Goal: Transaction & Acquisition: Obtain resource

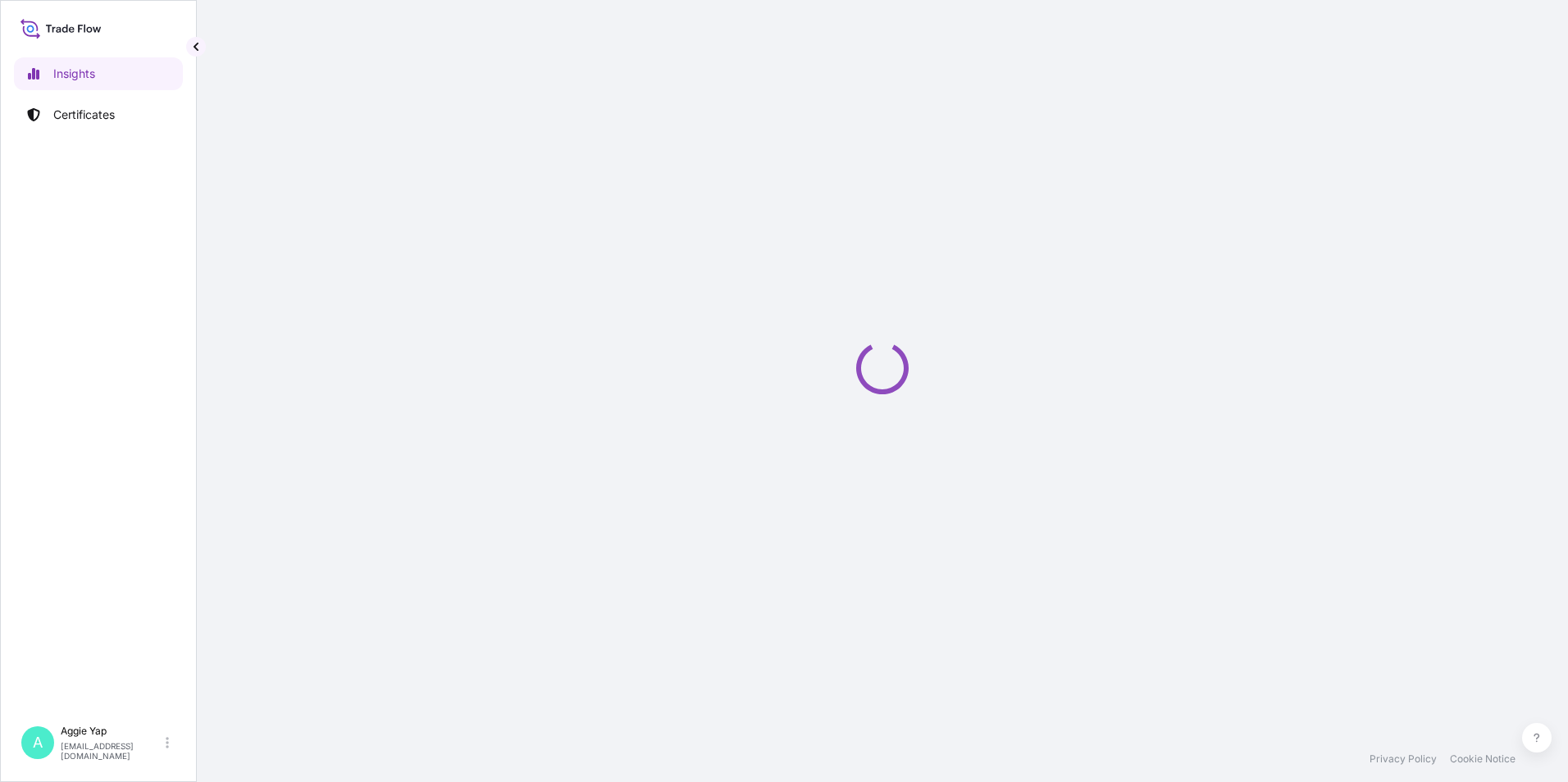
select select "2025"
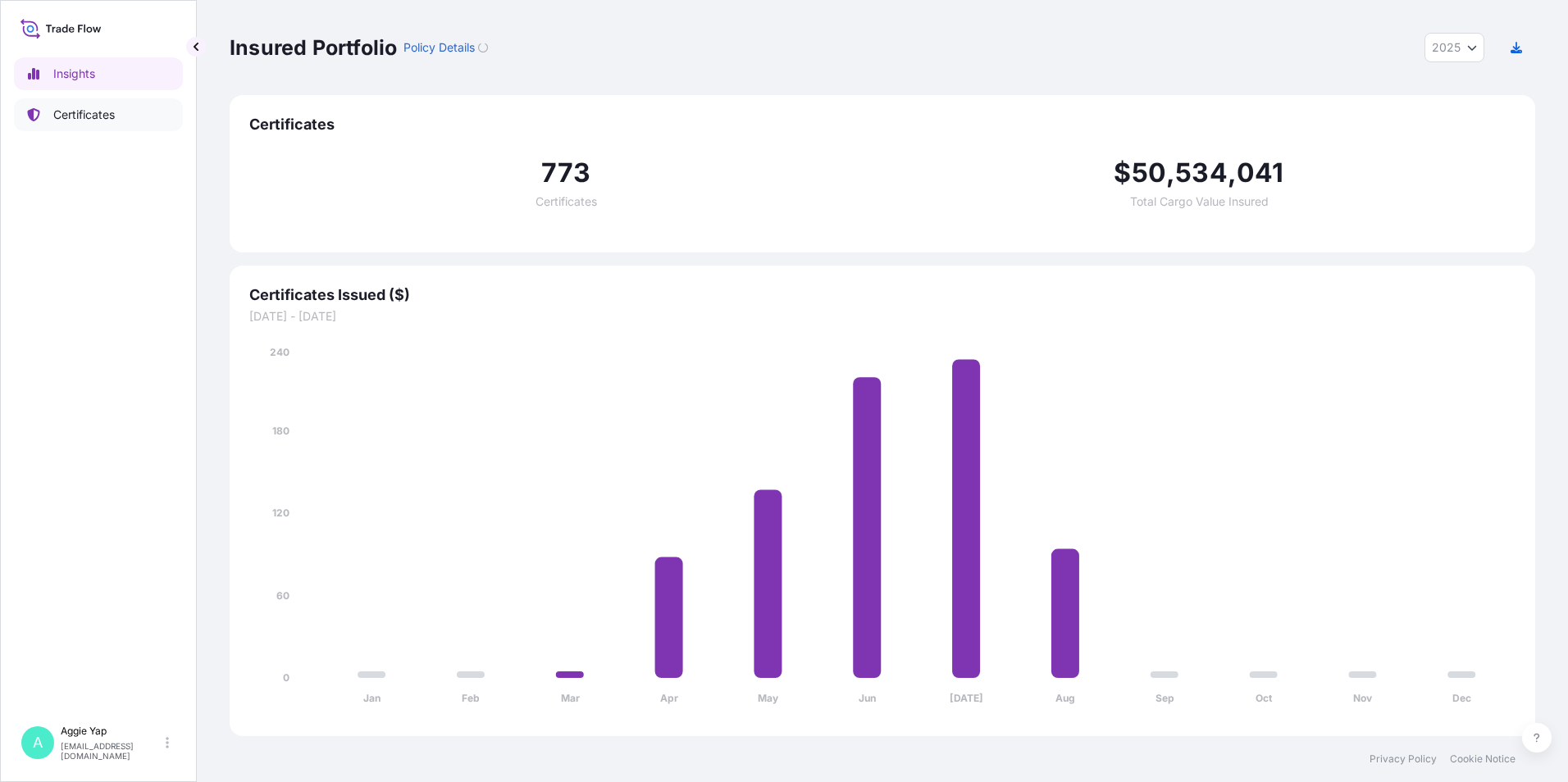
click at [101, 119] on p "Certificates" at bounding box center [84, 114] width 61 height 16
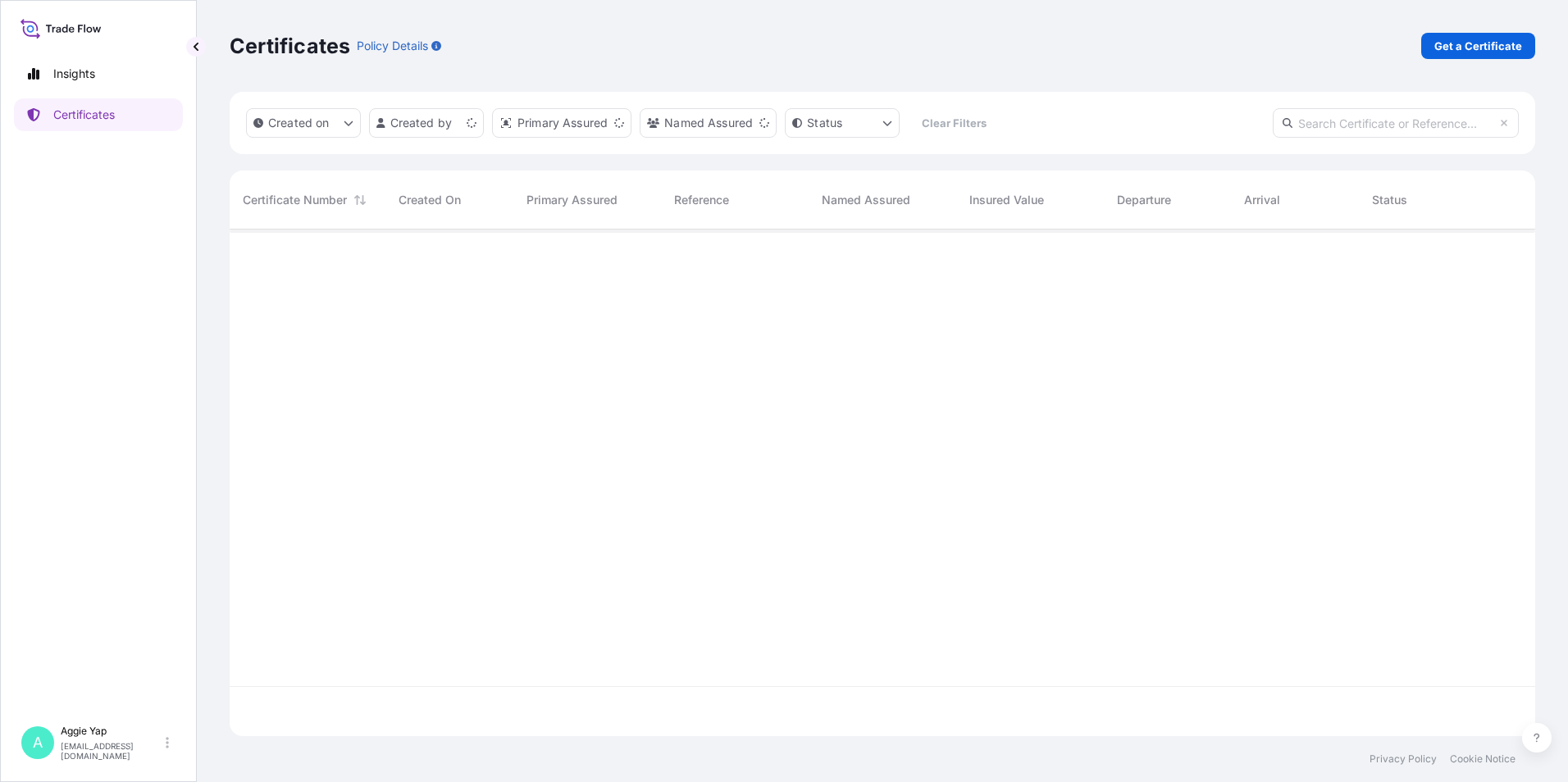
scroll to position [503, 1293]
click at [1467, 54] on link "Get a Certificate" at bounding box center [1478, 45] width 114 height 26
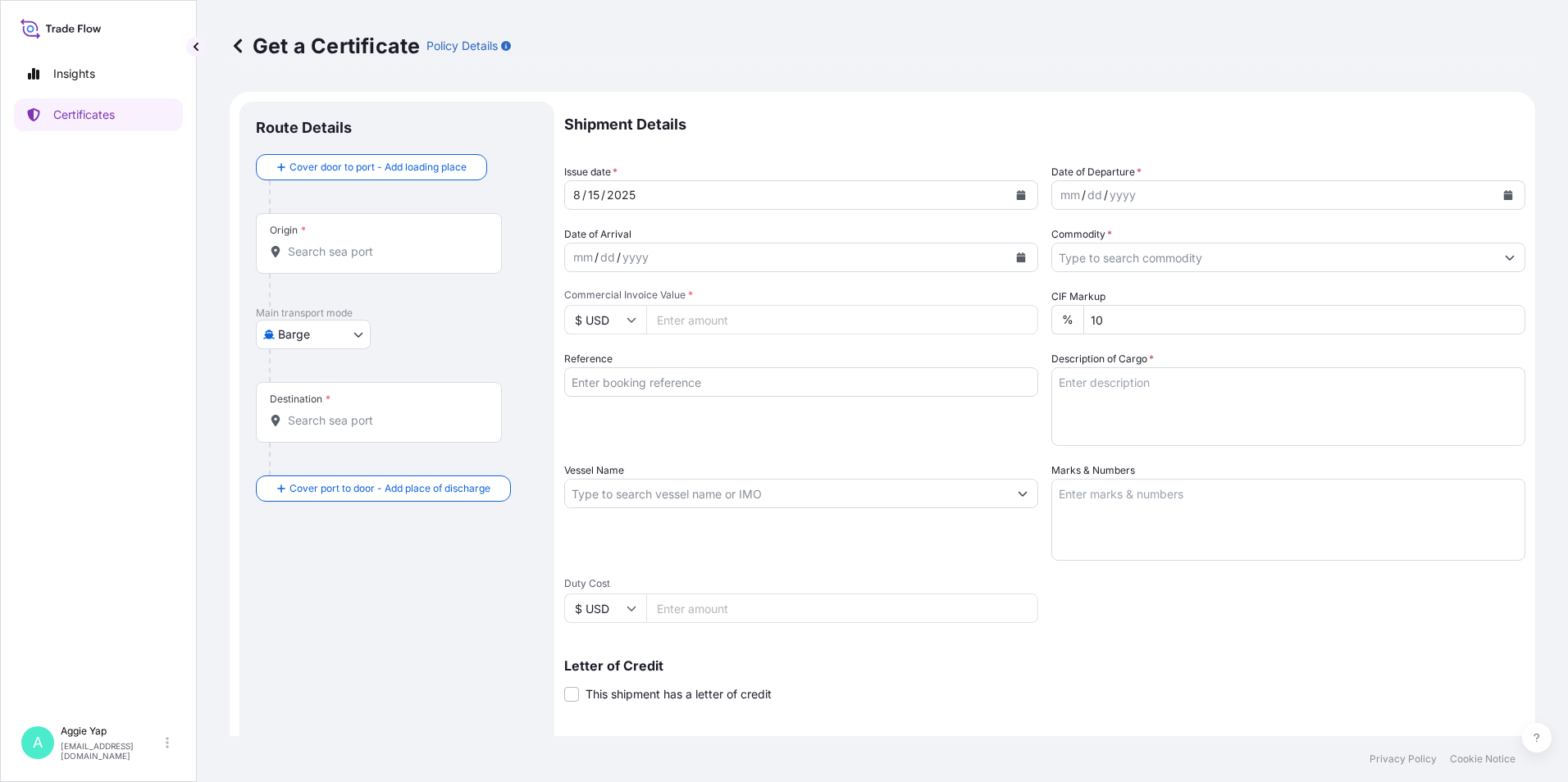
click at [318, 335] on body "Insights Certificates A [PERSON_NAME] [EMAIL_ADDRESS][DOMAIN_NAME] Get a Certif…" at bounding box center [784, 391] width 1568 height 782
click at [295, 471] on span "Ocean Vessel" at bounding box center [324, 465] width 73 height 16
select select "Ocean Vessel"
click at [343, 266] on input "Origin *" at bounding box center [384, 257] width 193 height 16
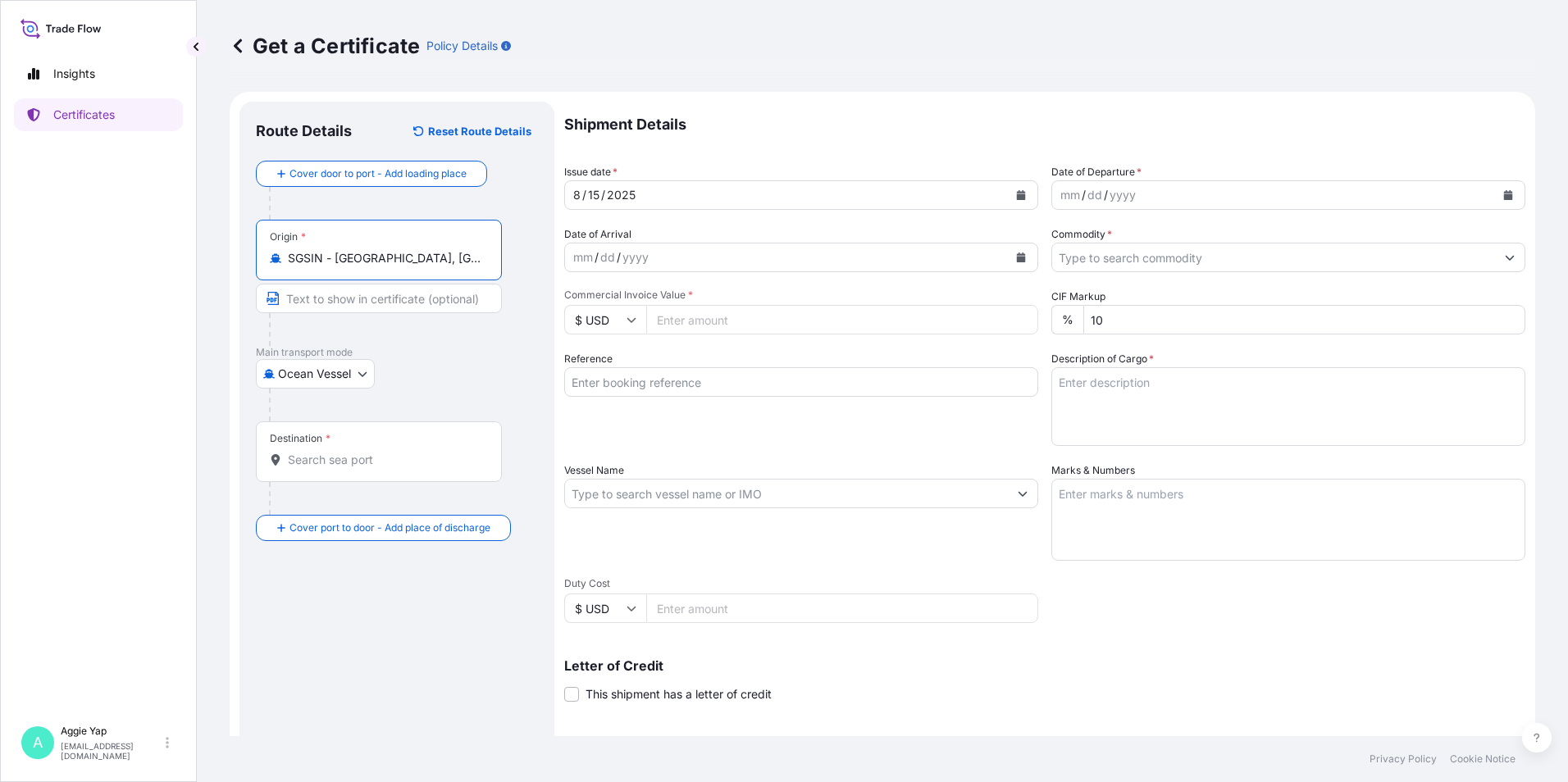
type input "SGSIN - [GEOGRAPHIC_DATA], [GEOGRAPHIC_DATA]"
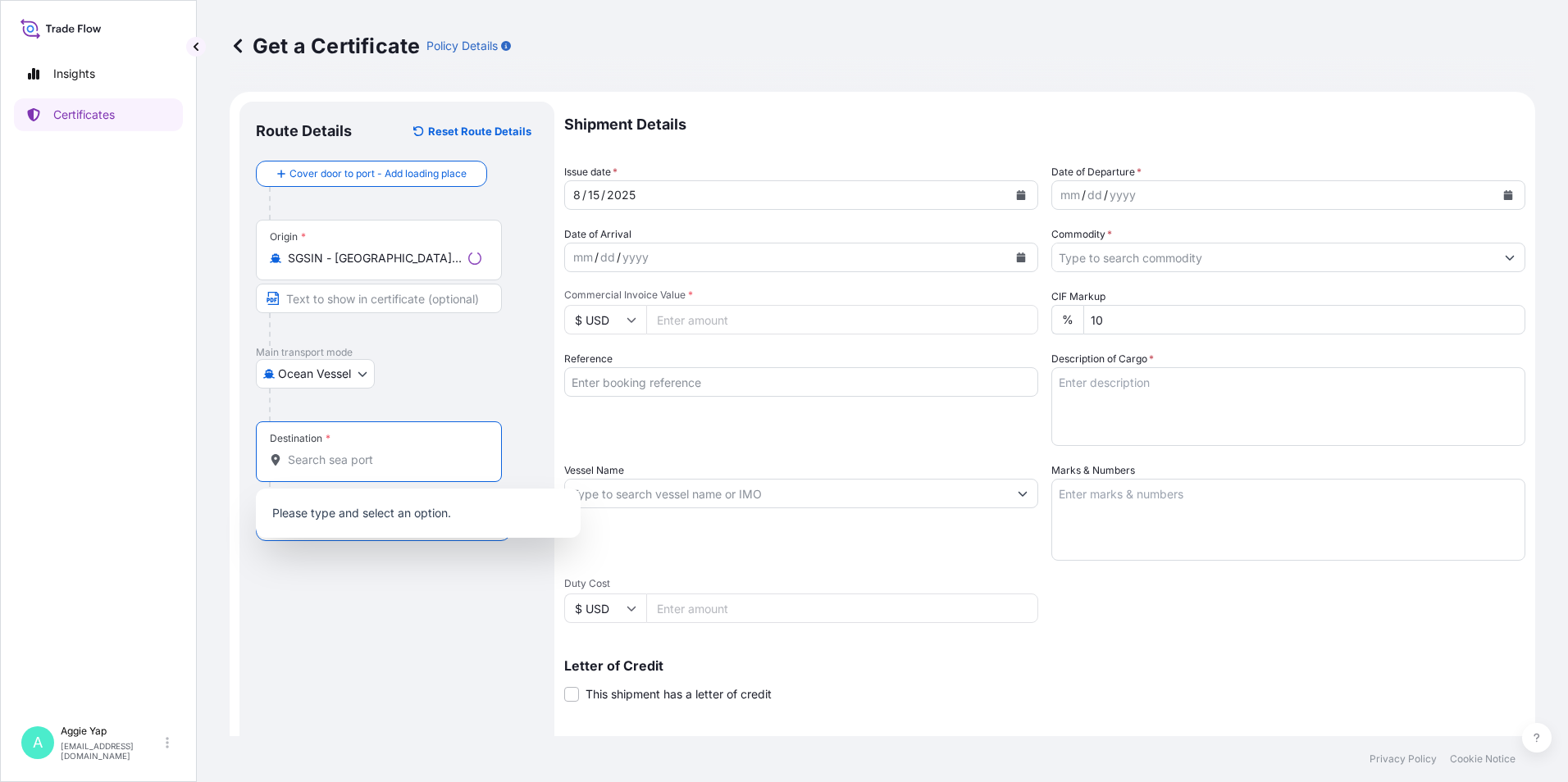
click at [361, 463] on input "Destination *" at bounding box center [384, 459] width 193 height 16
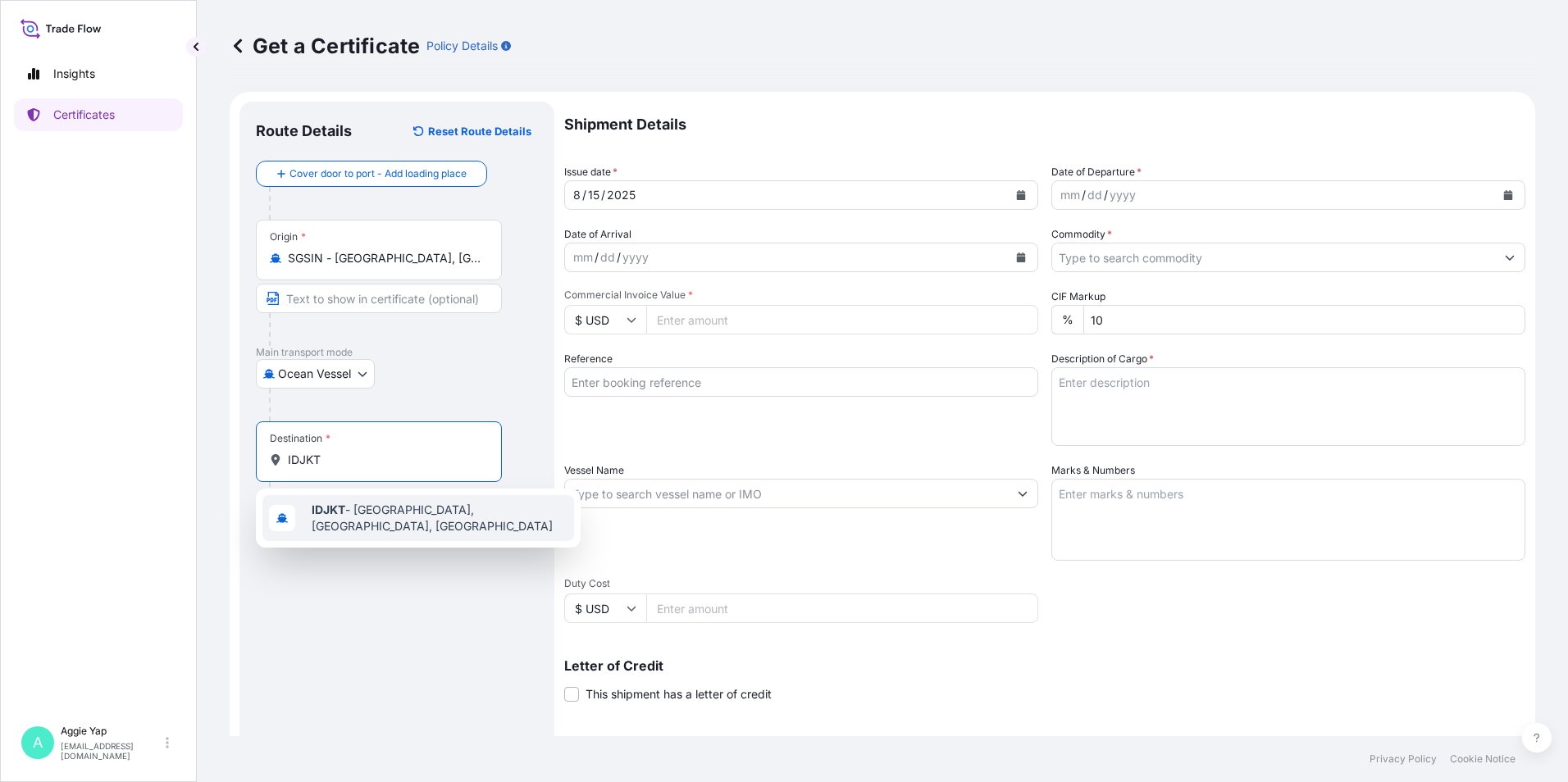
click at [438, 520] on span "IDJKT - [GEOGRAPHIC_DATA], [GEOGRAPHIC_DATA], [GEOGRAPHIC_DATA]" at bounding box center [440, 518] width 256 height 32
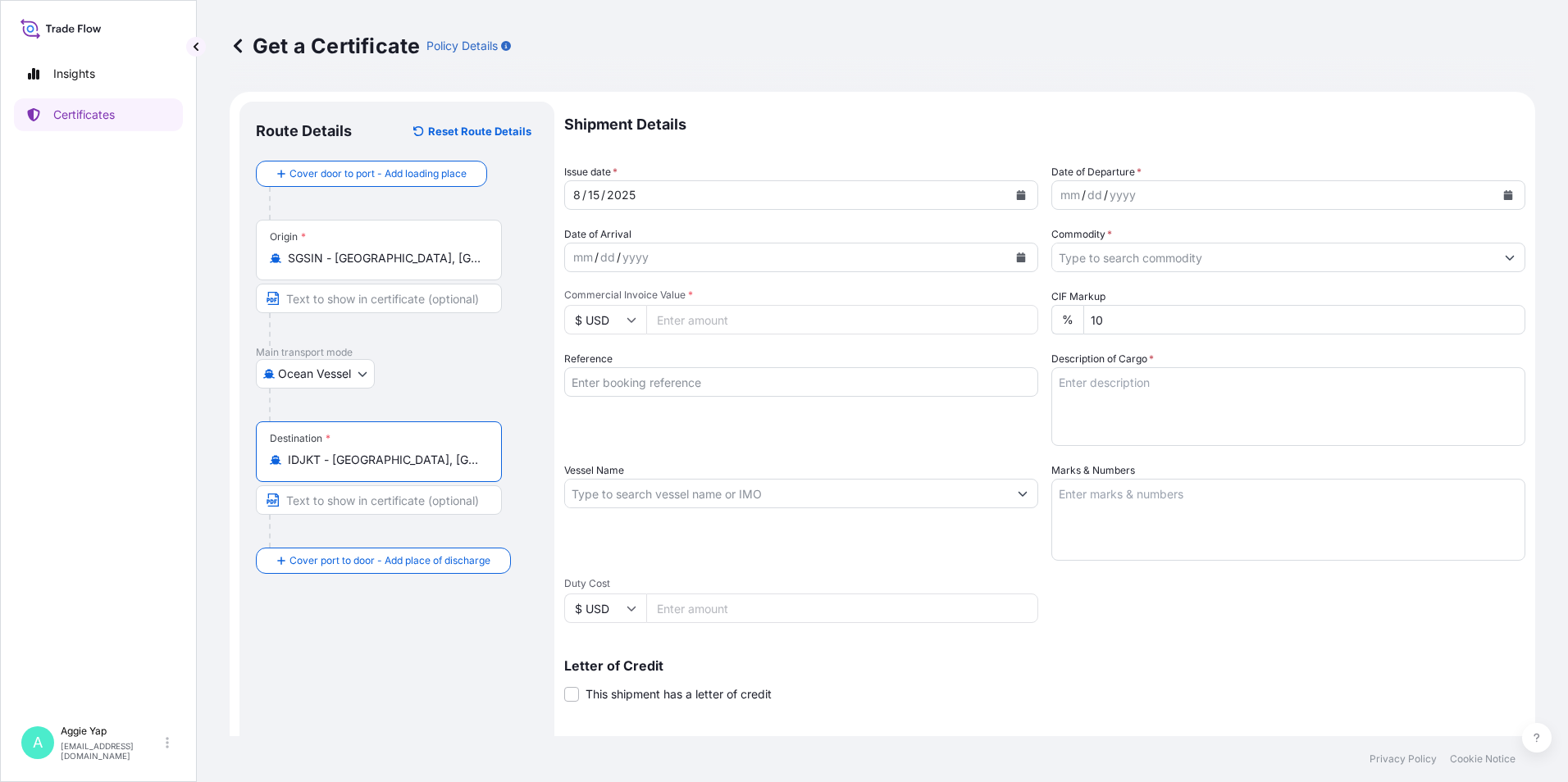
type input "IDJKT - [GEOGRAPHIC_DATA], [GEOGRAPHIC_DATA], [GEOGRAPHIC_DATA]"
click at [512, 361] on div "Ocean Vessel Air Barge Road Ocean Vessel Rail Barge in [GEOGRAPHIC_DATA]" at bounding box center [396, 373] width 282 height 30
click at [1024, 196] on button "Calendar" at bounding box center [1020, 195] width 26 height 26
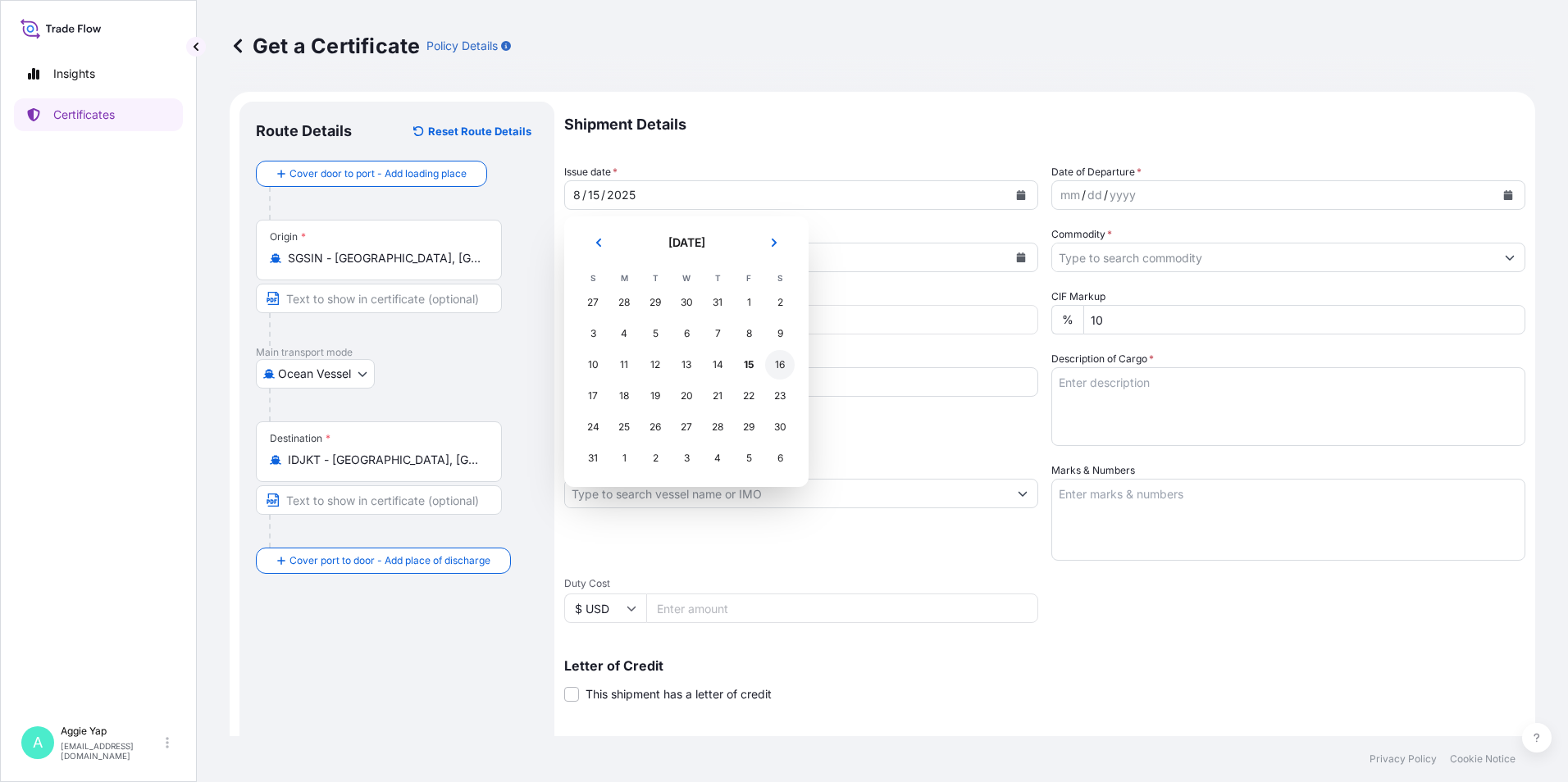
click at [781, 366] on div "16" at bounding box center [780, 365] width 30 height 30
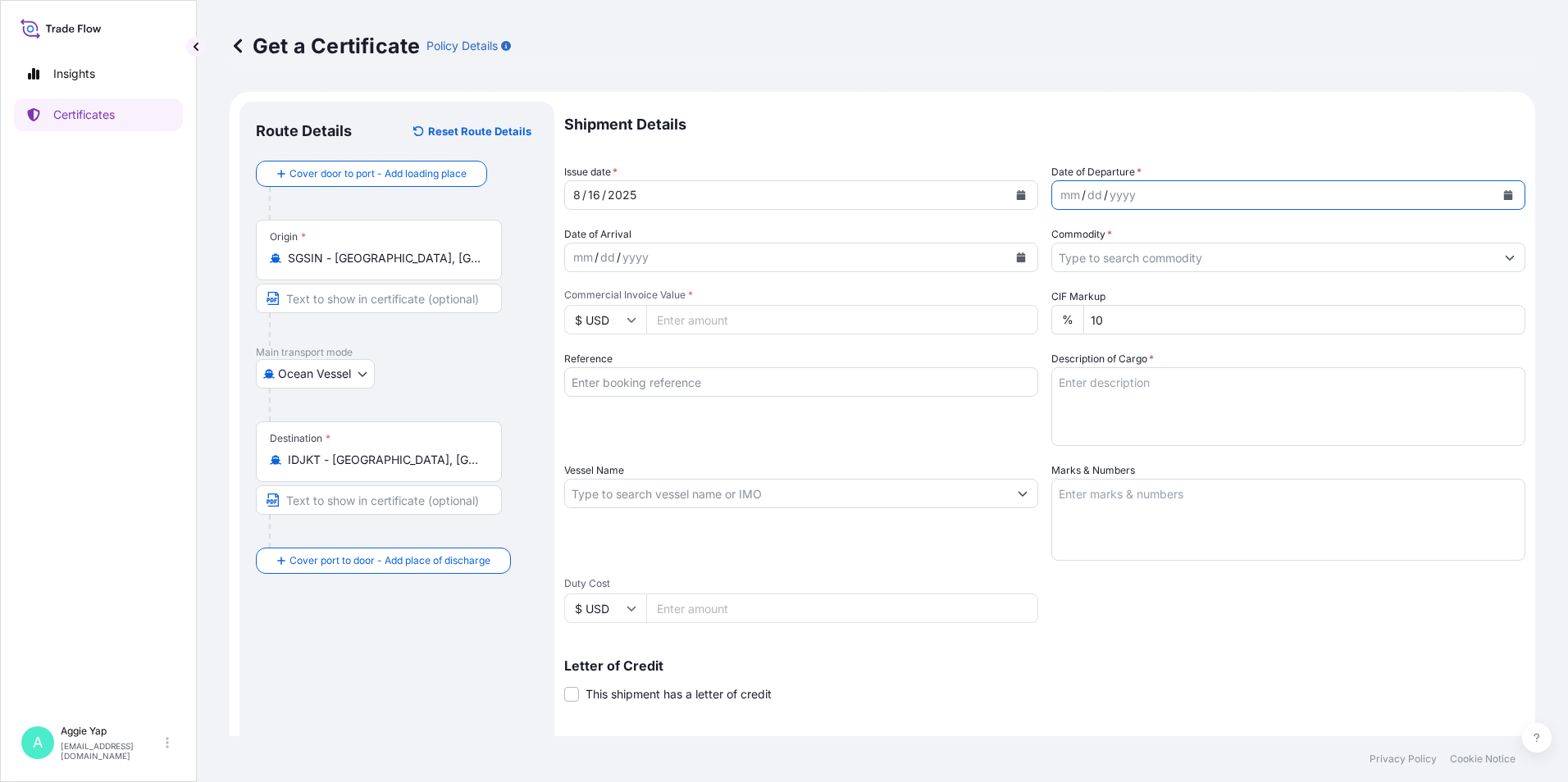
click at [1495, 200] on button "Calendar" at bounding box center [1507, 195] width 26 height 26
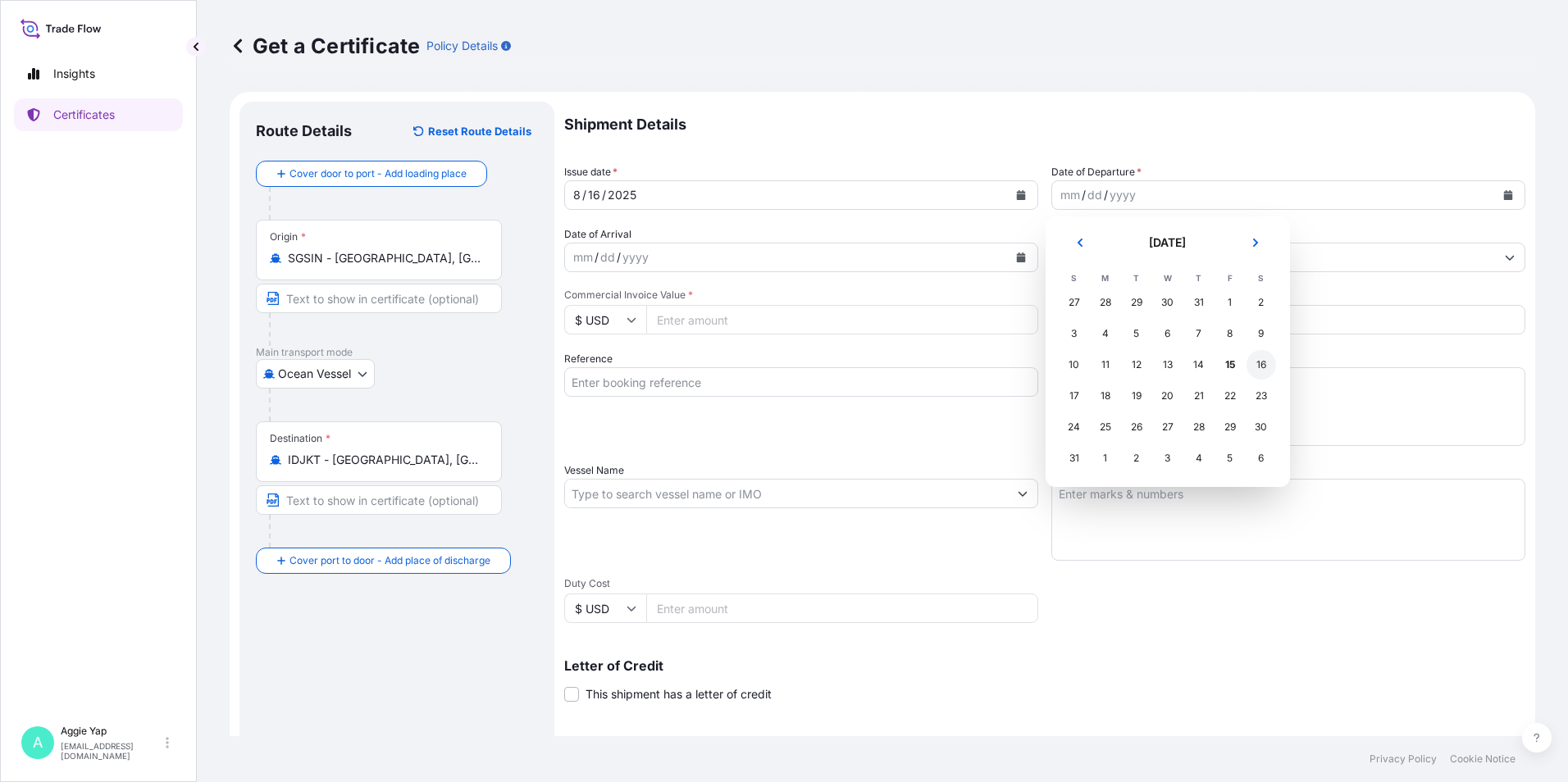
click at [1265, 366] on div "16" at bounding box center [1260, 365] width 30 height 30
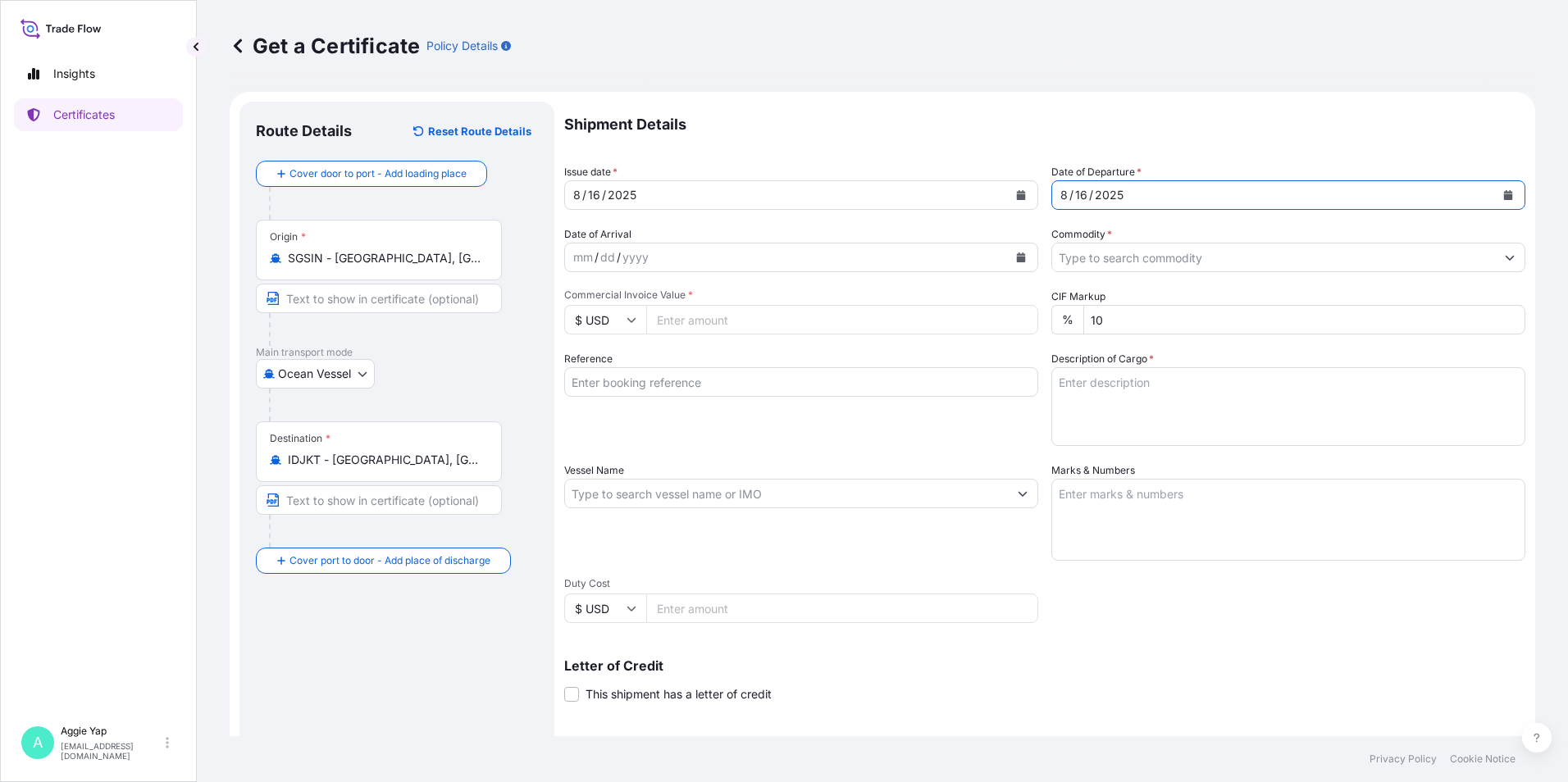
click at [1156, 258] on input "Commodity *" at bounding box center [1273, 257] width 443 height 30
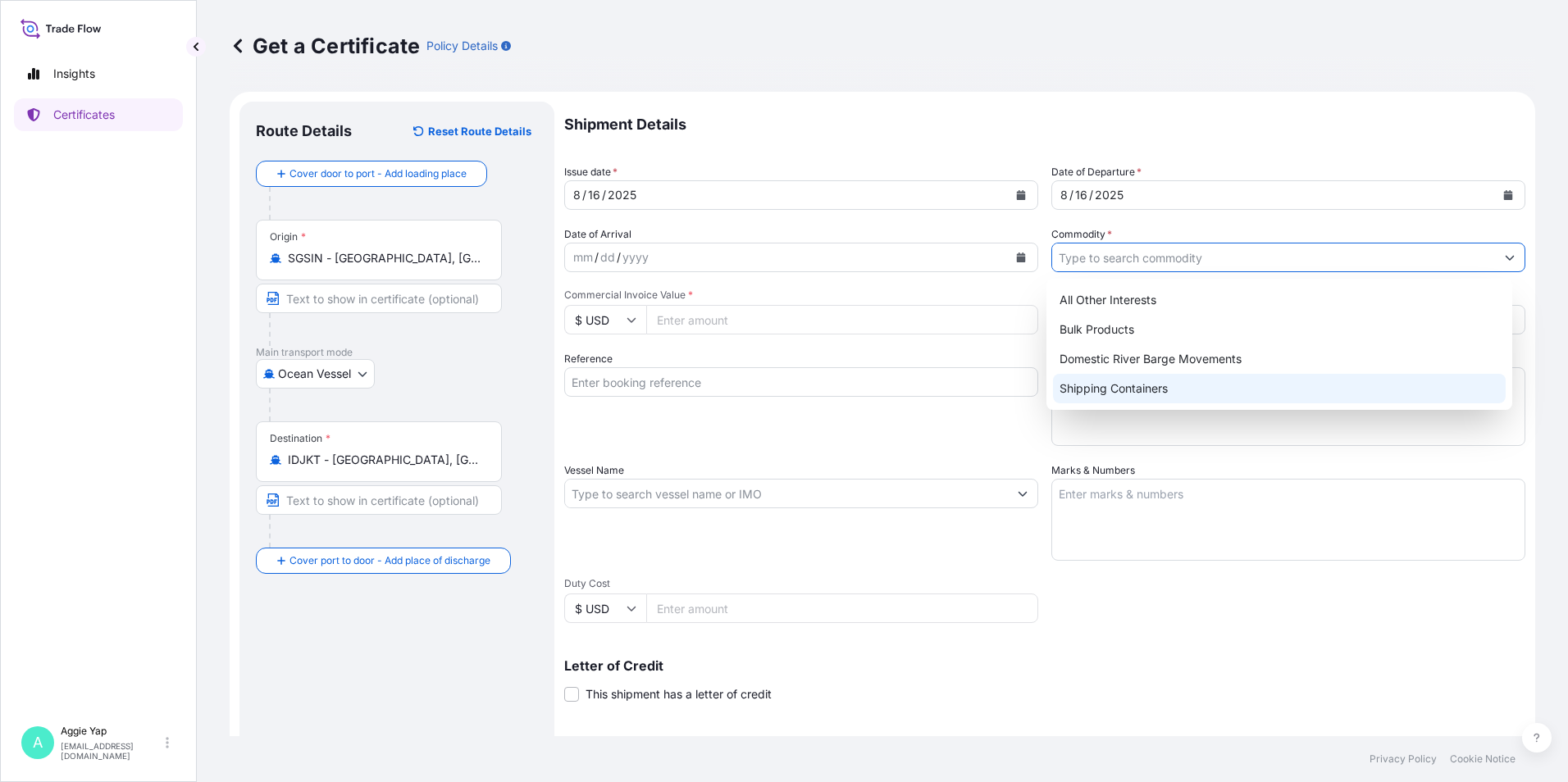
click at [1129, 391] on div "Shipping Containers" at bounding box center [1279, 388] width 453 height 30
type input "Shipping Containers"
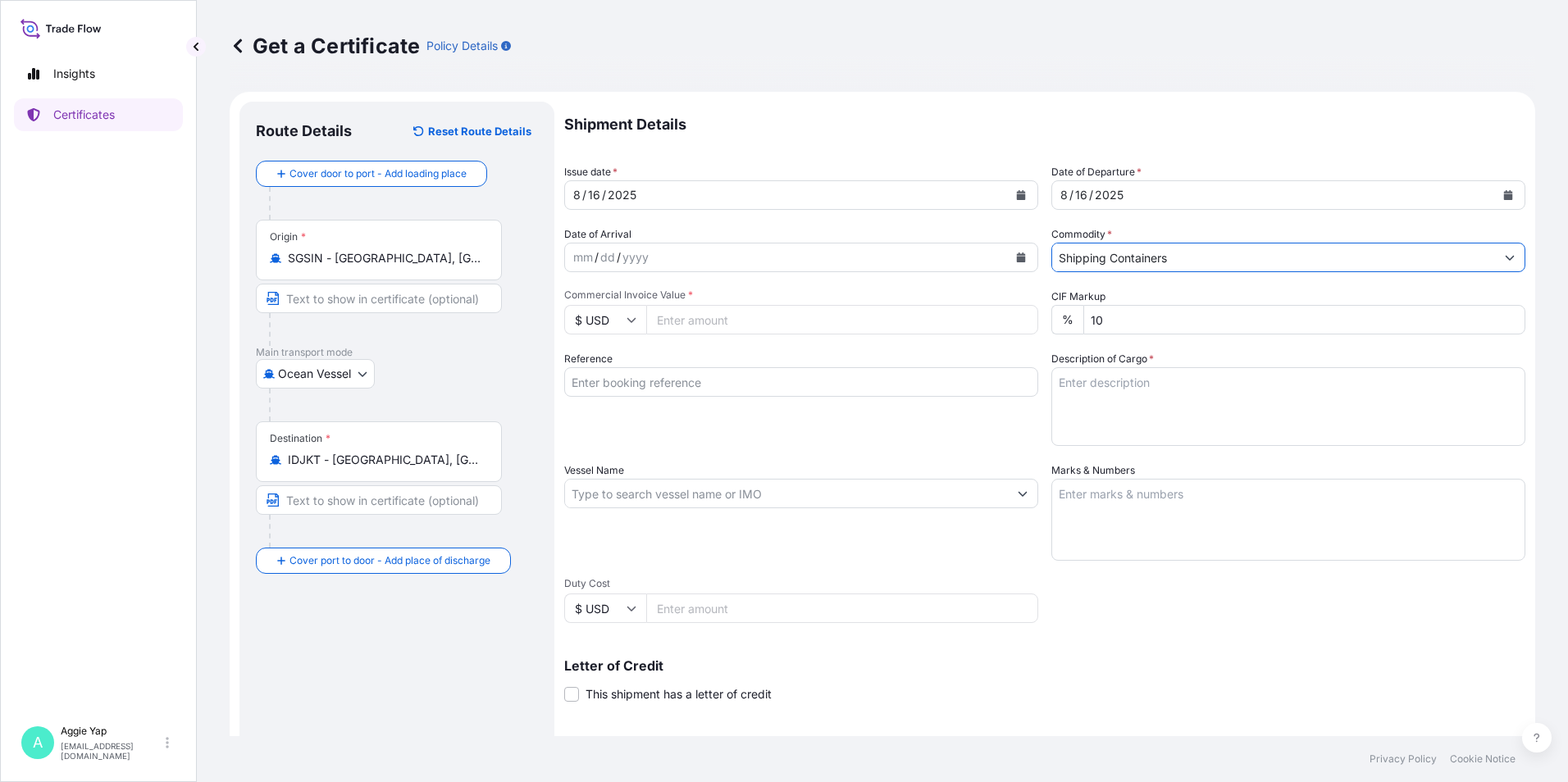
click at [868, 281] on div "Shipment Details Issue date * [DATE] Date of Departure * [DATE] Date of Arrival…" at bounding box center [1045, 492] width 961 height 781
click at [805, 324] on input "Commercial Invoice Value *" at bounding box center [842, 319] width 392 height 30
type input "65535.82"
click at [729, 382] on input "Reference" at bounding box center [801, 382] width 474 height 30
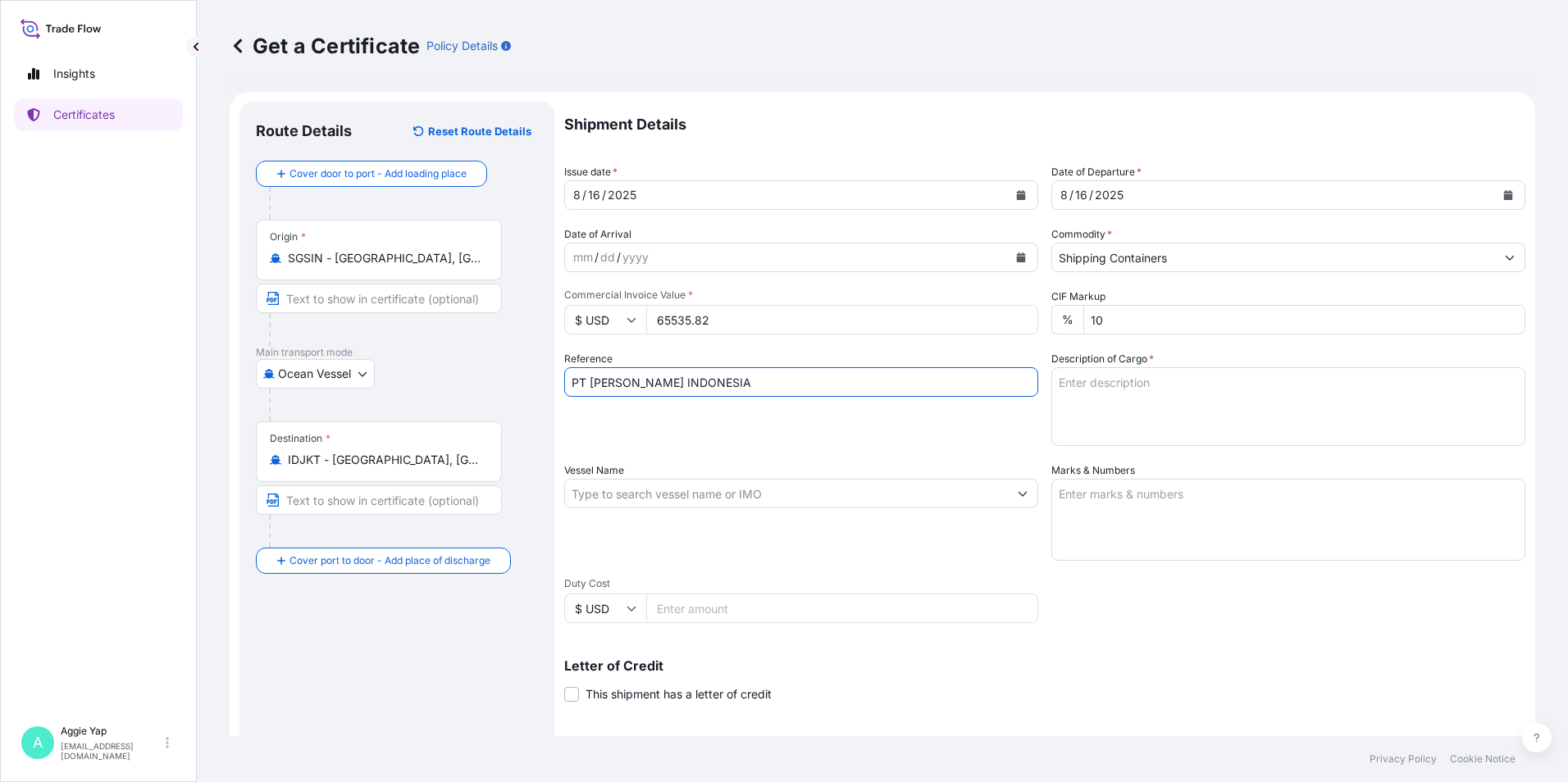
type input "PT [PERSON_NAME] INDONESIA"
click at [623, 491] on input "Vessel Name" at bounding box center [787, 493] width 443 height 30
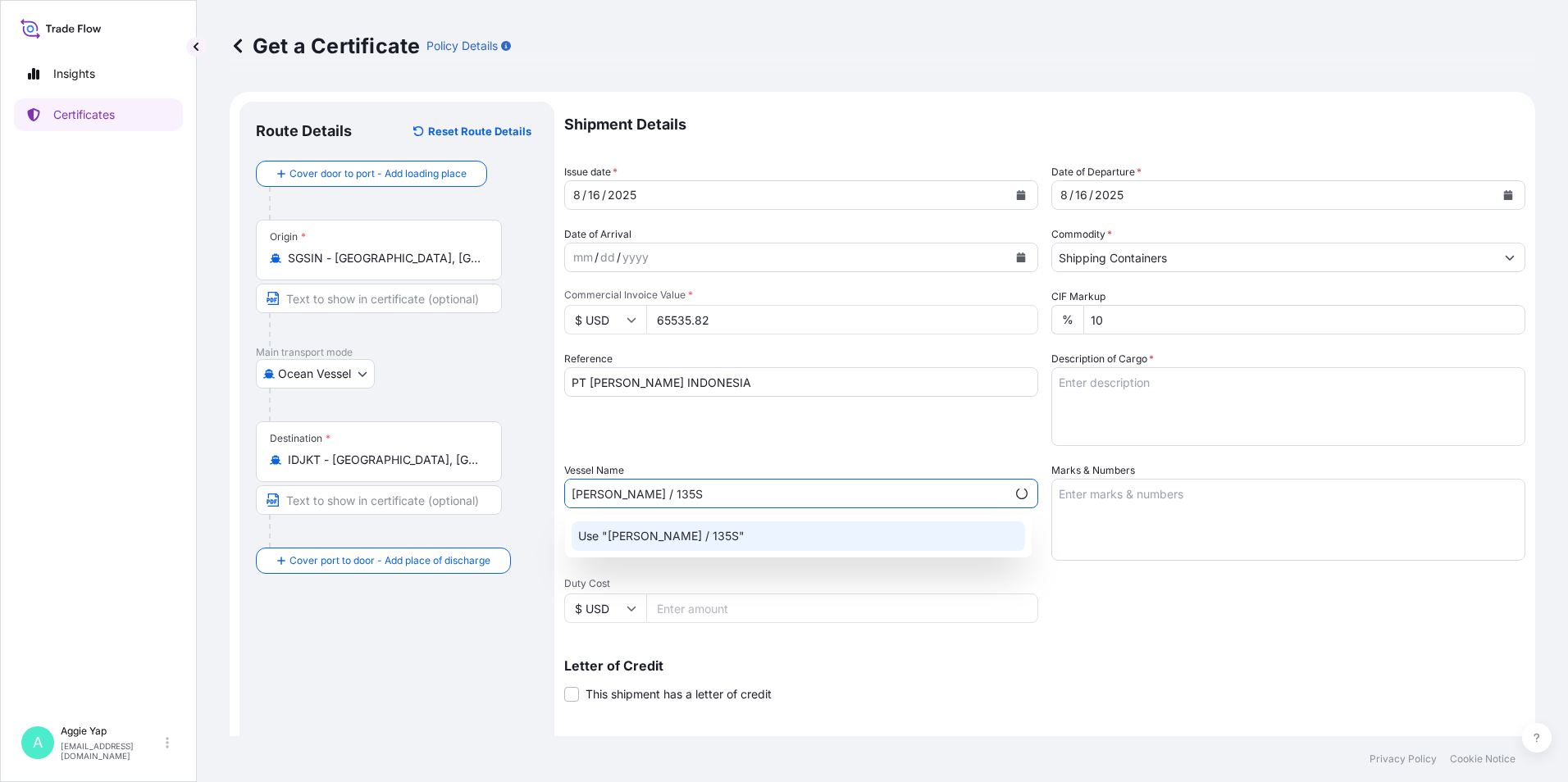
click at [784, 533] on div "Use "[PERSON_NAME] / 135S"" at bounding box center [798, 536] width 453 height 30
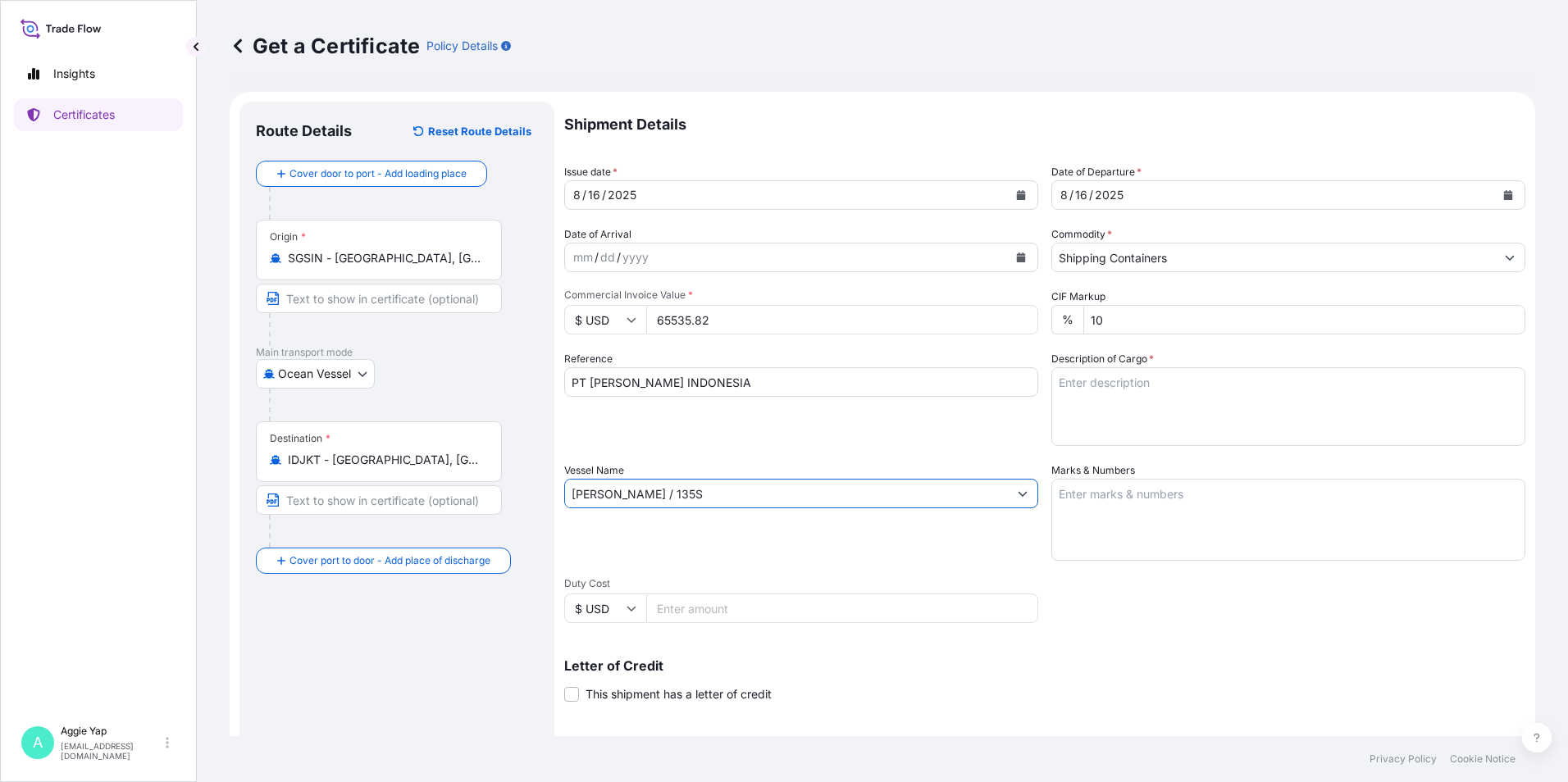
type input "[PERSON_NAME] / 135S"
click at [1140, 498] on textarea "Marks & Numbers" at bounding box center [1288, 520] width 474 height 82
type textarea "AS PER BILL OF LADING"
click at [1277, 406] on textarea "Description of Cargo *" at bounding box center [1288, 406] width 474 height 78
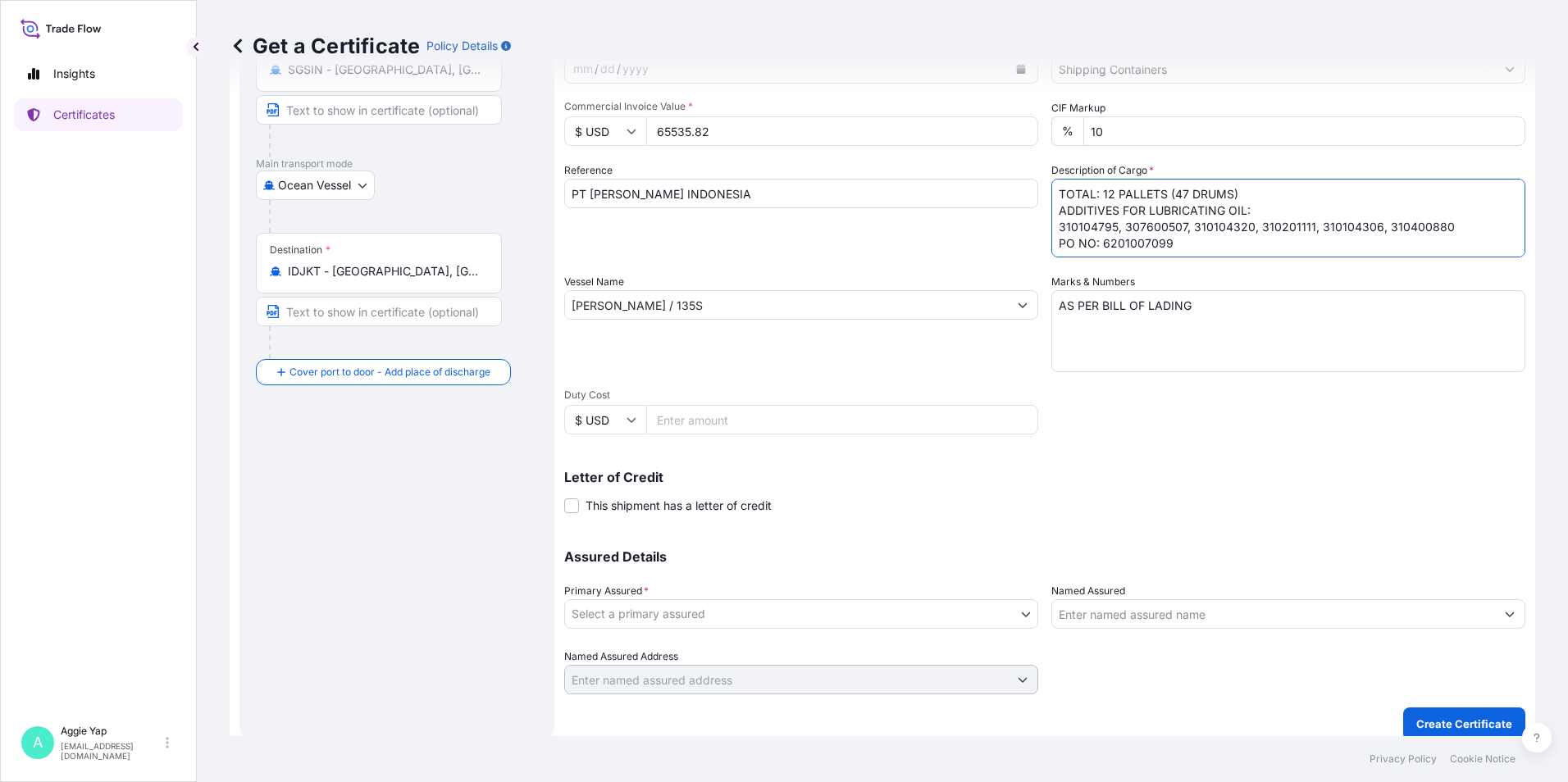
scroll to position [203, 0]
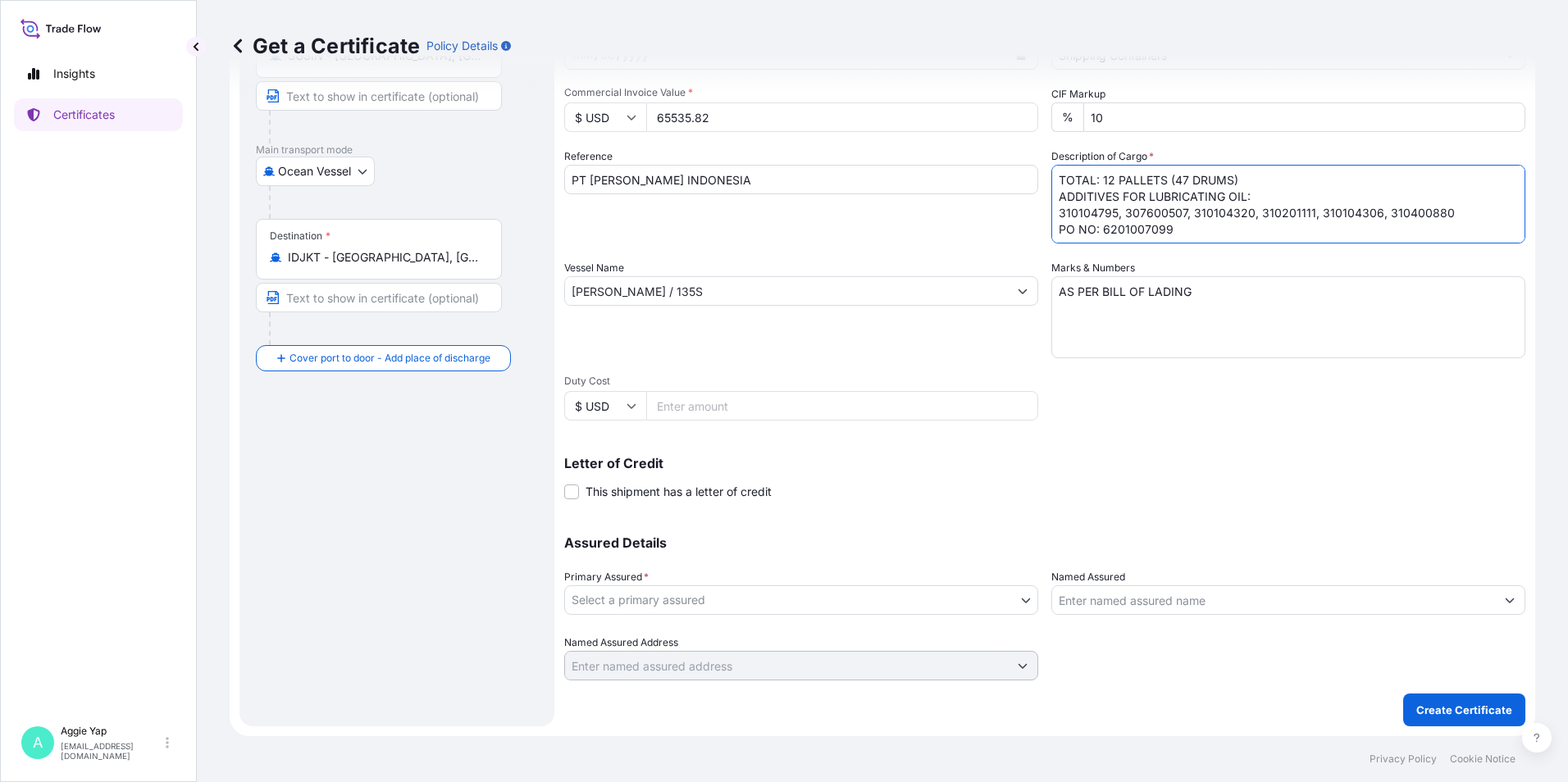
type textarea "TOTAL: 12 PALLETS (47 DRUMS) ADDITIVES FOR LUBRICATING OIL: 310104795, 30760050…"
click at [758, 607] on body "Insights Certificates A [PERSON_NAME] [EMAIL_ADDRESS][DOMAIN_NAME] Get a Certif…" at bounding box center [784, 391] width 1568 height 782
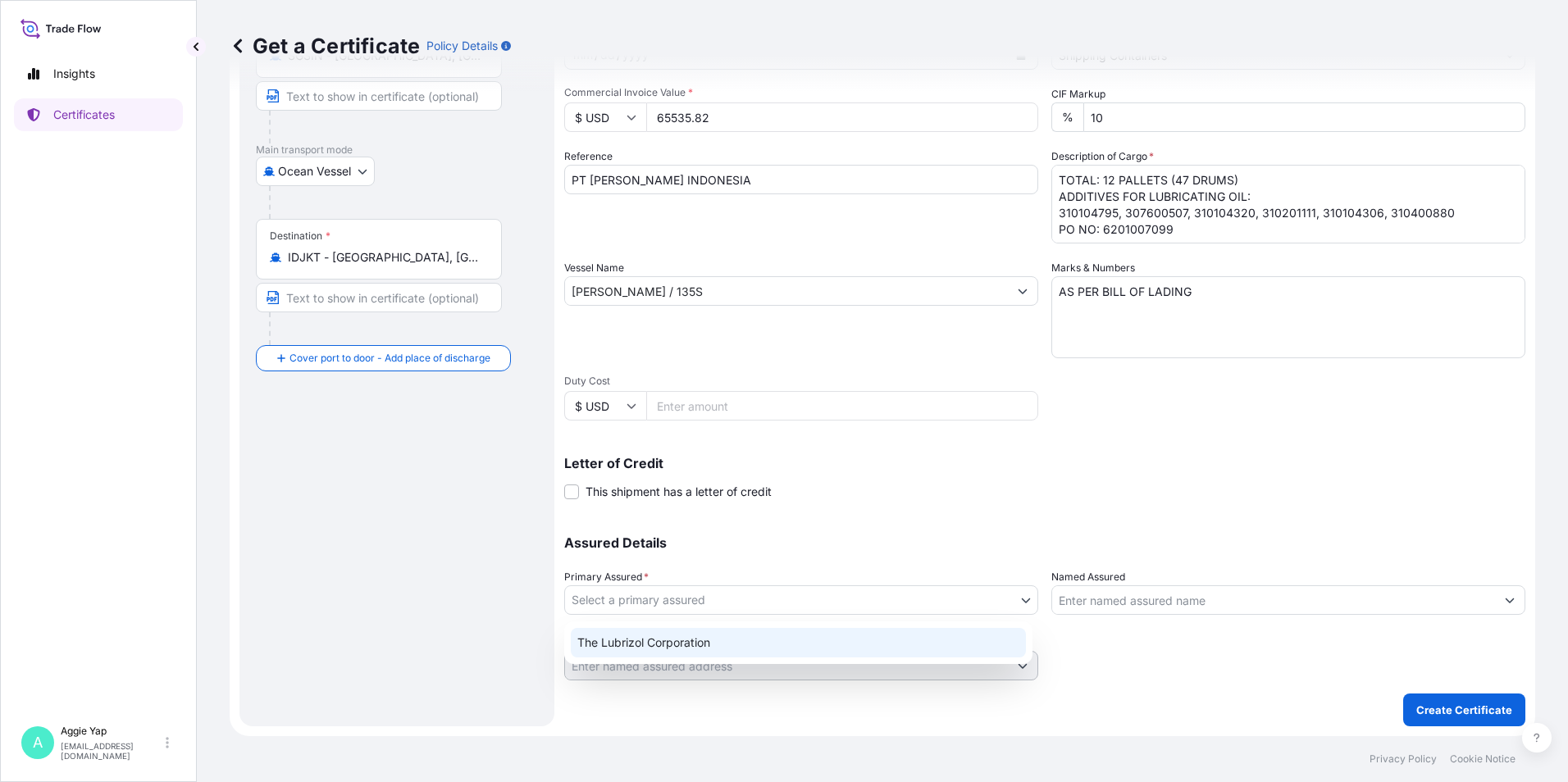
click at [706, 652] on div "The Lubrizol Corporation" at bounding box center [798, 642] width 455 height 30
select select "31566"
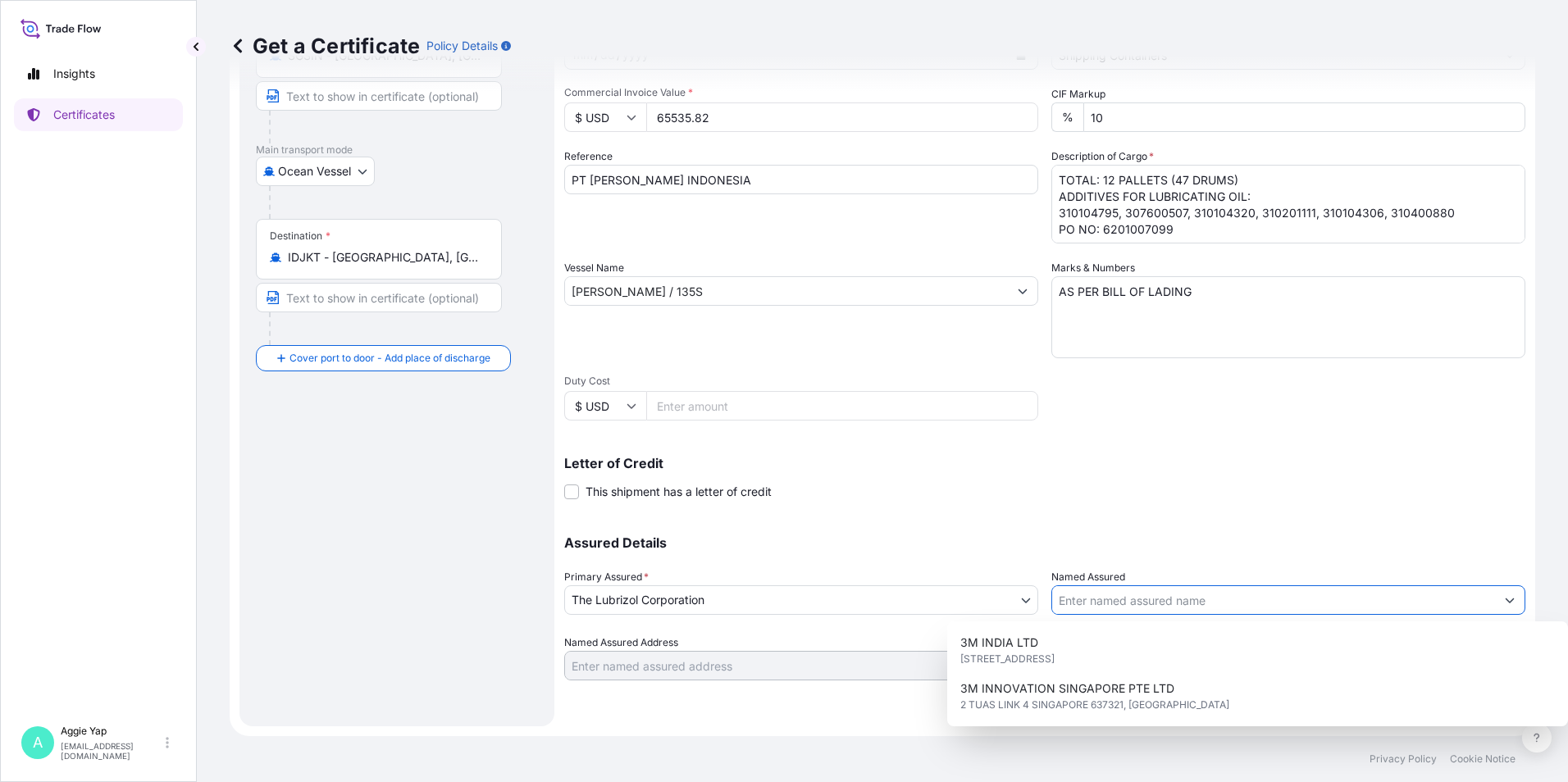
click at [1123, 606] on input "Named Assured" at bounding box center [1273, 600] width 443 height 30
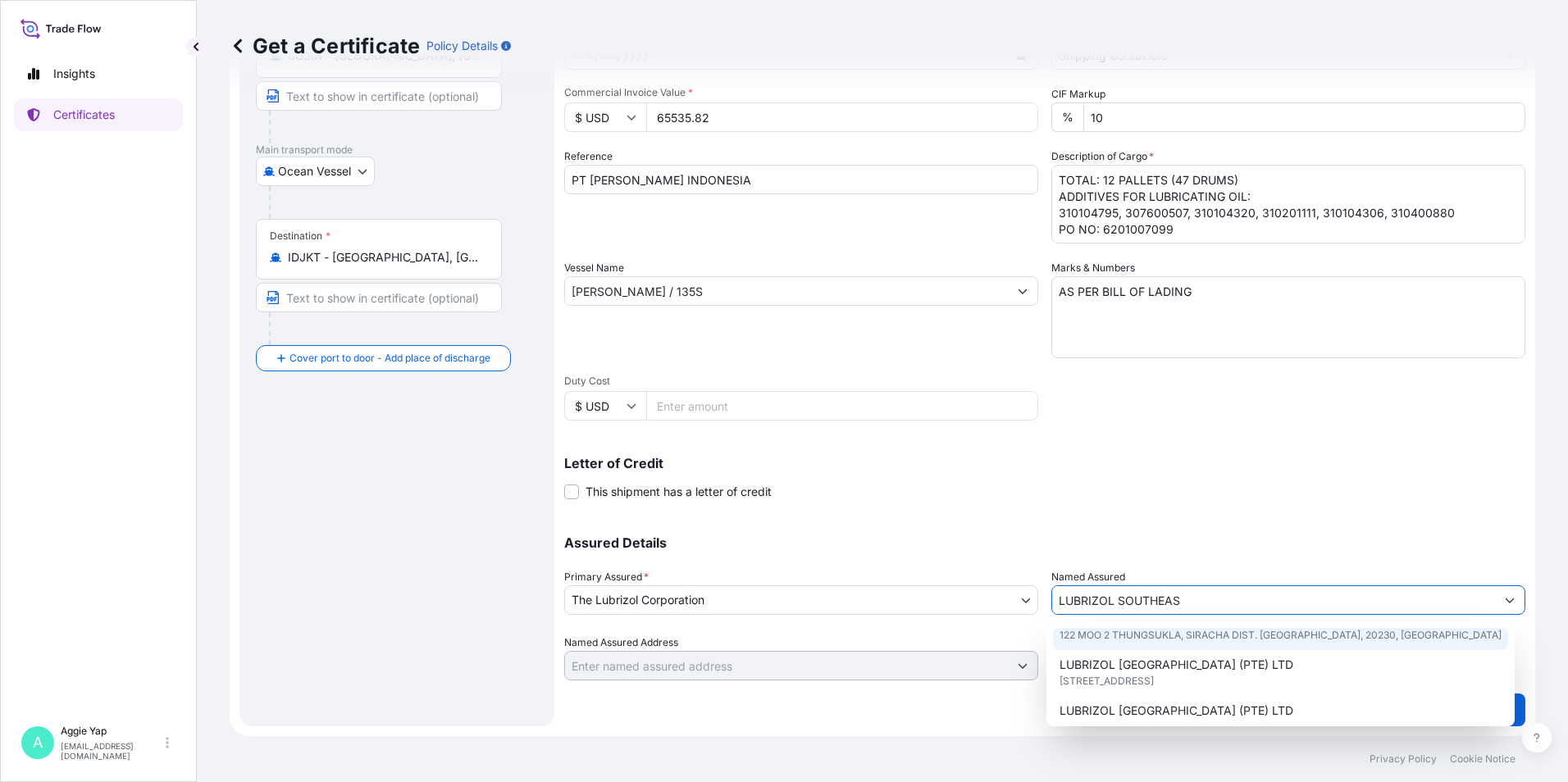
scroll to position [82, 0]
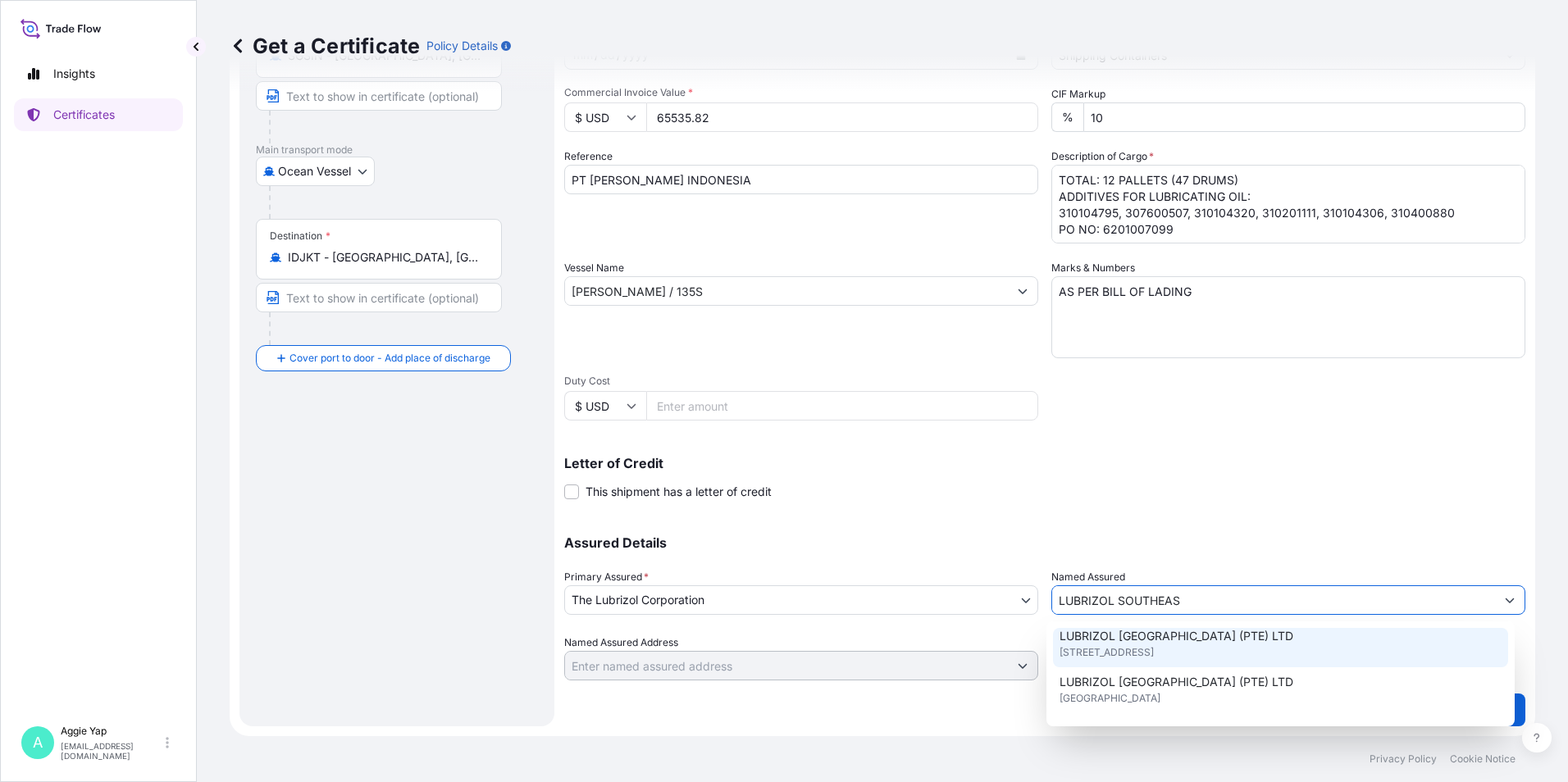
click at [1230, 642] on span "LUBRIZOL [GEOGRAPHIC_DATA] (PTE) LTD" at bounding box center [1176, 635] width 233 height 16
type input "LUBRIZOL [GEOGRAPHIC_DATA] (PTE) LTD"
type input "[STREET_ADDRESS]"
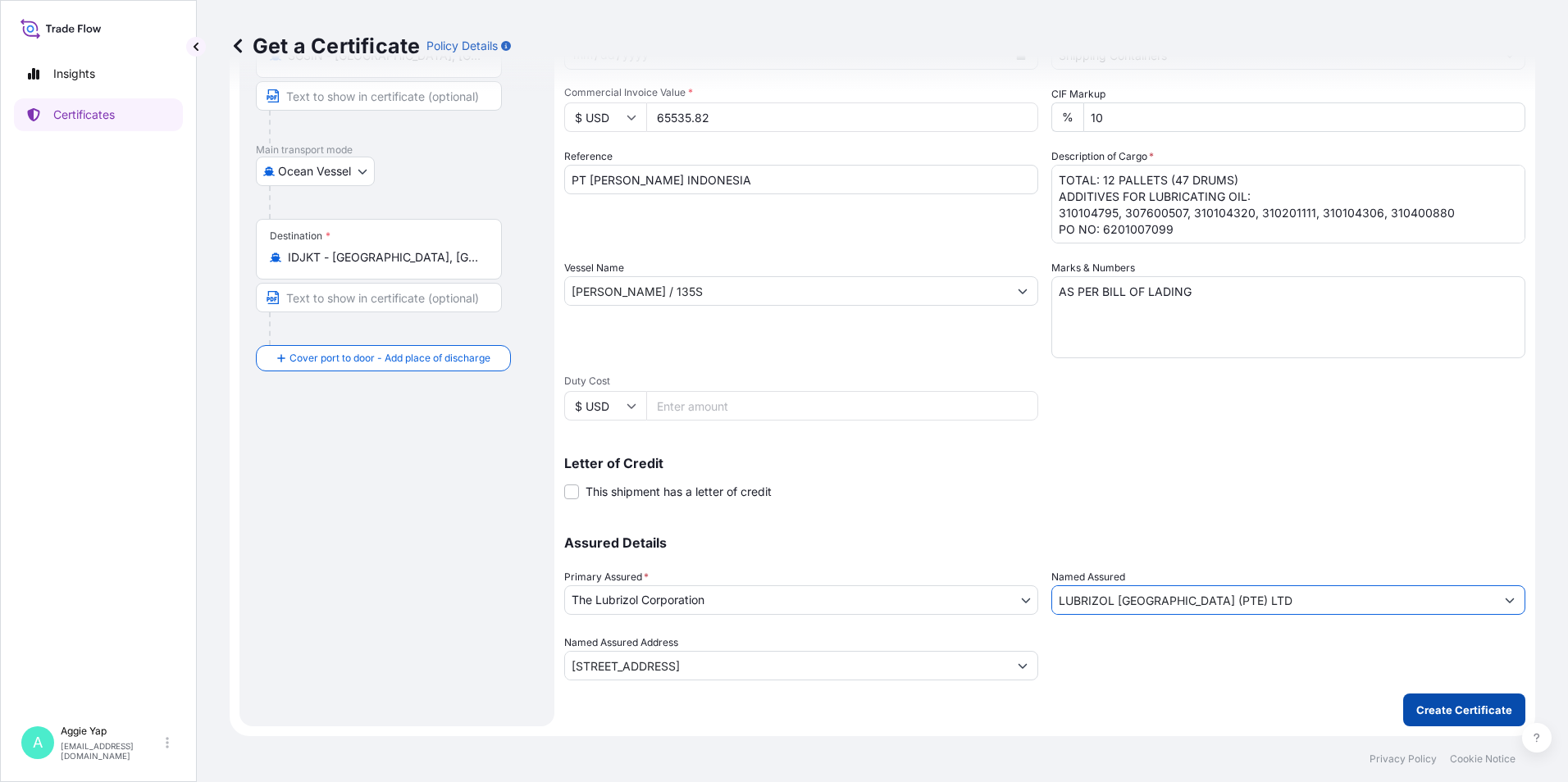
type input "LUBRIZOL [GEOGRAPHIC_DATA] (PTE) LTD"
click at [1421, 705] on p "Create Certificate" at bounding box center [1464, 710] width 96 height 16
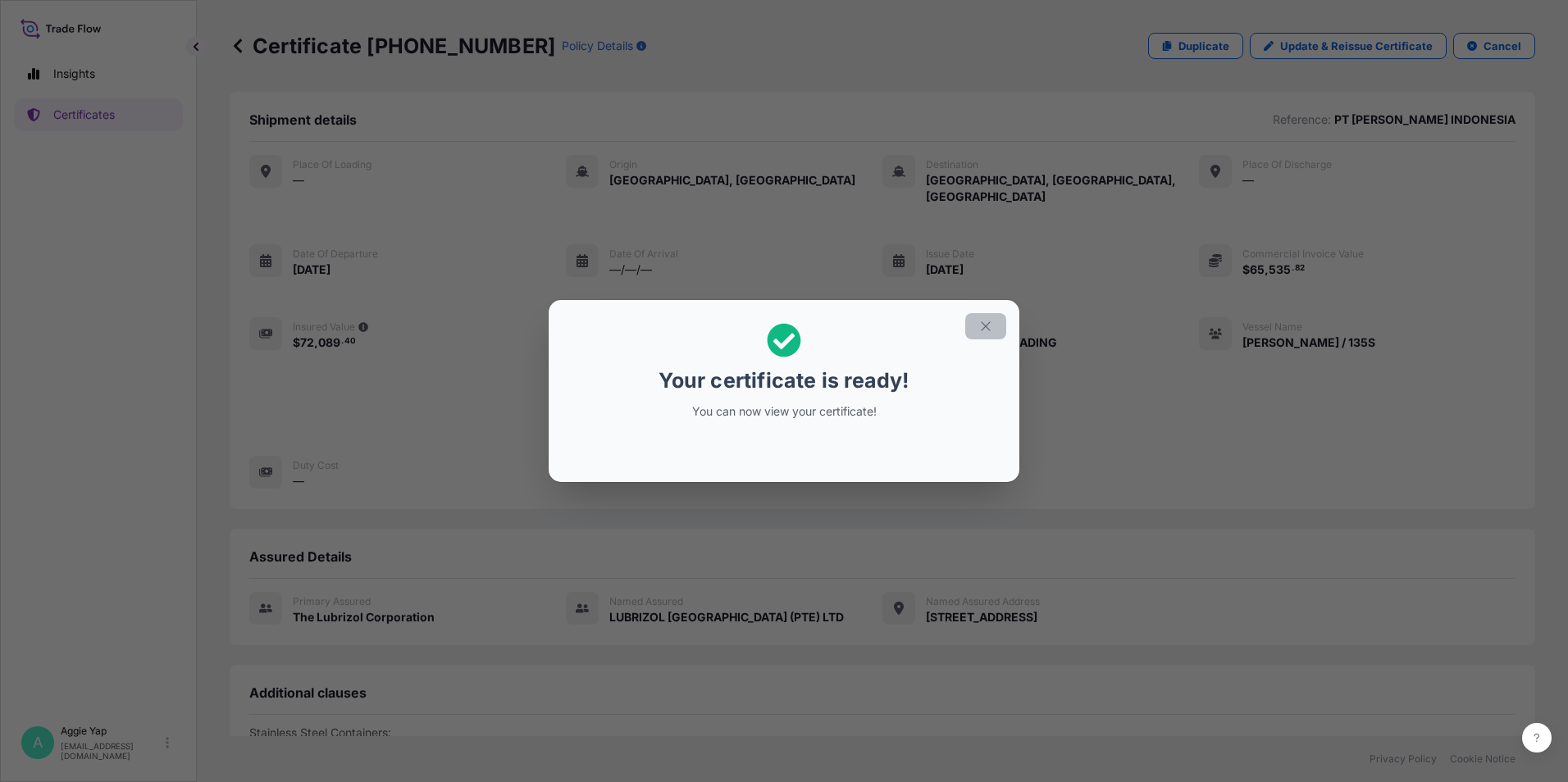
click at [979, 330] on icon "button" at bounding box center [985, 325] width 14 height 14
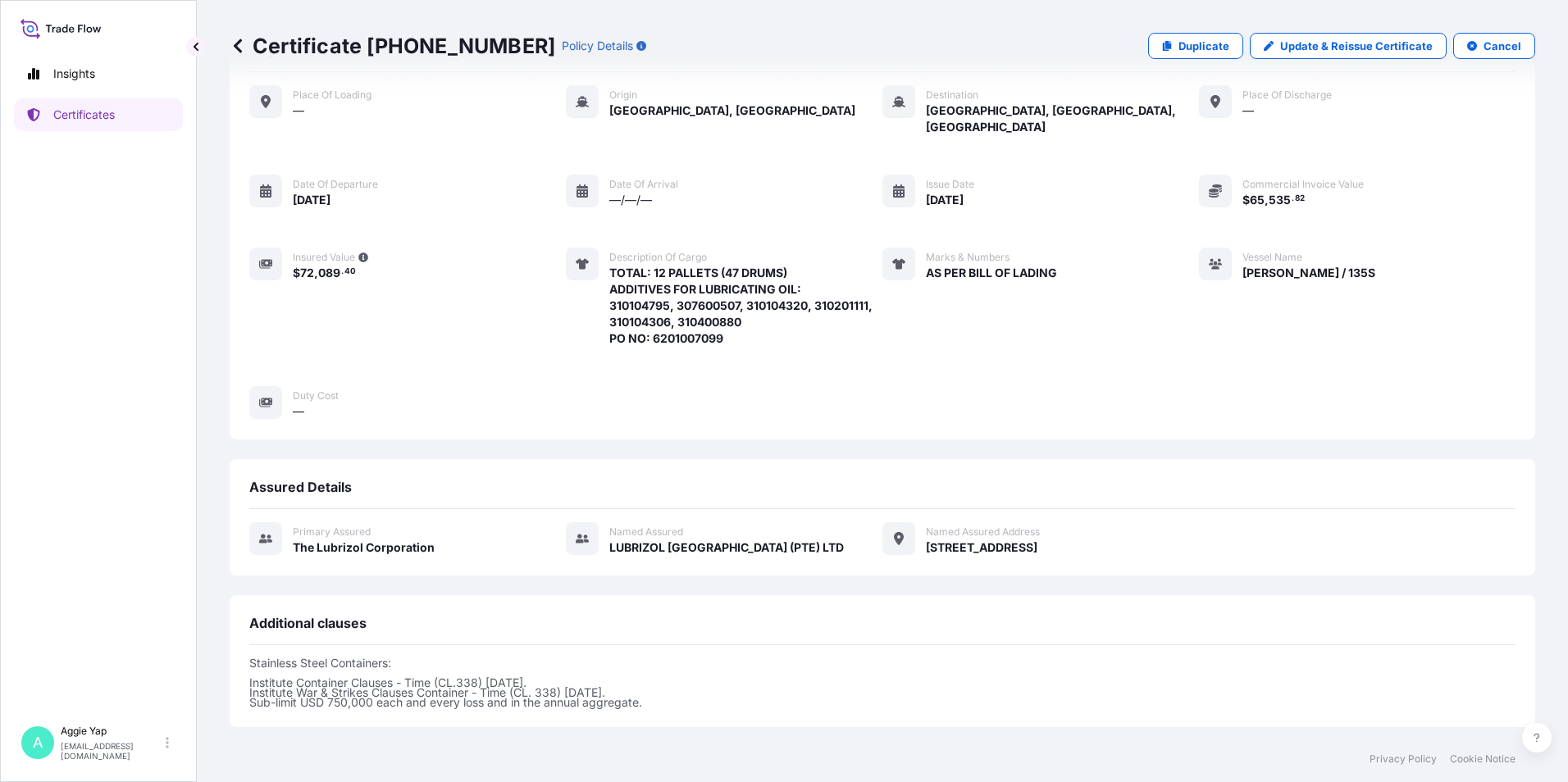
scroll to position [217, 0]
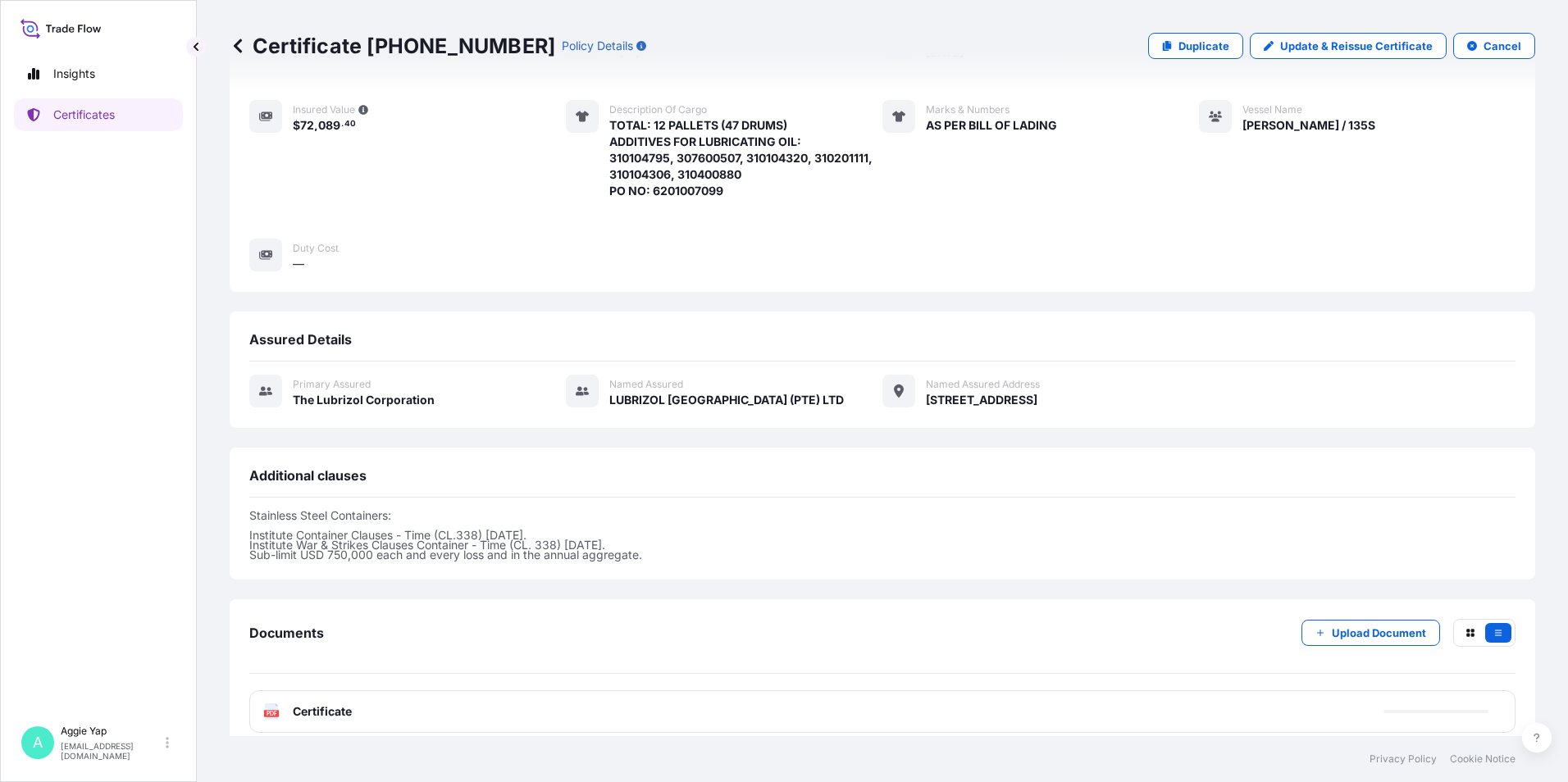
click at [604, 699] on div "PDF Certificate" at bounding box center [882, 711] width 1266 height 43
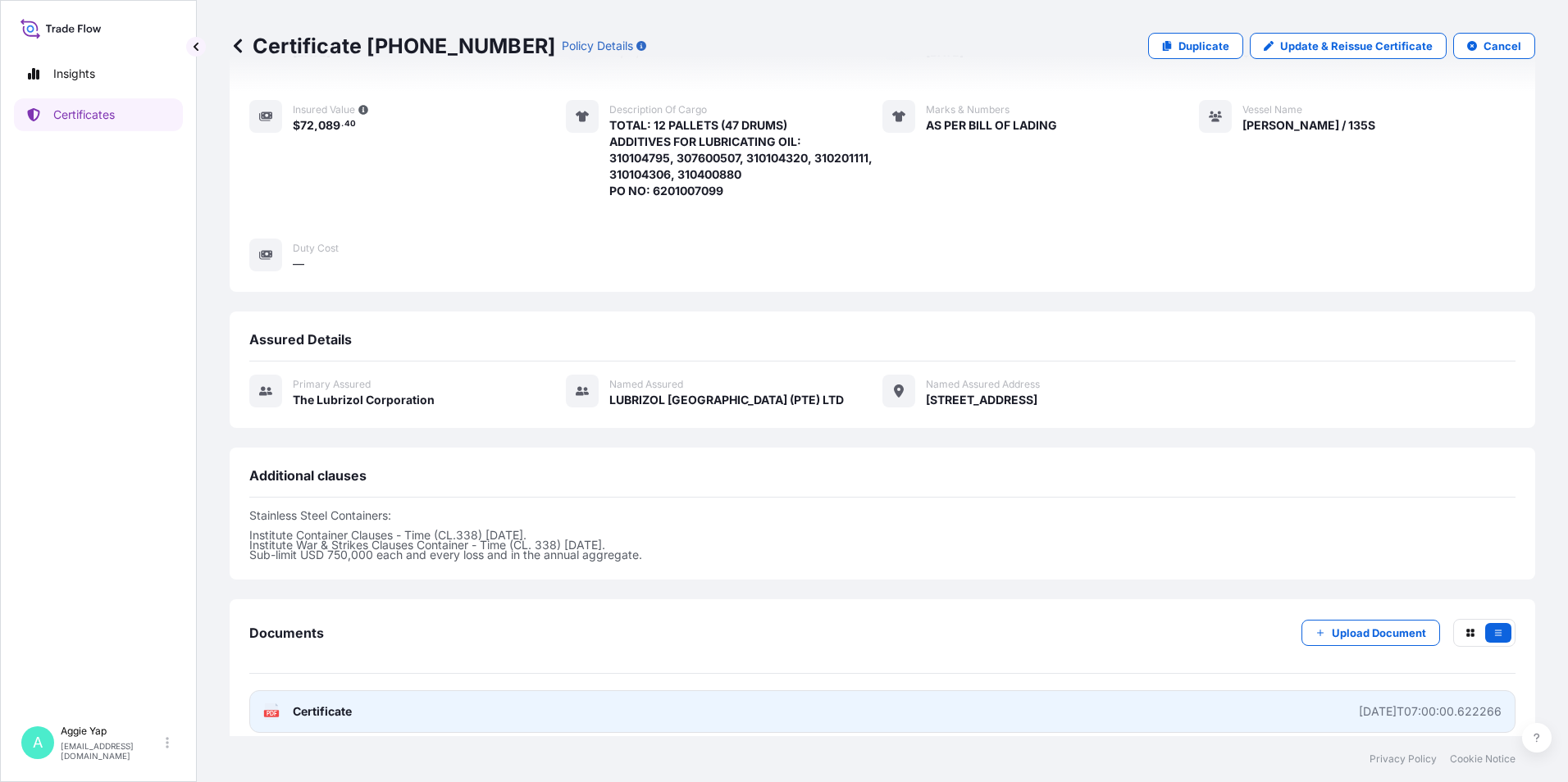
click at [605, 697] on link "PDF Certificate [DATE]T07:00:00.622266" at bounding box center [882, 711] width 1266 height 43
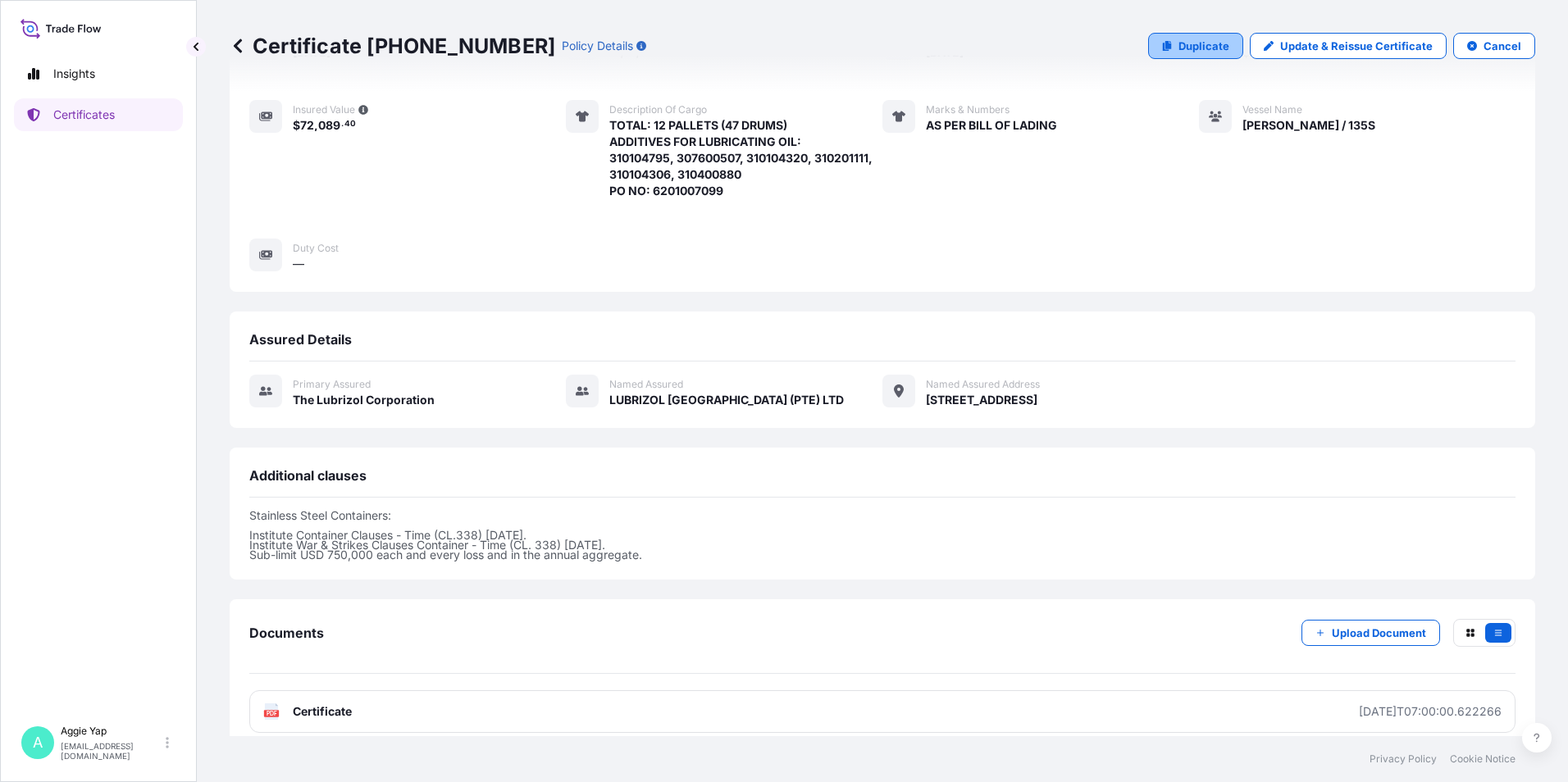
click at [1163, 49] on icon at bounding box center [1167, 46] width 9 height 10
select select "Ocean Vessel"
select select "31566"
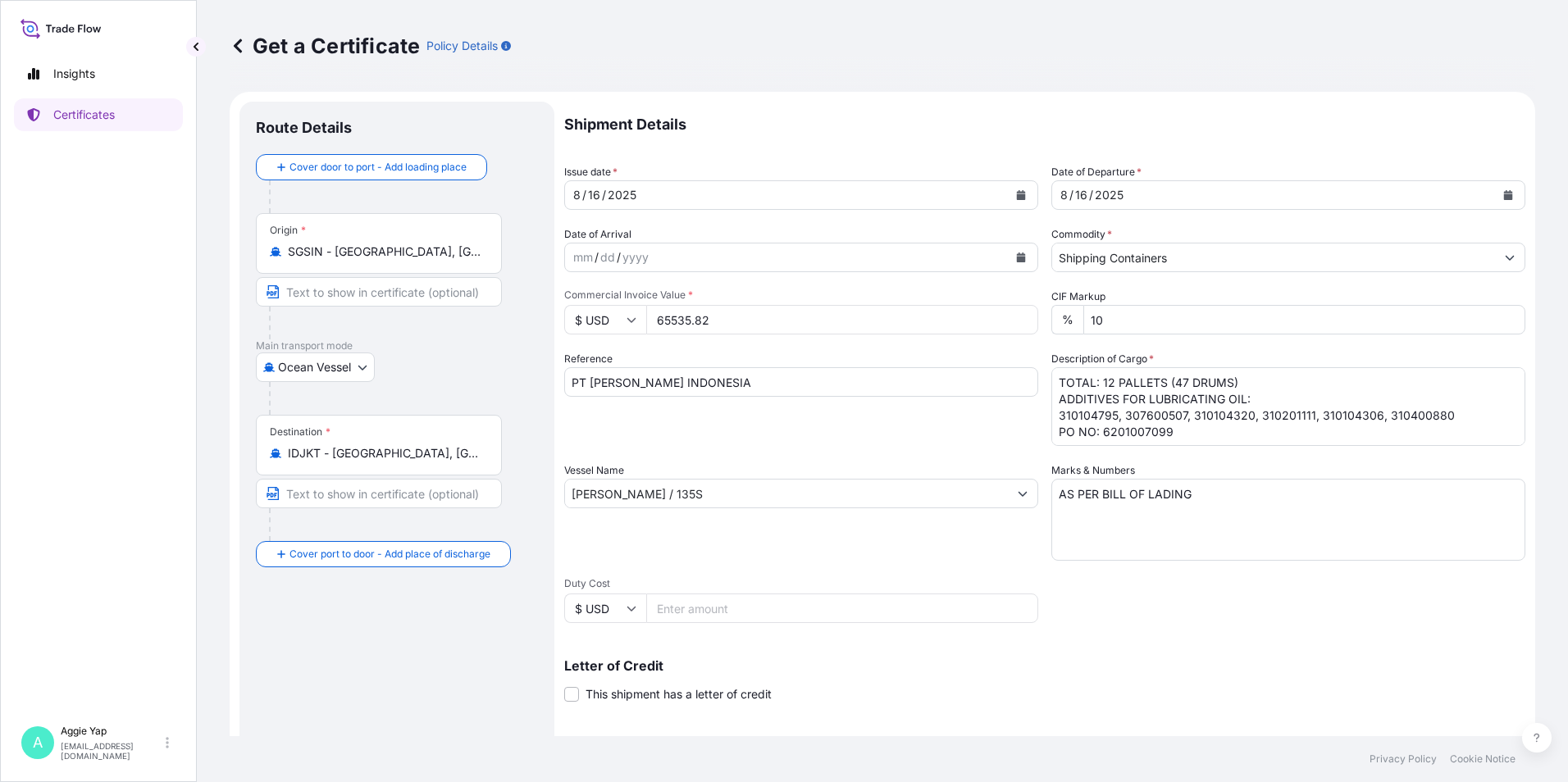
drag, startPoint x: 727, startPoint y: 320, endPoint x: 515, endPoint y: 355, distance: 214.9
click at [448, 323] on form "Route Details Cover door to port - Add loading place Place of loading Road / [G…" at bounding box center [882, 515] width 1306 height 847
type input "49839.09"
click at [1104, 382] on textarea "TOTAL: 12 PALLETS (47 DRUMS) ADDITIVES FOR LUBRICATING OIL: 310104795, 30760050…" at bounding box center [1288, 406] width 474 height 78
drag, startPoint x: 1170, startPoint y: 383, endPoint x: 1202, endPoint y: 389, distance: 32.6
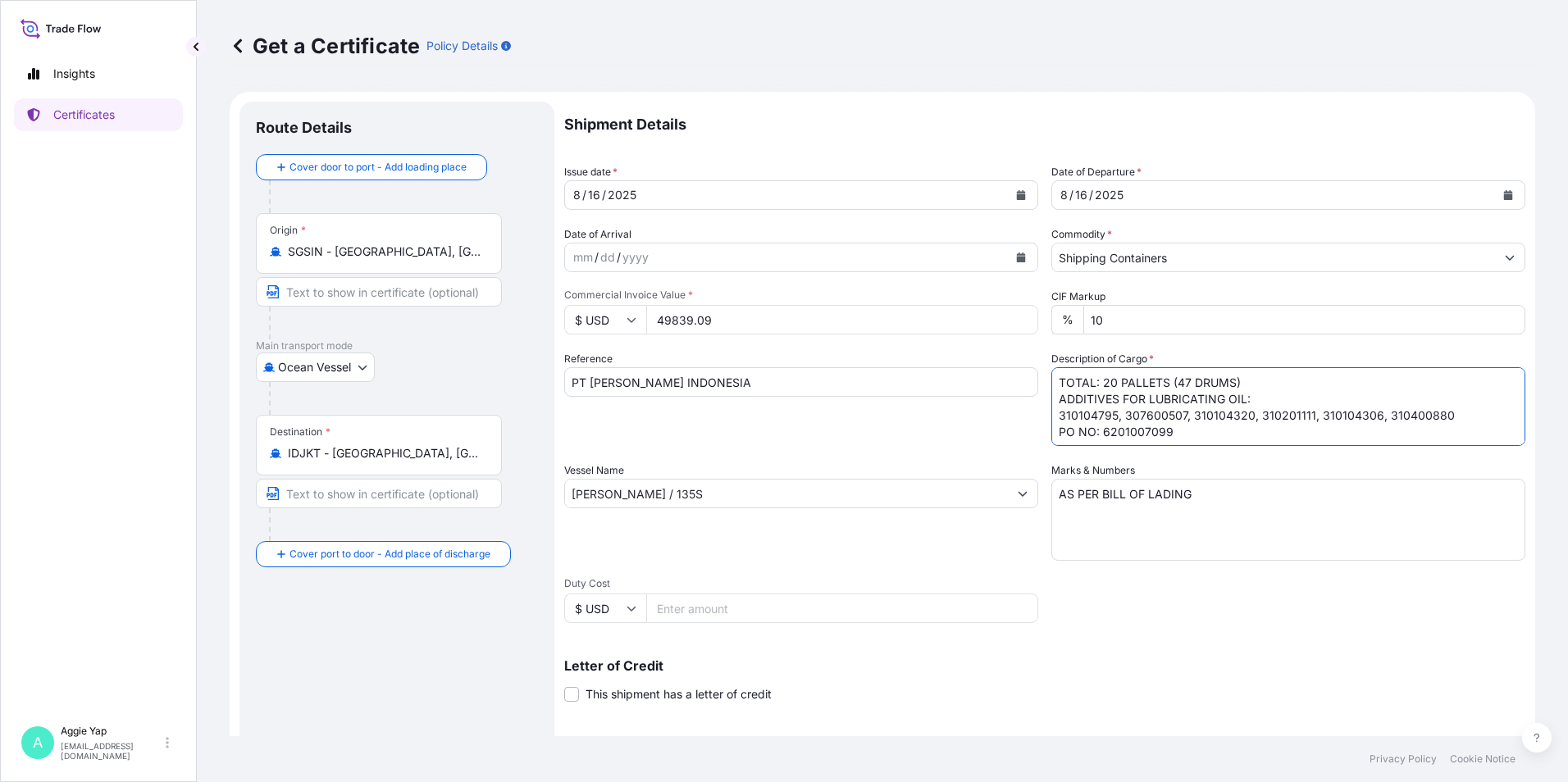
click at [1181, 388] on textarea "TOTAL: 12 PALLETS (47 DRUMS) ADDITIVES FOR LUBRICATING OIL: 310104795, 30760050…" at bounding box center [1288, 406] width 474 height 78
drag, startPoint x: 1050, startPoint y: 414, endPoint x: 1448, endPoint y: 411, distance: 398.0
click at [1448, 411] on textarea "TOTAL: 12 PALLETS (47 DRUMS) ADDITIVES FOR LUBRICATING OIL: 310104795, 30760050…" at bounding box center [1288, 406] width 474 height 78
drag, startPoint x: 1096, startPoint y: 434, endPoint x: 1178, endPoint y: 437, distance: 82.1
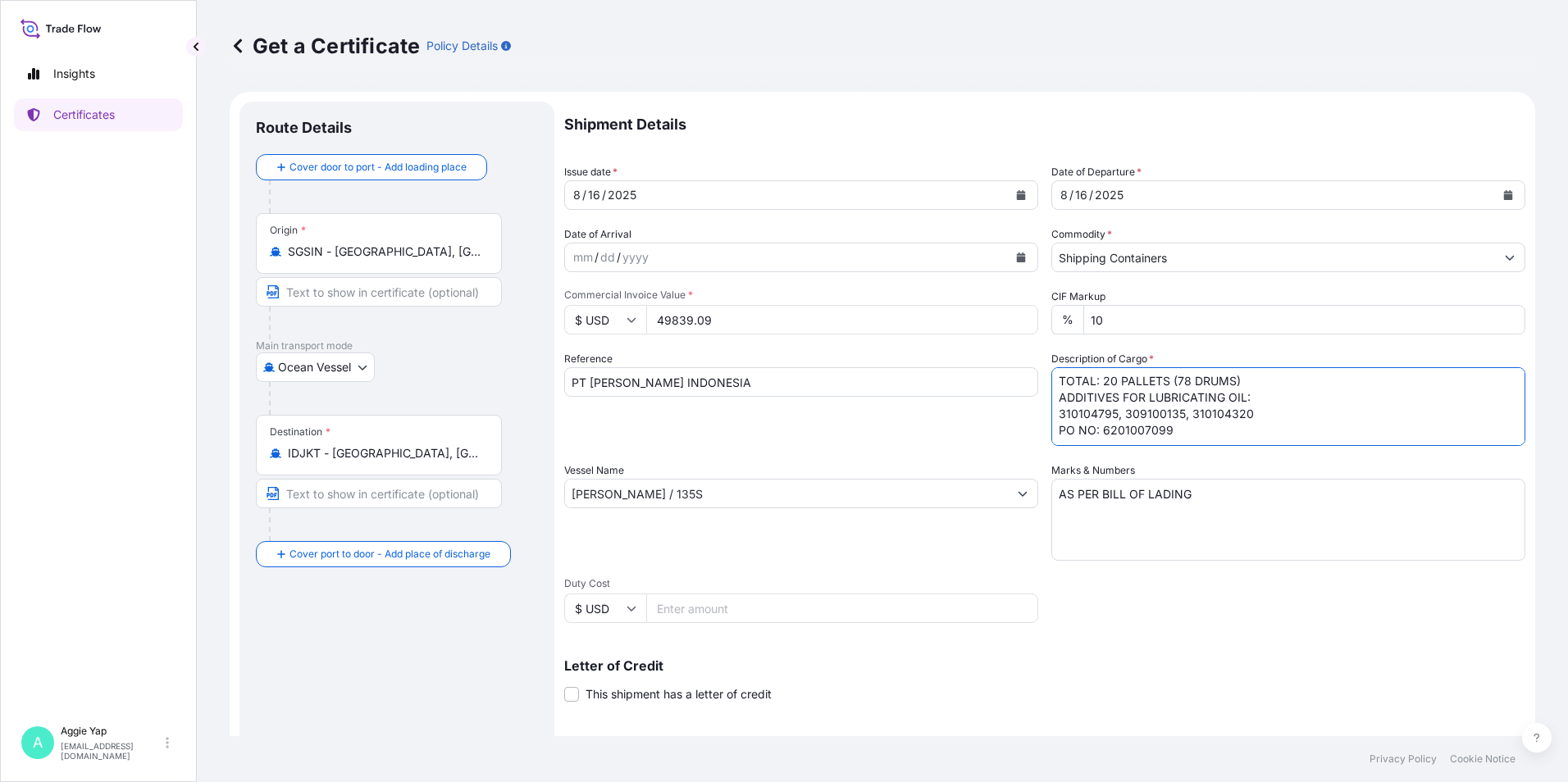
click at [1178, 437] on textarea "TOTAL: 12 PALLETS (47 DRUMS) ADDITIVES FOR LUBRICATING OIL: 310104795, 30760050…" at bounding box center [1288, 406] width 474 height 78
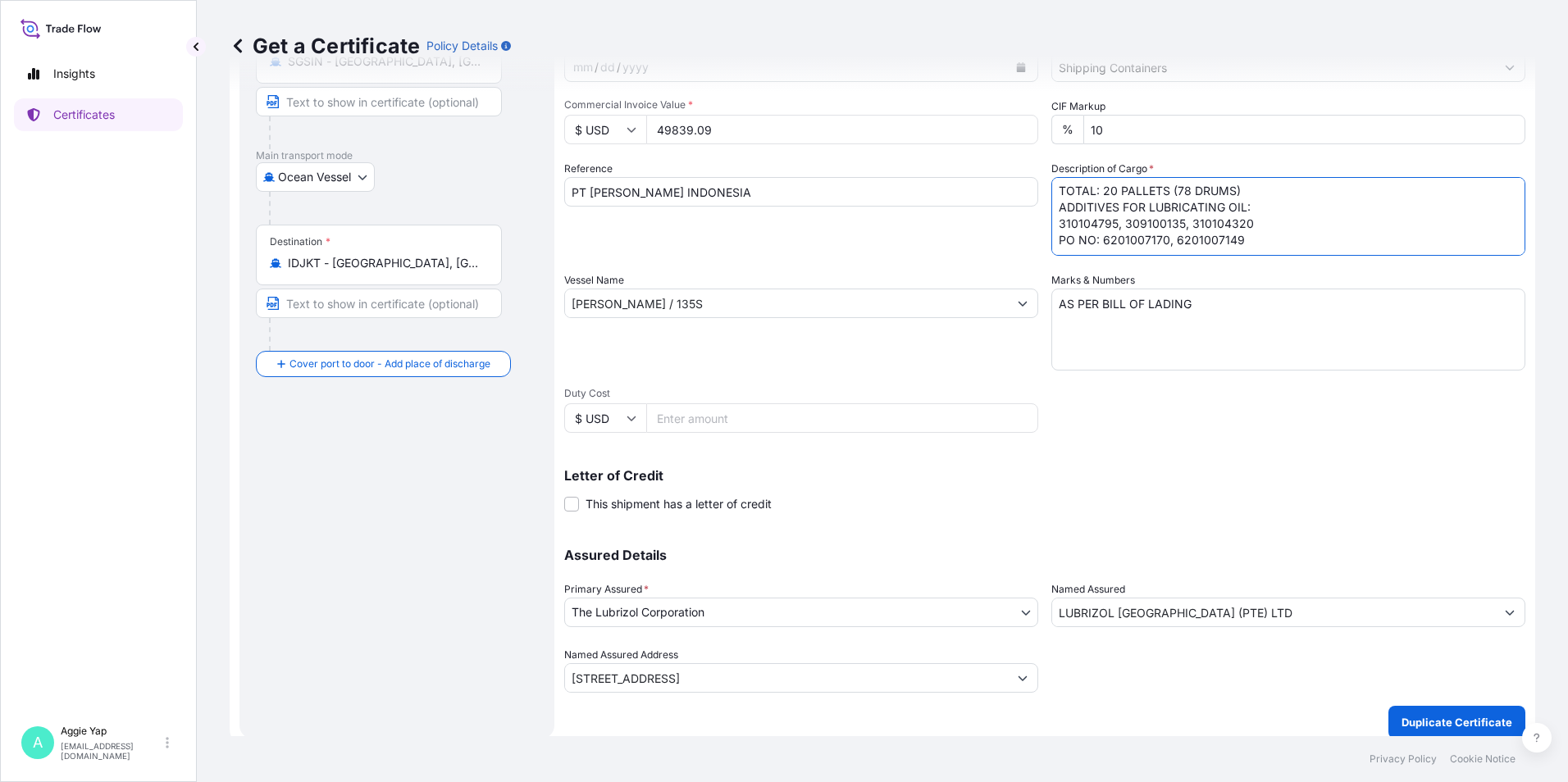
scroll to position [203, 0]
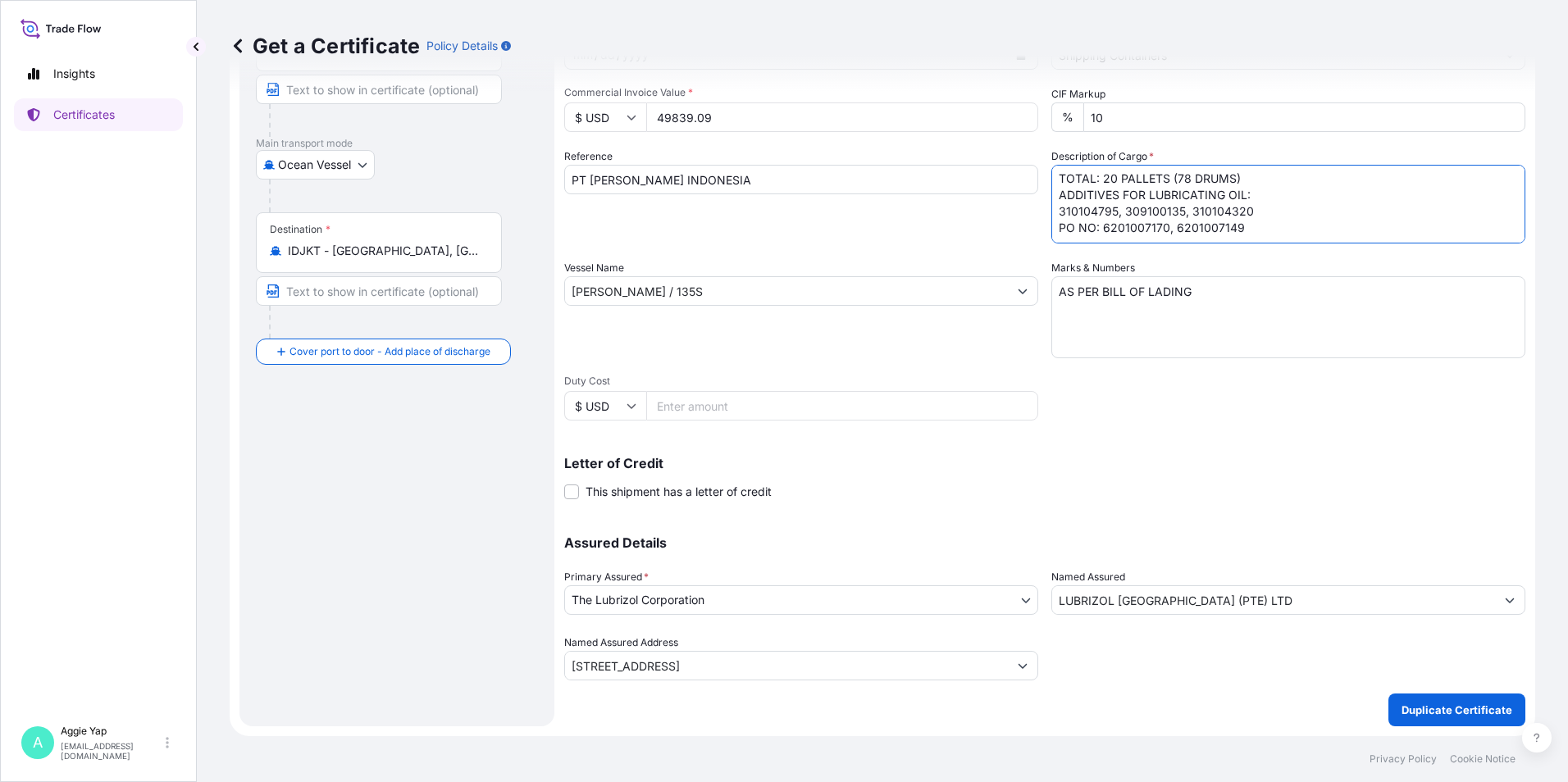
type textarea "TOTAL: 20 PALLETS (78 DRUMS) ADDITIVES FOR LUBRICATING OIL: 310104795, 30910013…"
click at [1458, 704] on p "Duplicate Certificate" at bounding box center [1456, 710] width 111 height 16
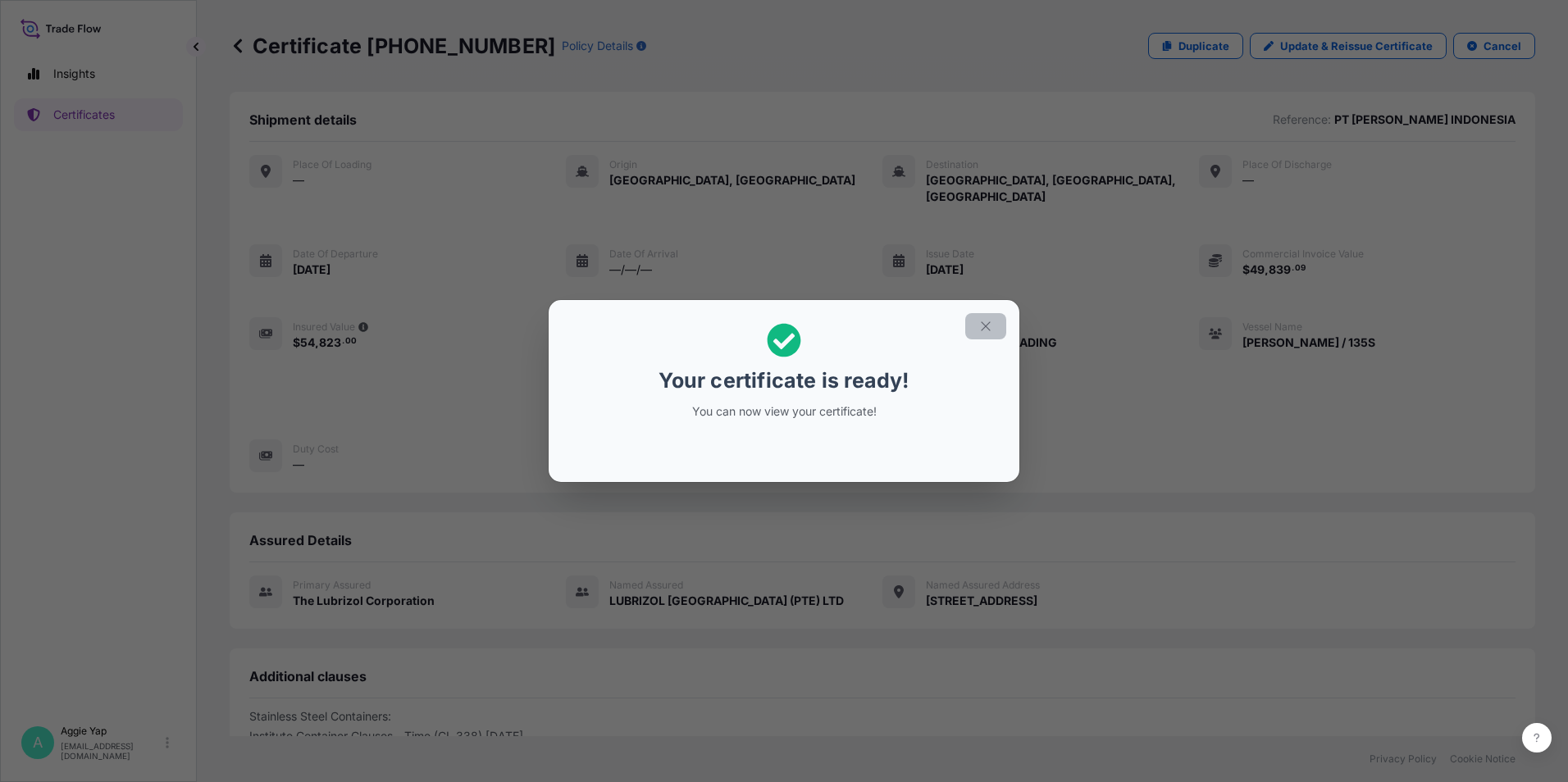
click at [985, 328] on icon "button" at bounding box center [985, 325] width 14 height 14
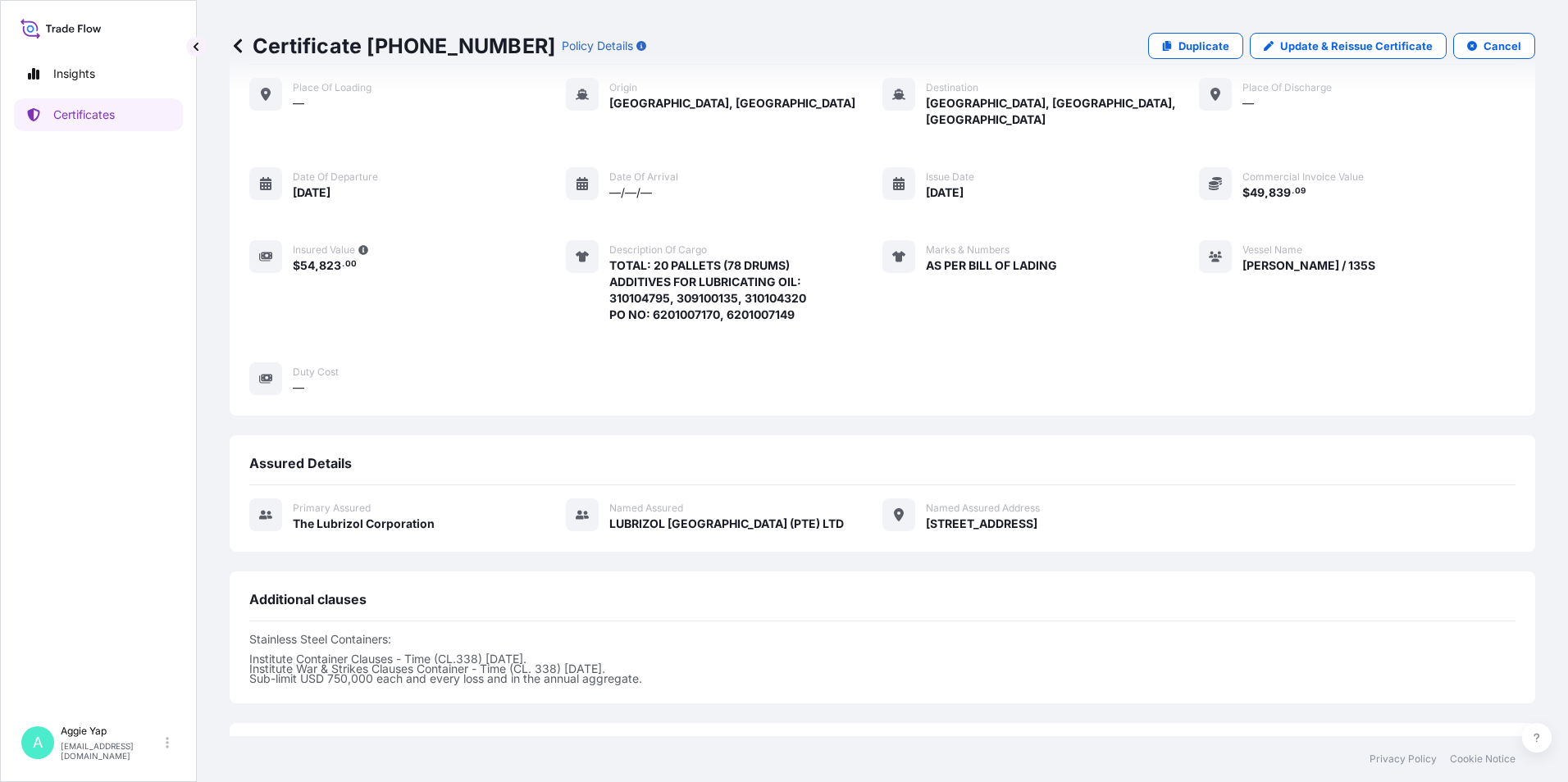
scroll to position [201, 0]
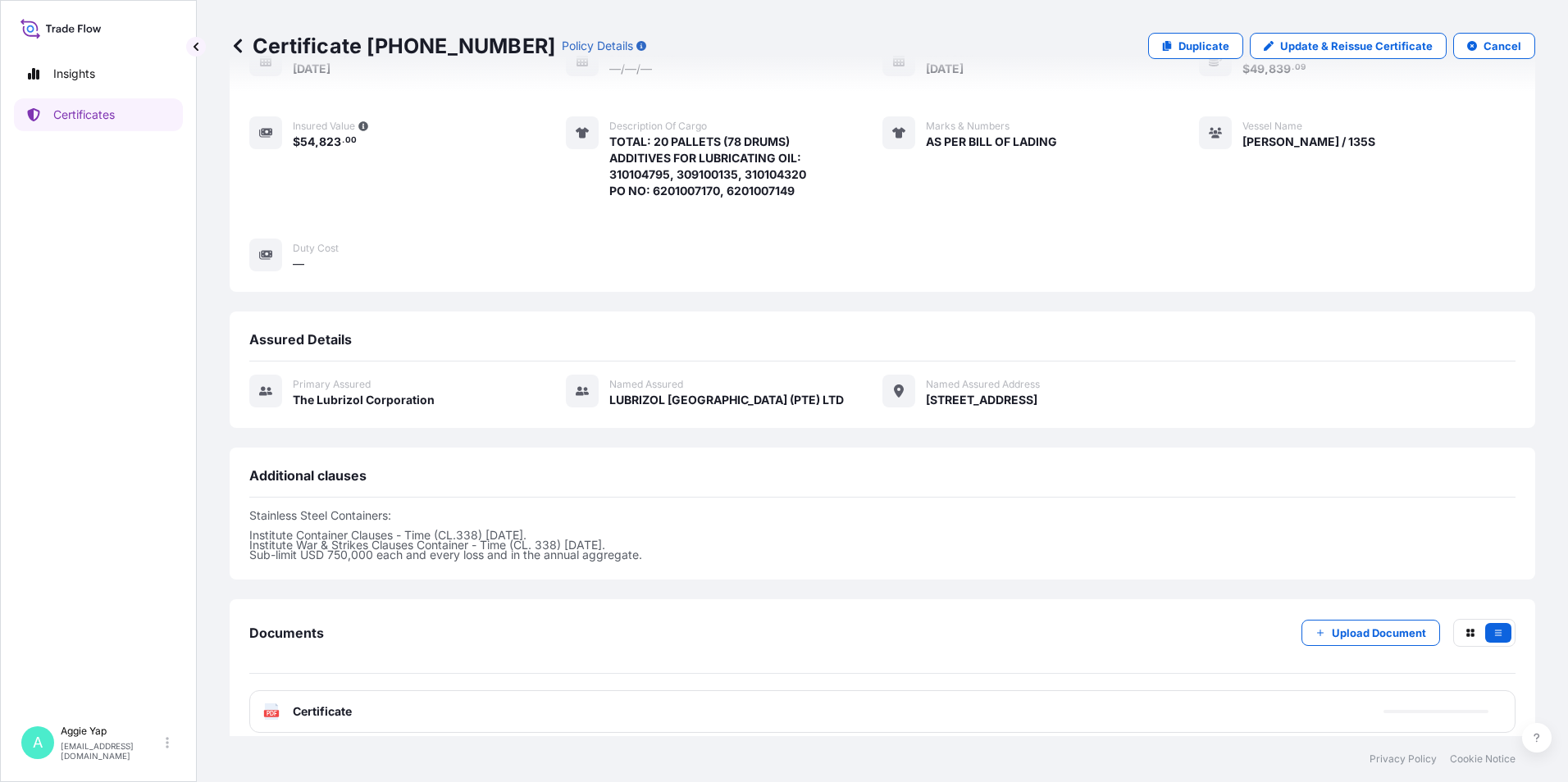
click at [320, 703] on span "Certificate" at bounding box center [321, 710] width 59 height 16
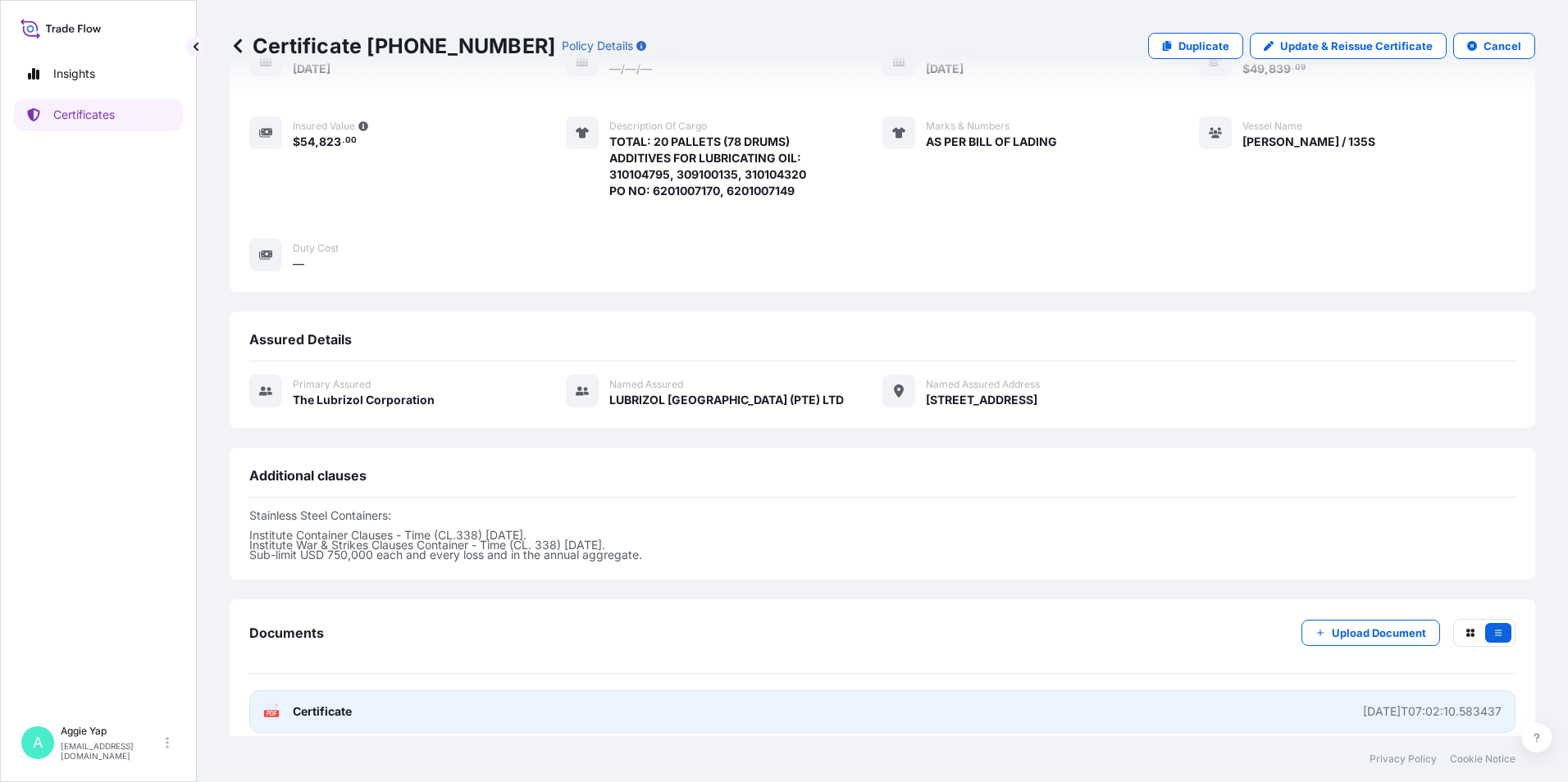
click at [364, 704] on link "PDF Certificate [DATE]T07:02:10.583437" at bounding box center [882, 711] width 1266 height 43
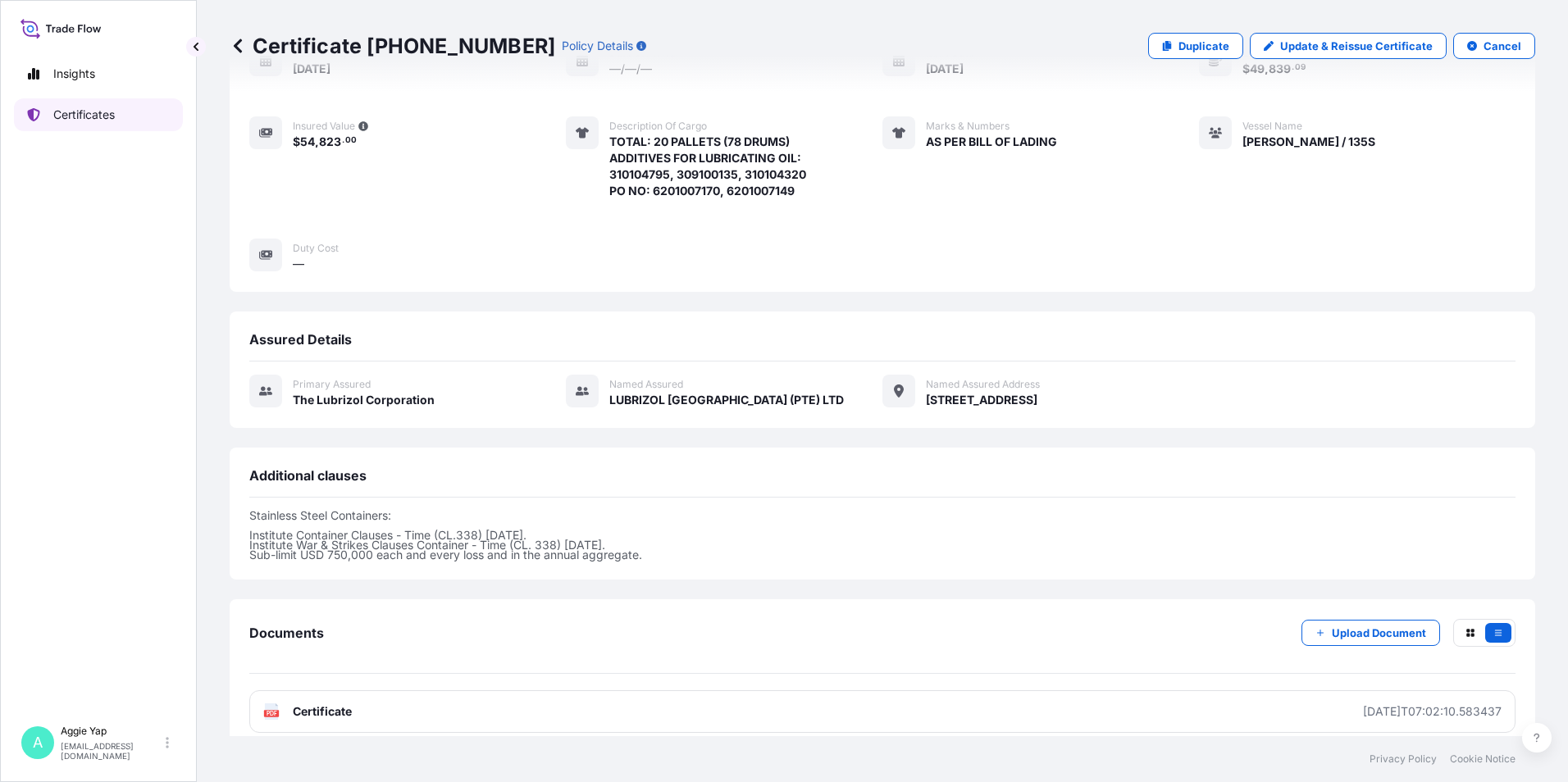
click at [152, 111] on link "Certificates" at bounding box center [98, 114] width 169 height 32
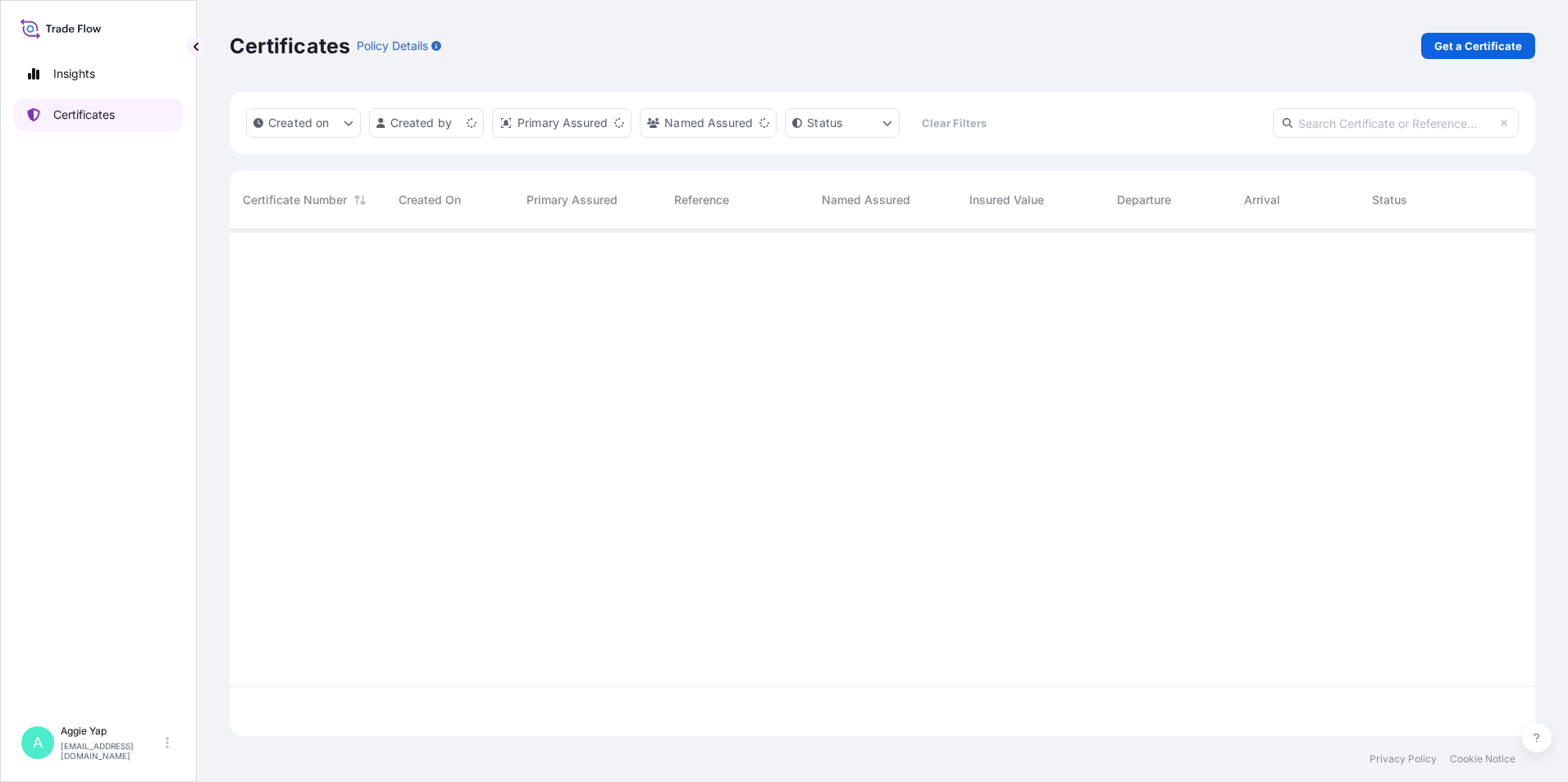
scroll to position [503, 1293]
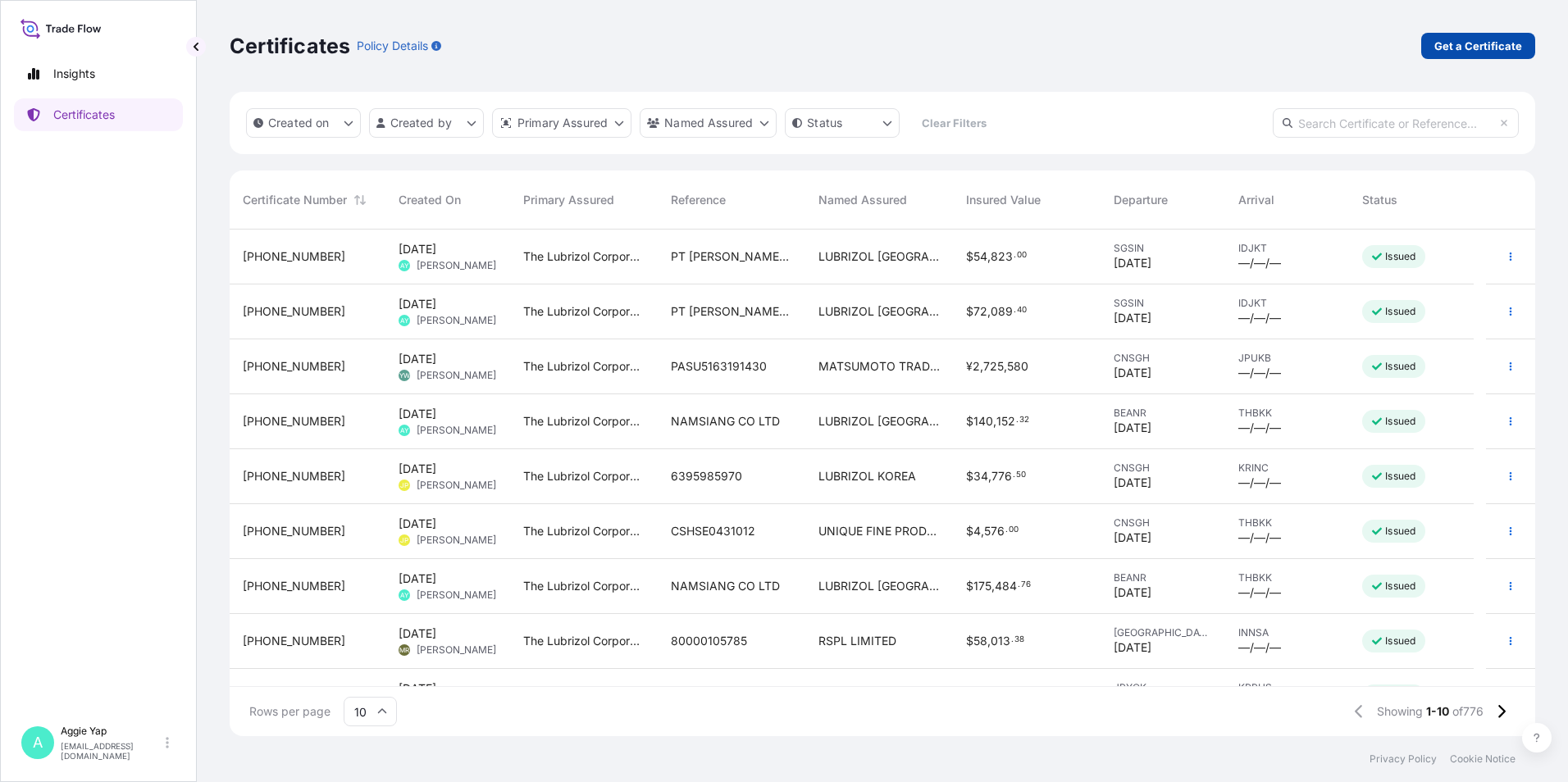
click at [1478, 53] on p "Get a Certificate" at bounding box center [1478, 45] width 88 height 16
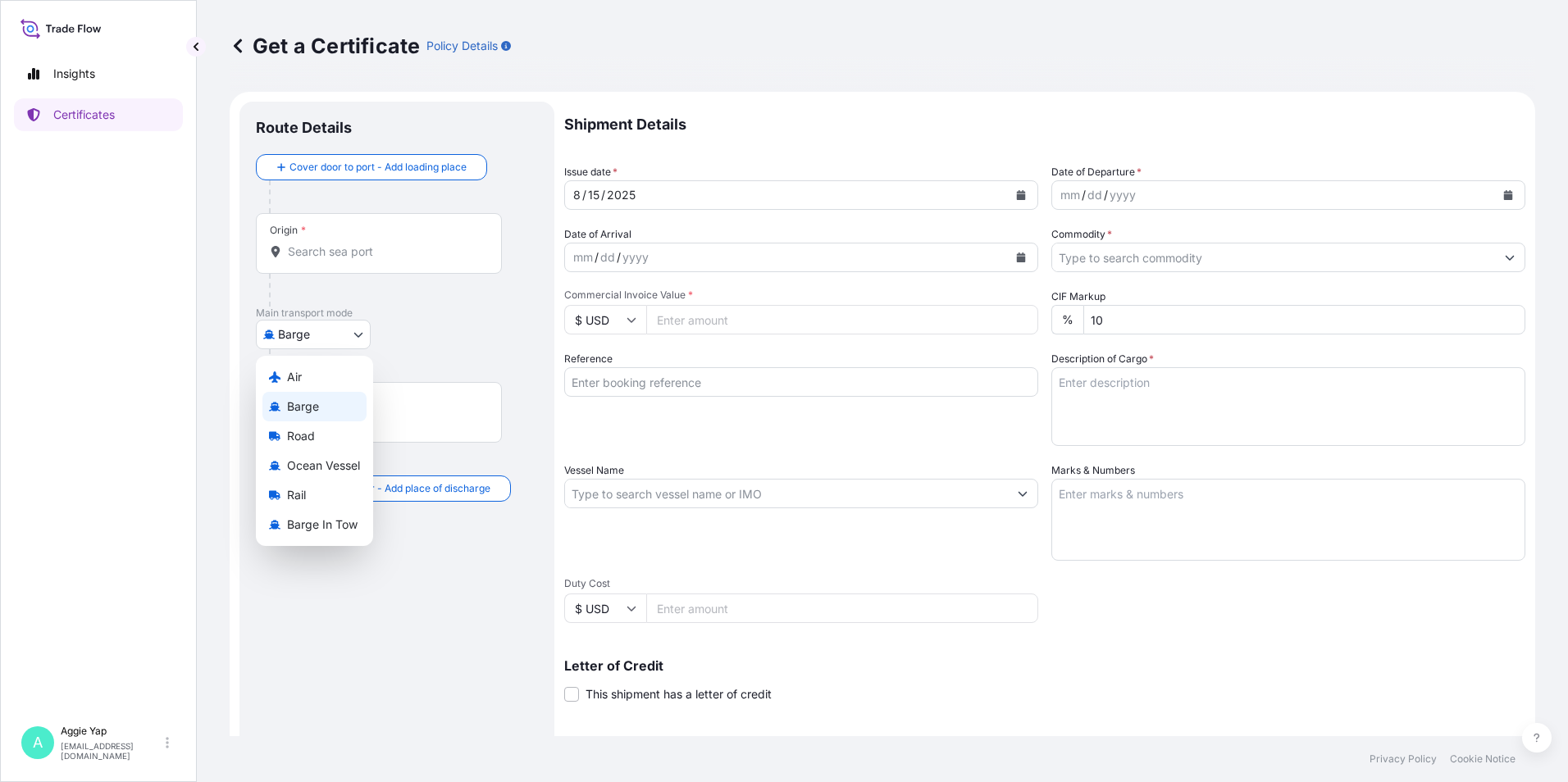
click at [320, 326] on body "Insights Certificates A [PERSON_NAME] [EMAIL_ADDRESS][DOMAIN_NAME] Get a Certif…" at bounding box center [784, 391] width 1568 height 782
click at [299, 457] on span "Ocean Vessel" at bounding box center [324, 465] width 73 height 16
select select "Ocean Vessel"
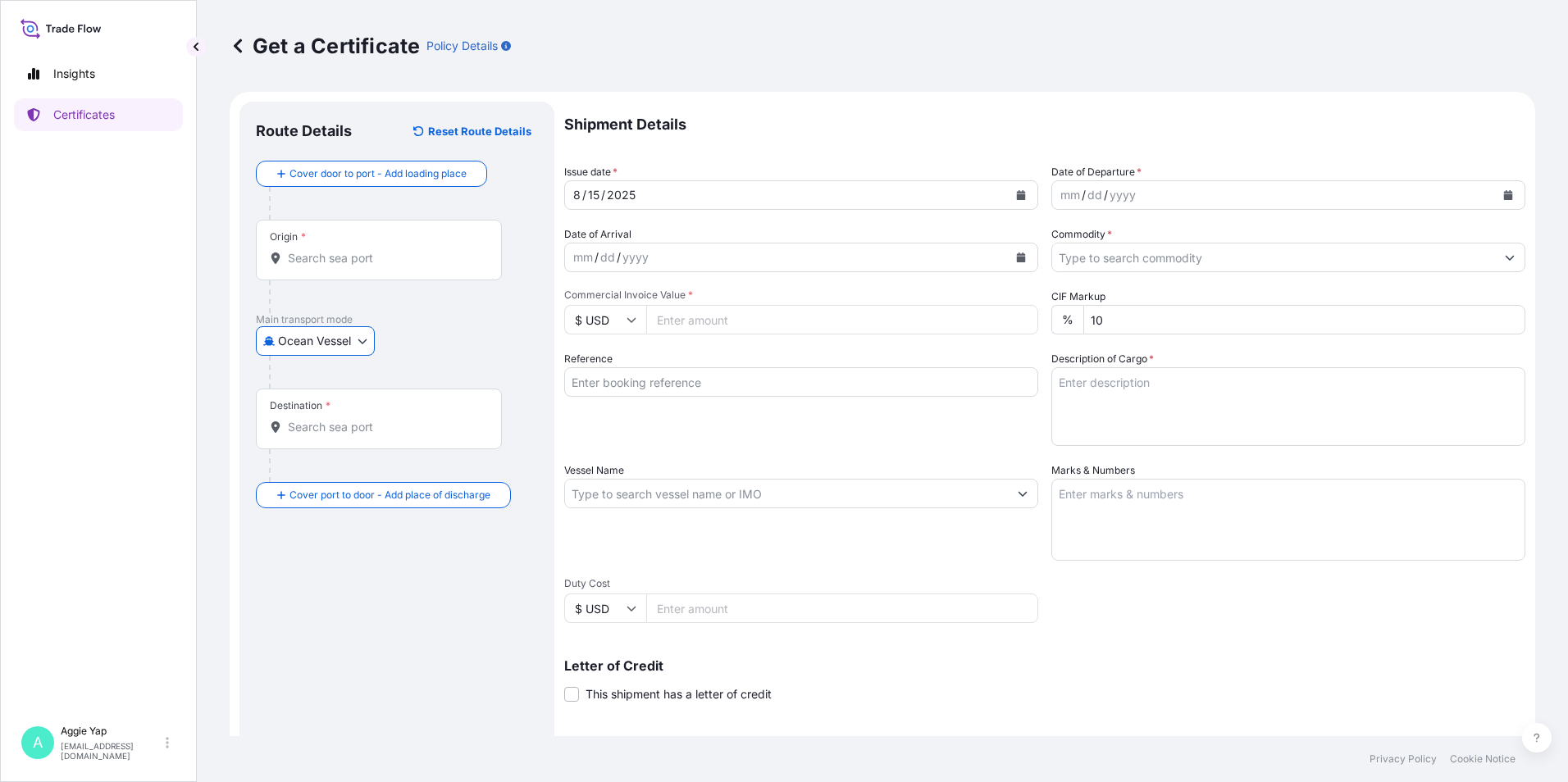
click at [376, 255] on input "Origin *" at bounding box center [384, 257] width 193 height 16
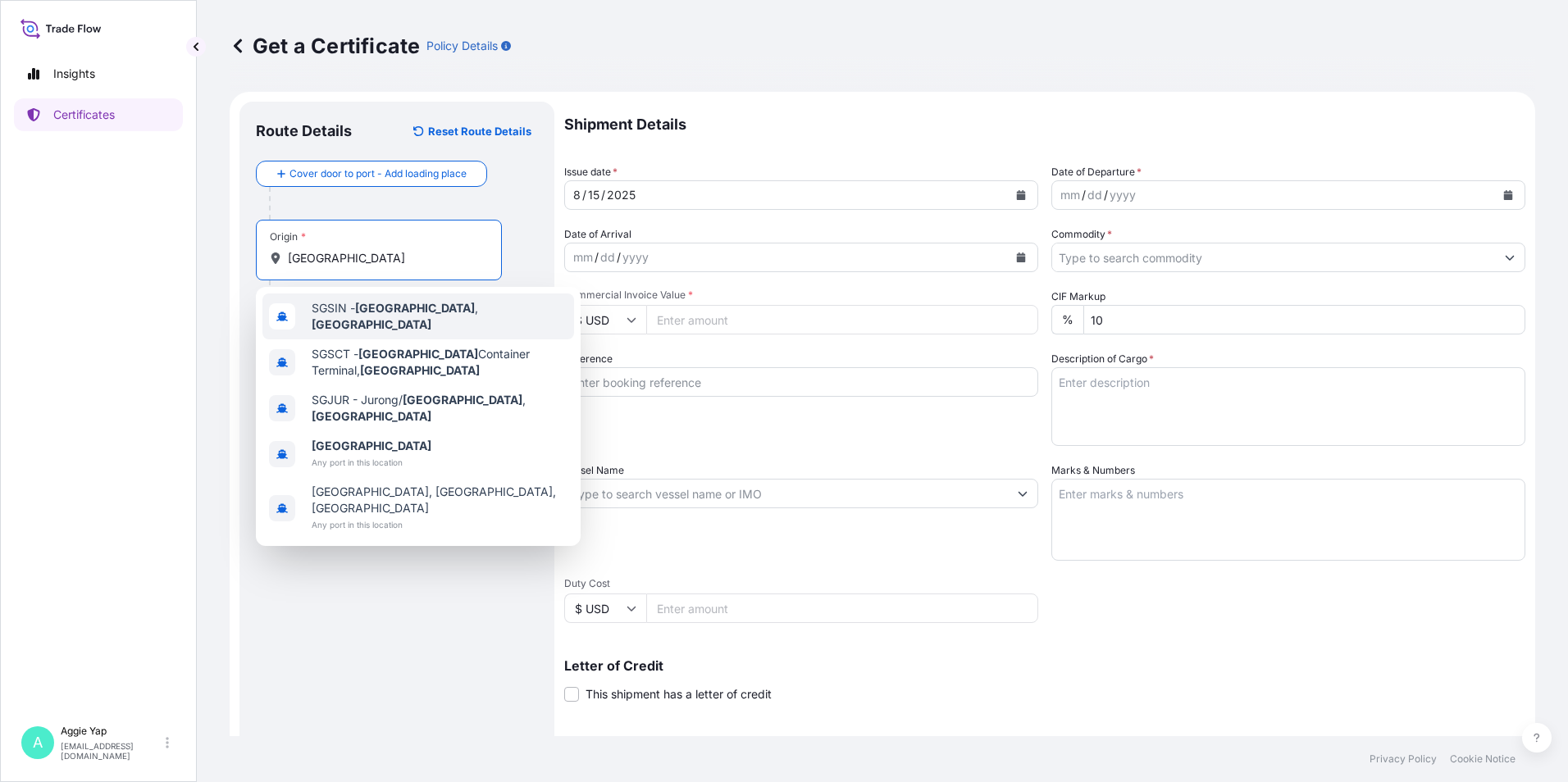
click at [349, 318] on span "SGSIN - [GEOGRAPHIC_DATA] , [GEOGRAPHIC_DATA]" at bounding box center [440, 316] width 256 height 32
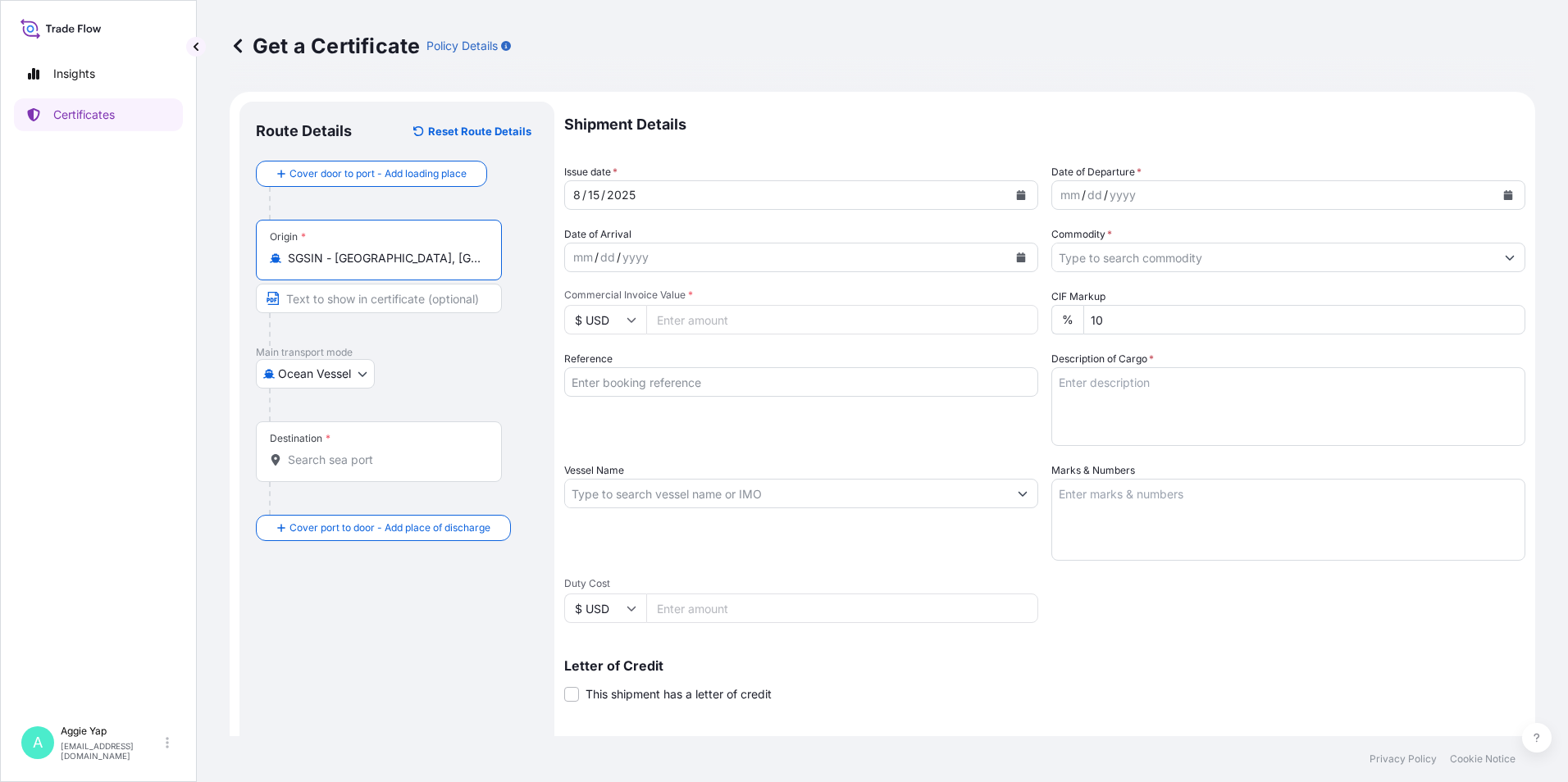
type input "SGSIN - [GEOGRAPHIC_DATA], [GEOGRAPHIC_DATA]"
click at [349, 461] on input "Destination *" at bounding box center [384, 459] width 193 height 16
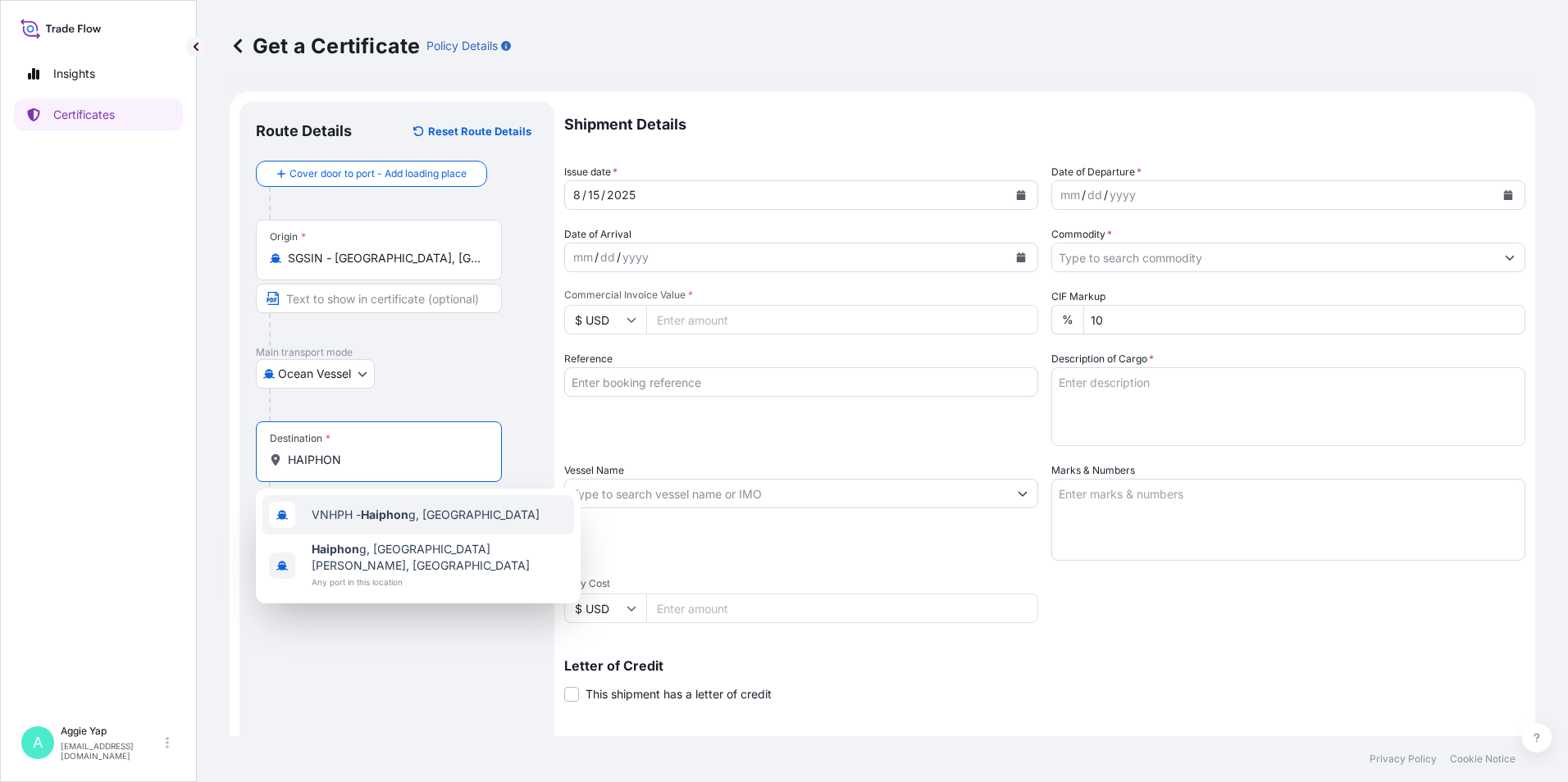
click at [375, 526] on div "VNHPH - Haiphon g, [GEOGRAPHIC_DATA]" at bounding box center [418, 515] width 312 height 39
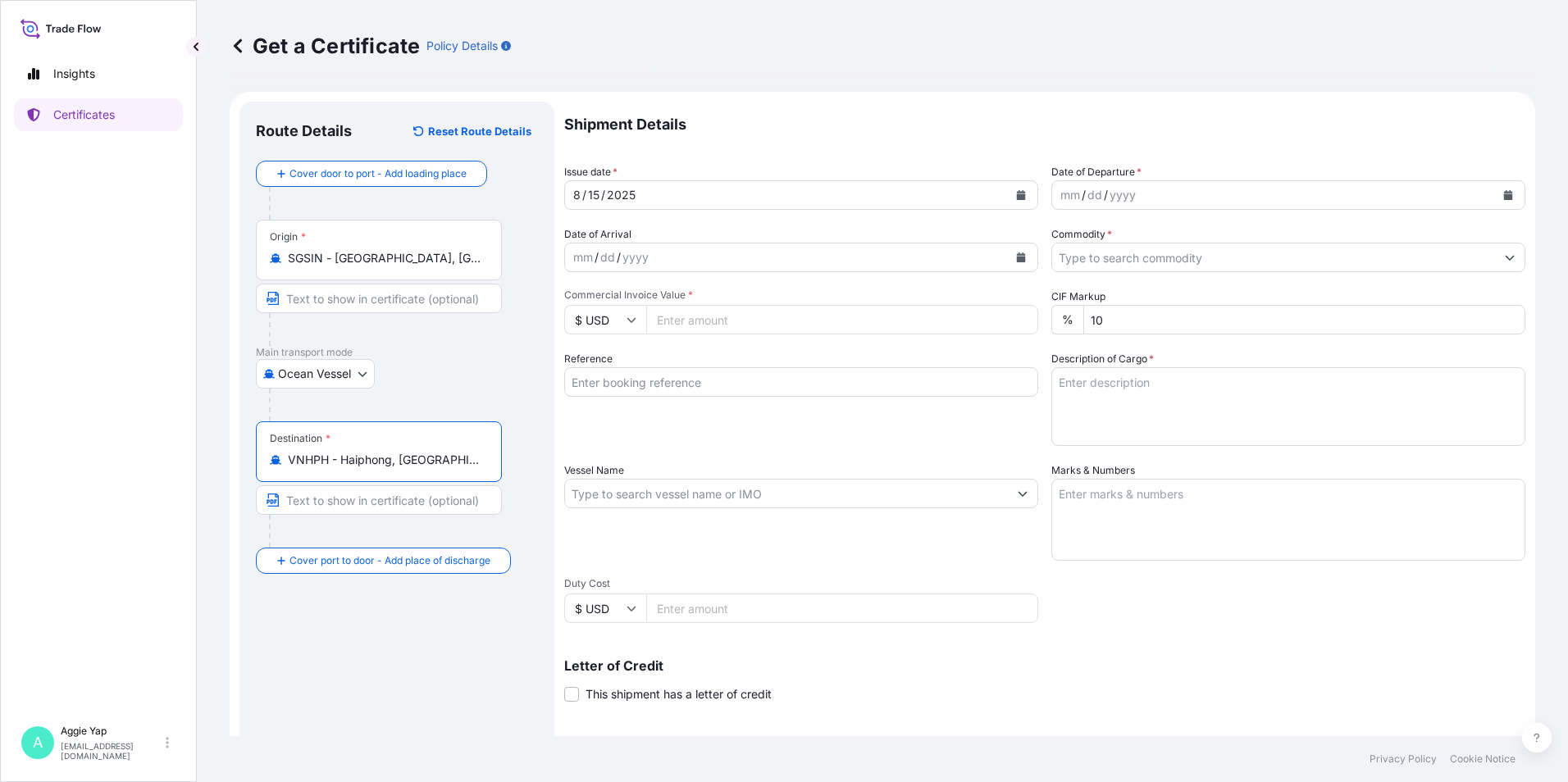
type input "VNHPH - Haiphong, [GEOGRAPHIC_DATA]"
click at [1504, 196] on icon "Calendar" at bounding box center [1508, 195] width 9 height 10
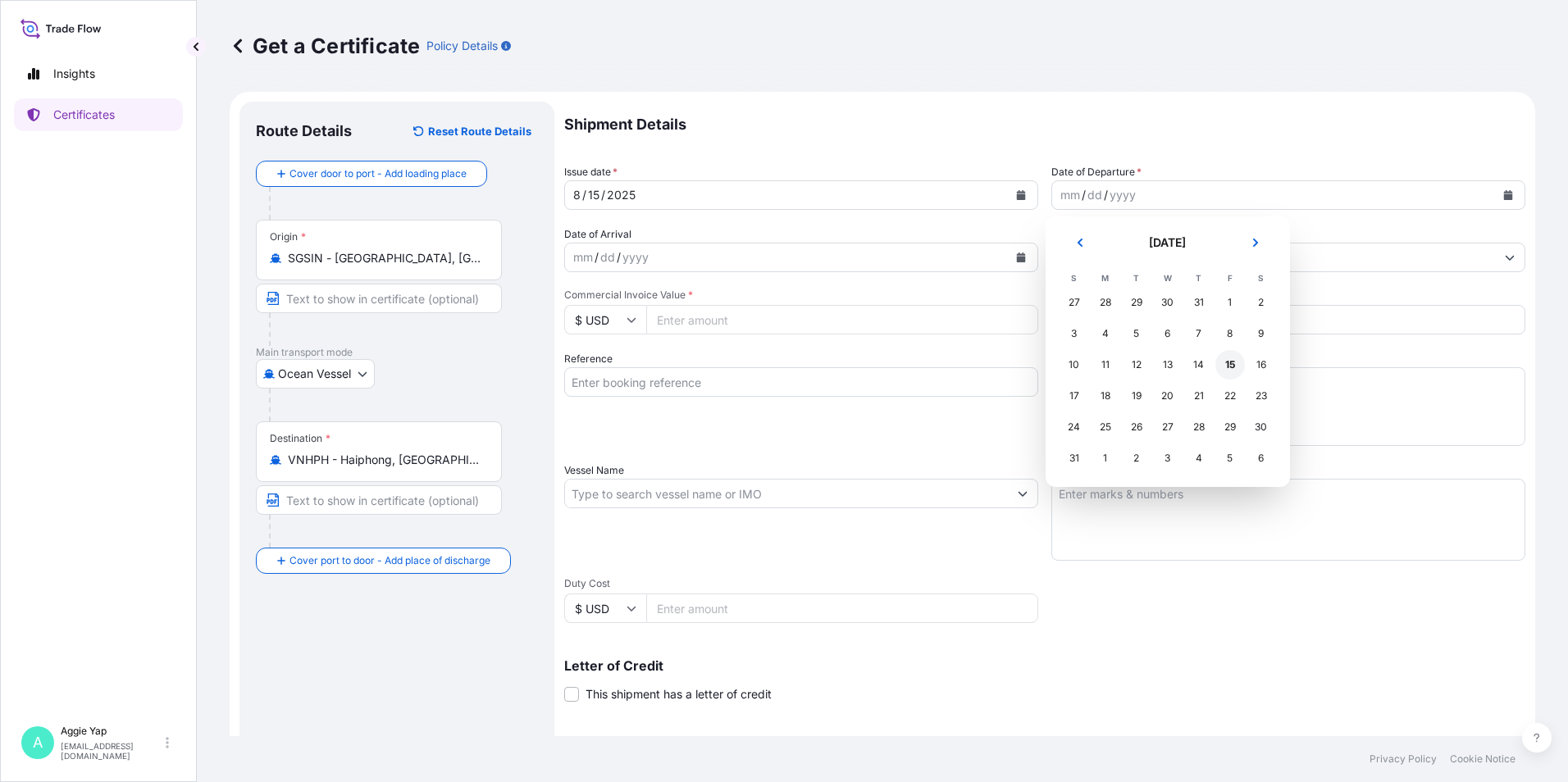
click at [1229, 367] on div "15" at bounding box center [1230, 365] width 30 height 30
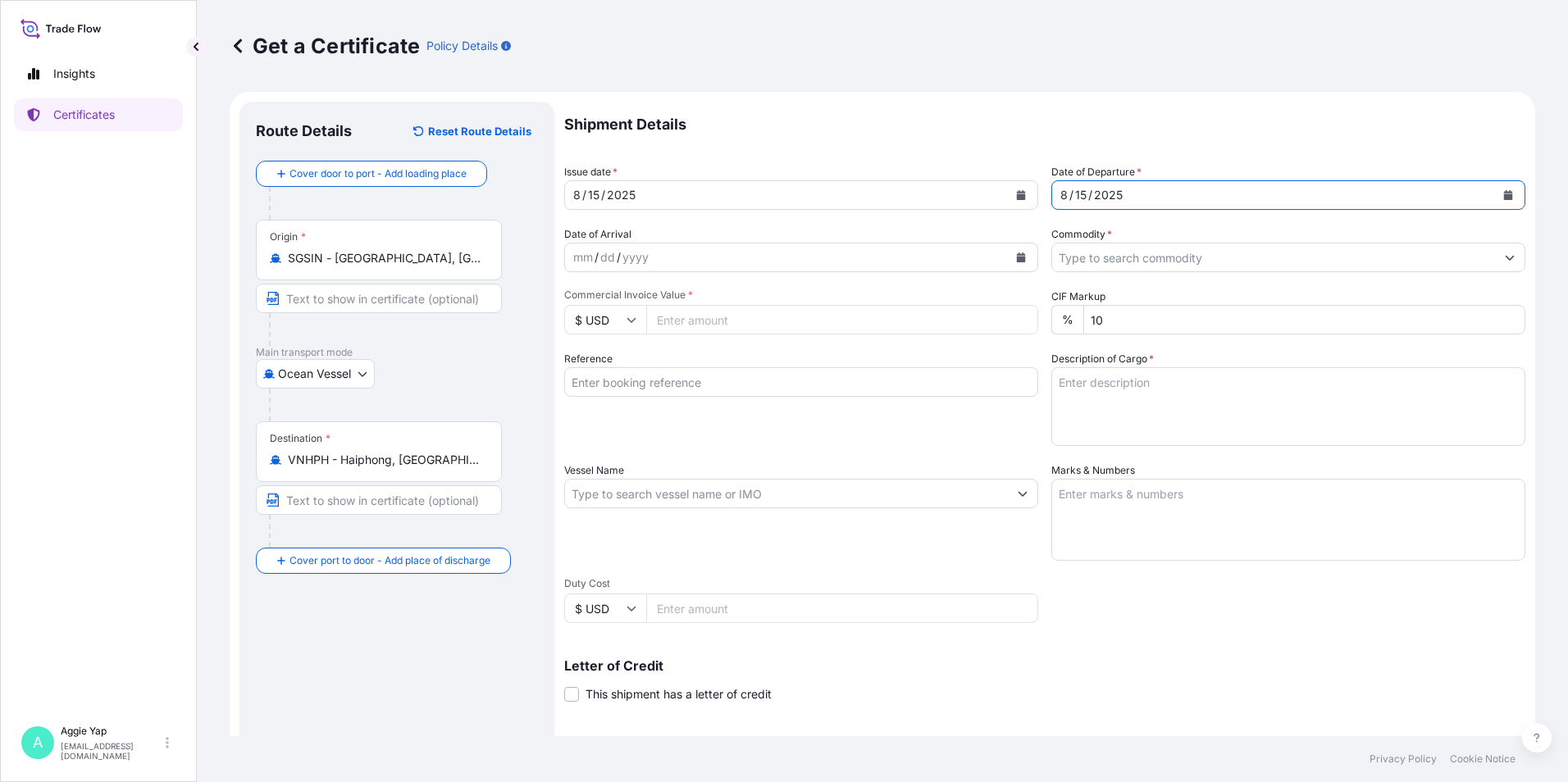
click at [1105, 263] on input "Commodity *" at bounding box center [1273, 257] width 443 height 30
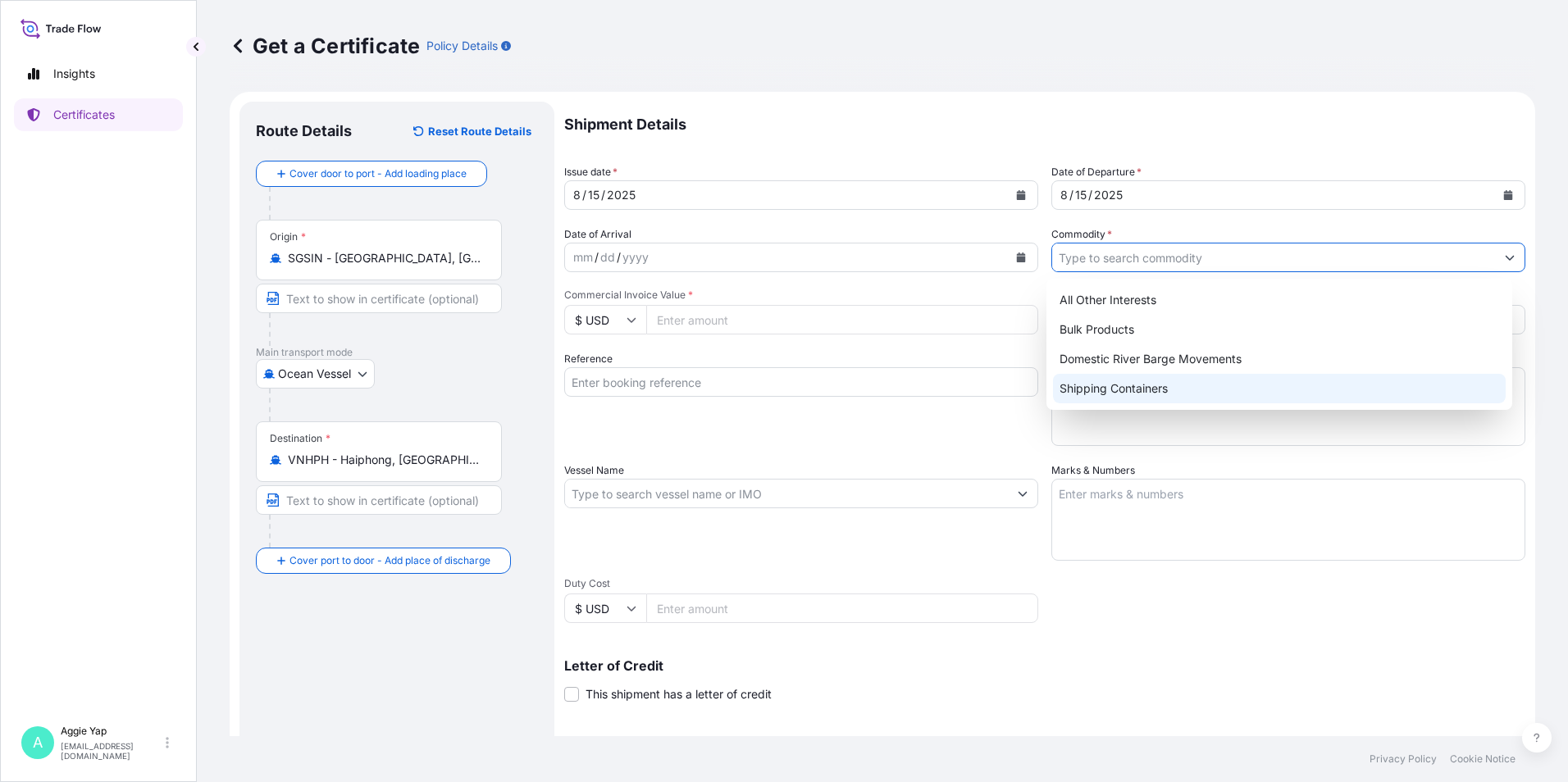
click at [1081, 392] on div "Shipping Containers" at bounding box center [1279, 388] width 453 height 30
type input "Shipping Containers"
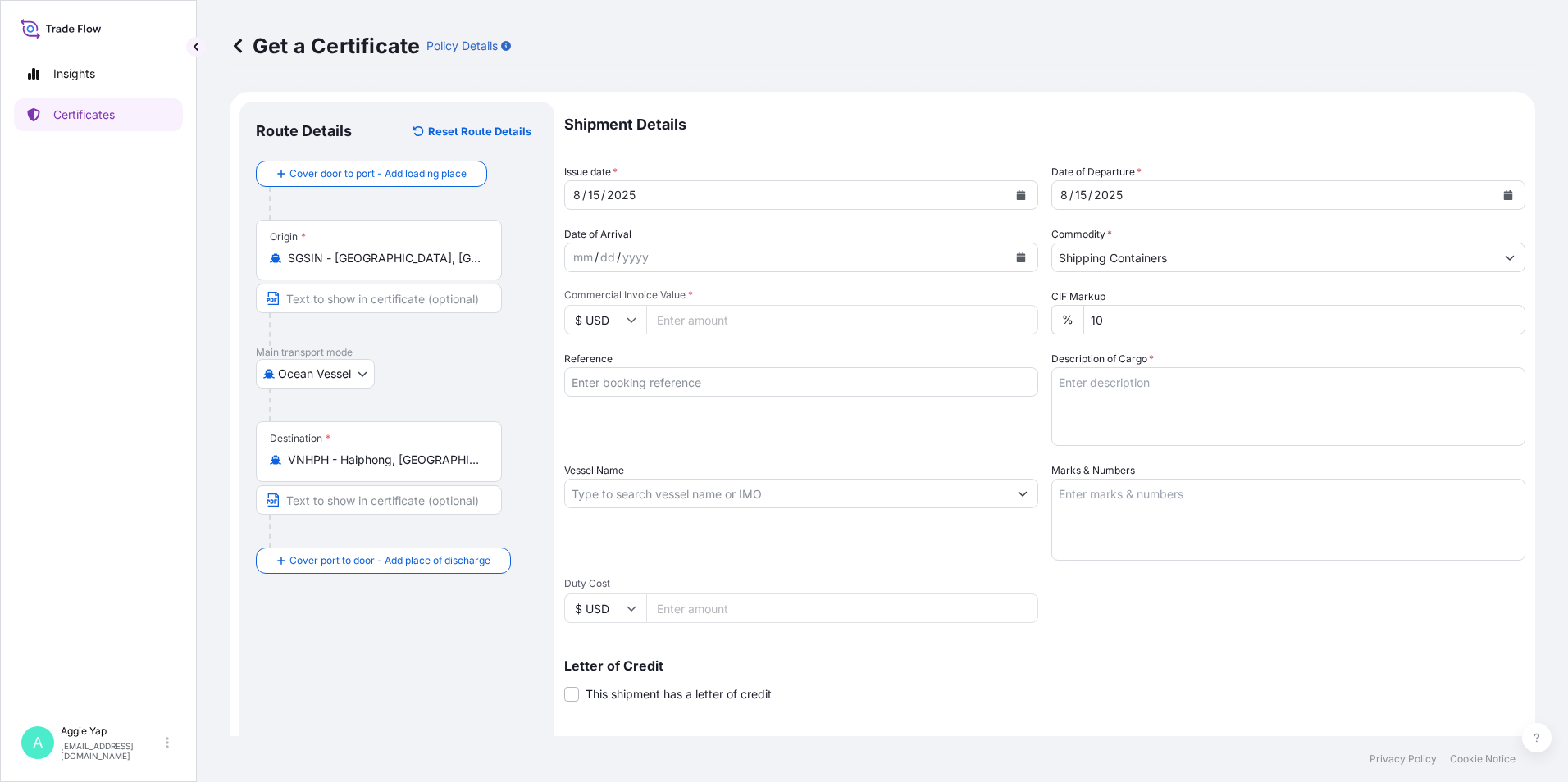
click at [745, 317] on input "Commercial Invoice Value *" at bounding box center [842, 319] width 392 height 30
type input "55944.74"
click at [812, 382] on input "Reference" at bounding box center [801, 382] width 474 height 30
type input "JX NIPPON OIL & ENERGY [GEOGRAPHIC_DATA]"
click at [637, 492] on input "Vessel Name" at bounding box center [787, 493] width 443 height 30
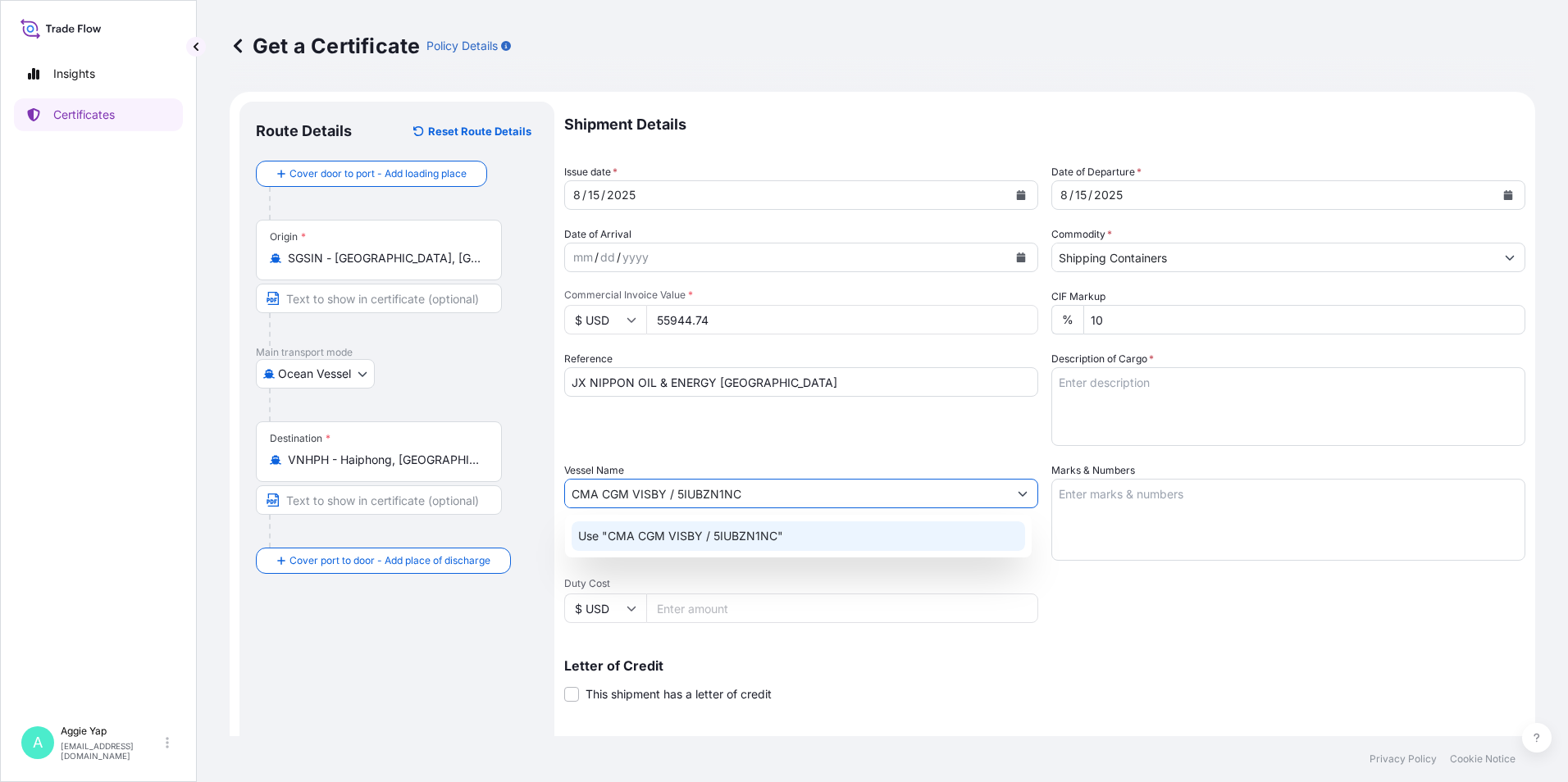
click at [774, 533] on p "Use "CMA CGM VISBY / 5IUBZN1NC"" at bounding box center [680, 536] width 205 height 16
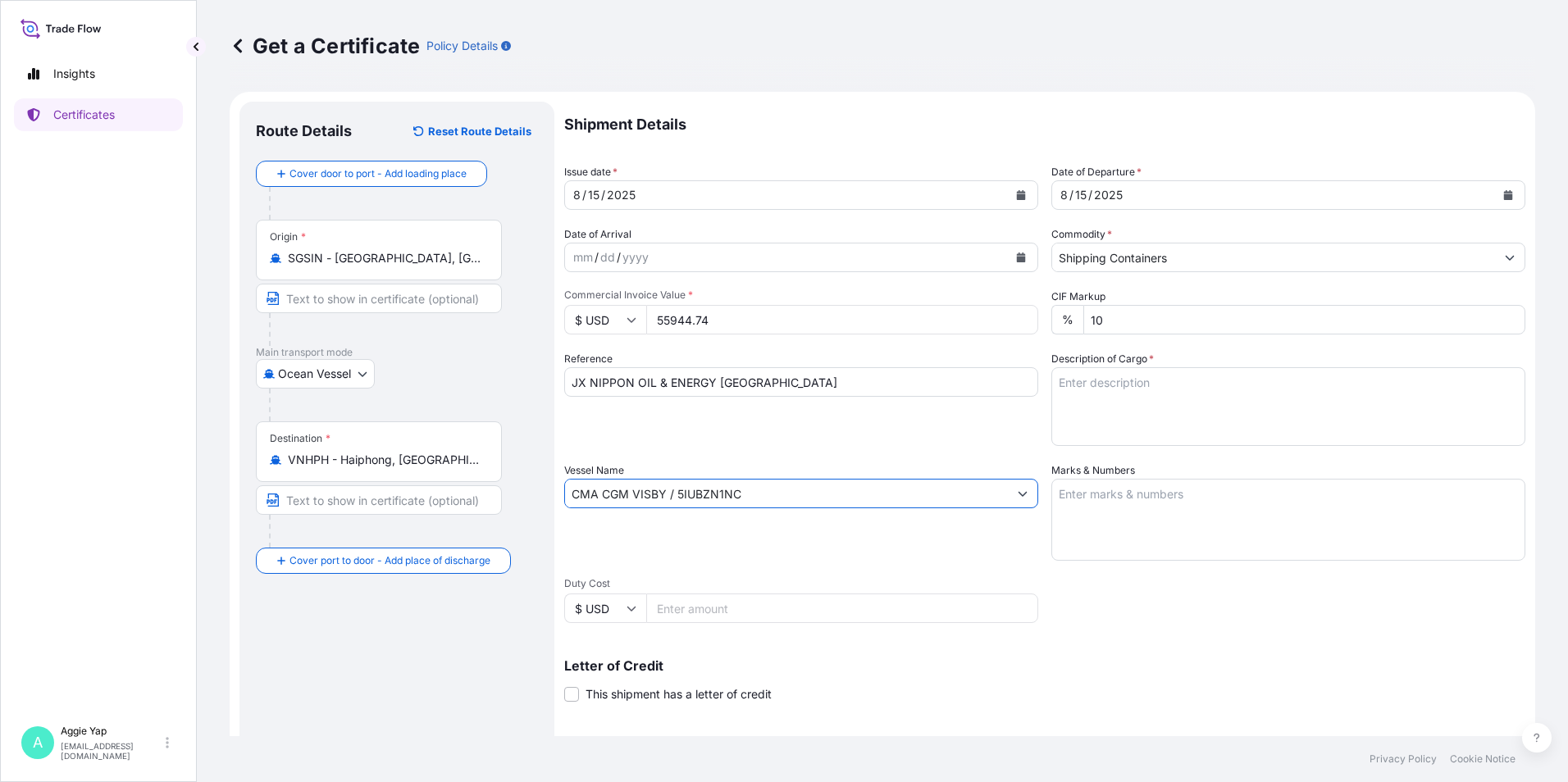
type input "CMA CGM VISBY / 5IUBZN1NC"
drag, startPoint x: 1127, startPoint y: 511, endPoint x: 1135, endPoint y: 508, distance: 8.5
click at [1127, 510] on textarea "Marks & Numbers" at bounding box center [1288, 520] width 474 height 82
type textarea "AS PER BILL OF LADING"
click at [1126, 407] on textarea "Description of Cargo *" at bounding box center [1288, 406] width 474 height 78
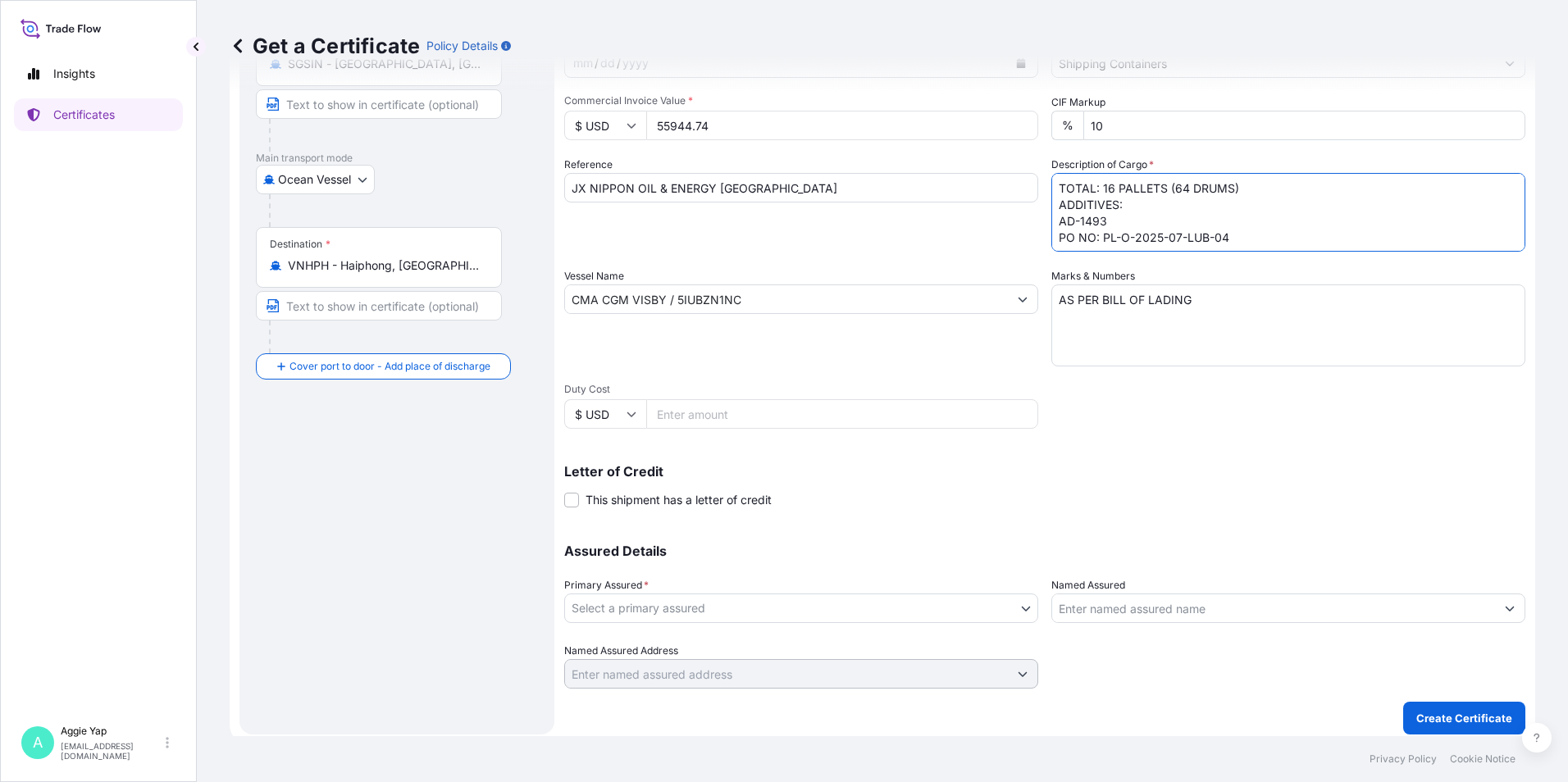
scroll to position [203, 0]
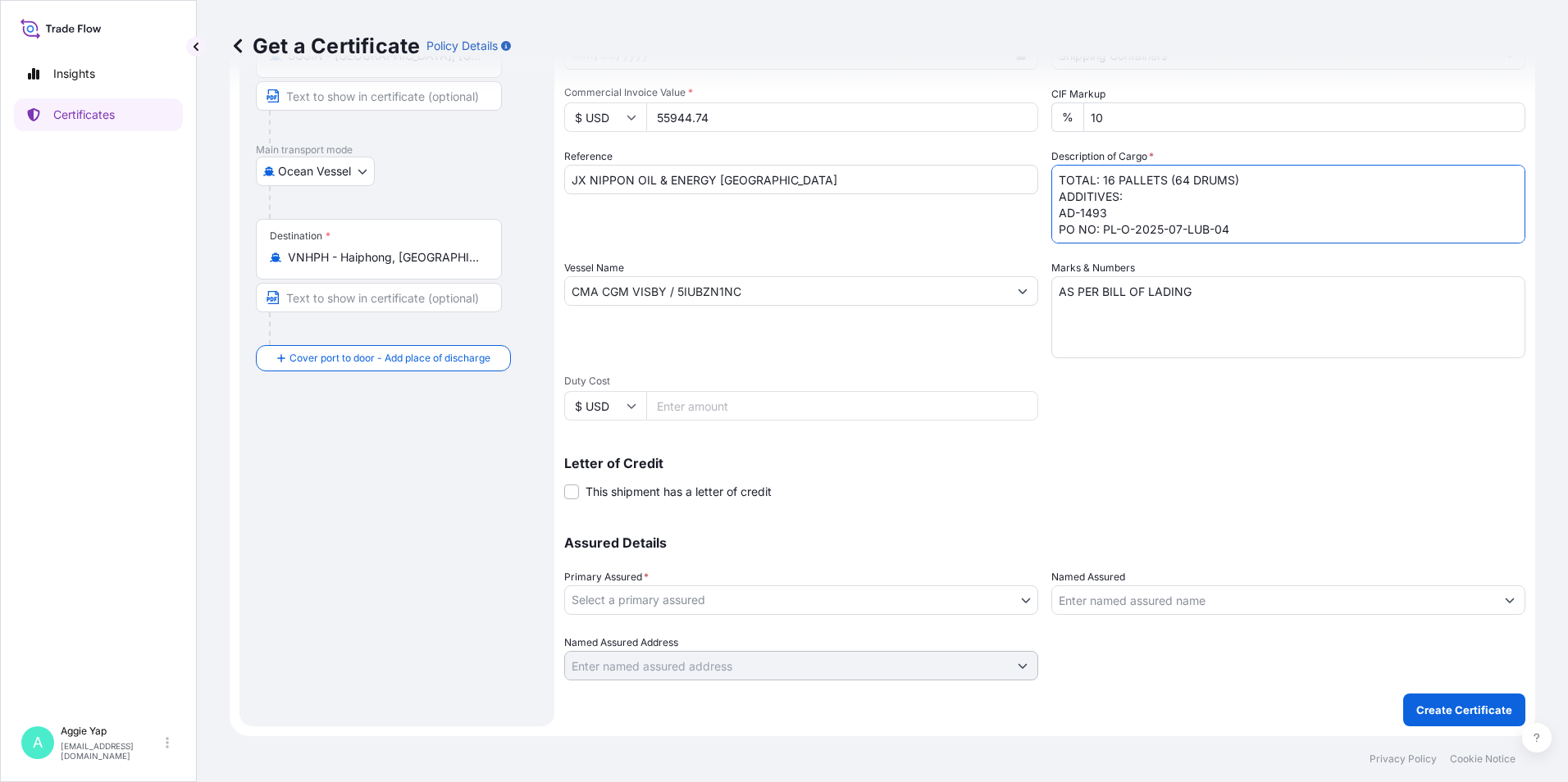
type textarea "TOTAL: 16 PALLETS (64 DRUMS) ADDITIVES: AD-1493 PO NO: PL-O-2025-07-LUB-04"
click at [708, 599] on body "Insights Certificates A [PERSON_NAME] [EMAIL_ADDRESS][DOMAIN_NAME] Get a Certif…" at bounding box center [784, 391] width 1568 height 782
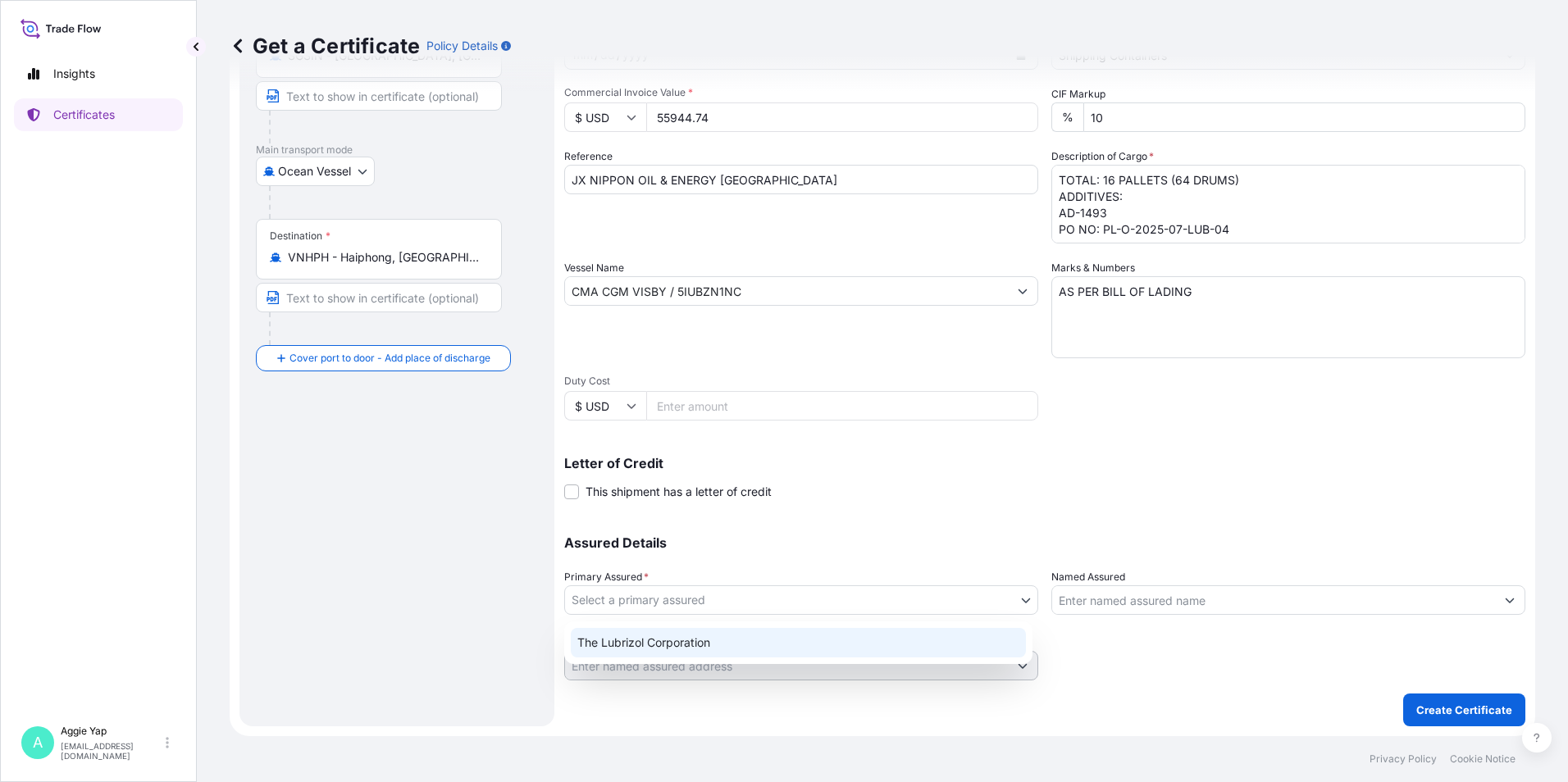
click at [716, 644] on div "The Lubrizol Corporation" at bounding box center [798, 642] width 455 height 30
select select "31566"
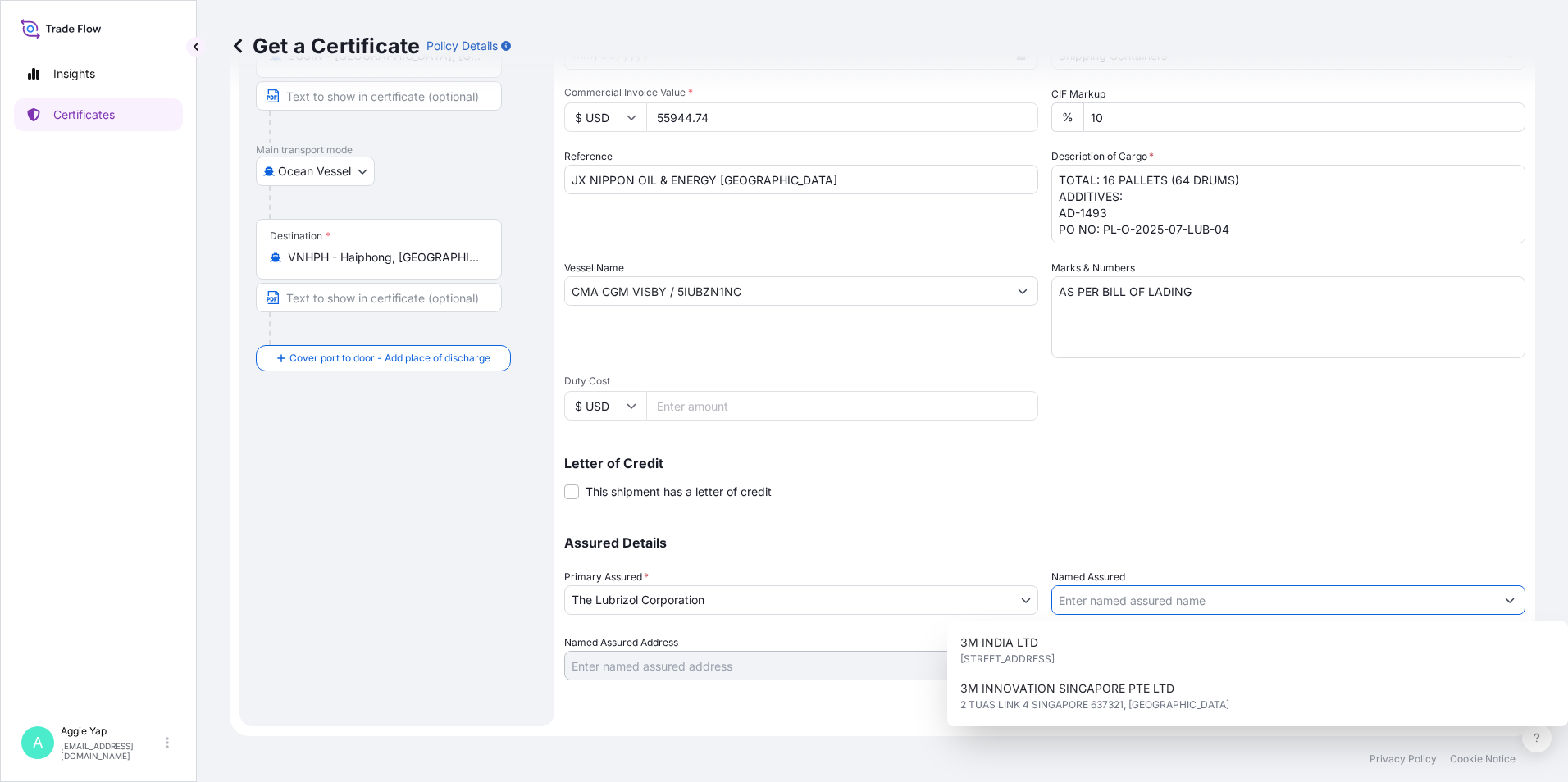
click at [1133, 601] on input "Named Assured" at bounding box center [1273, 600] width 443 height 30
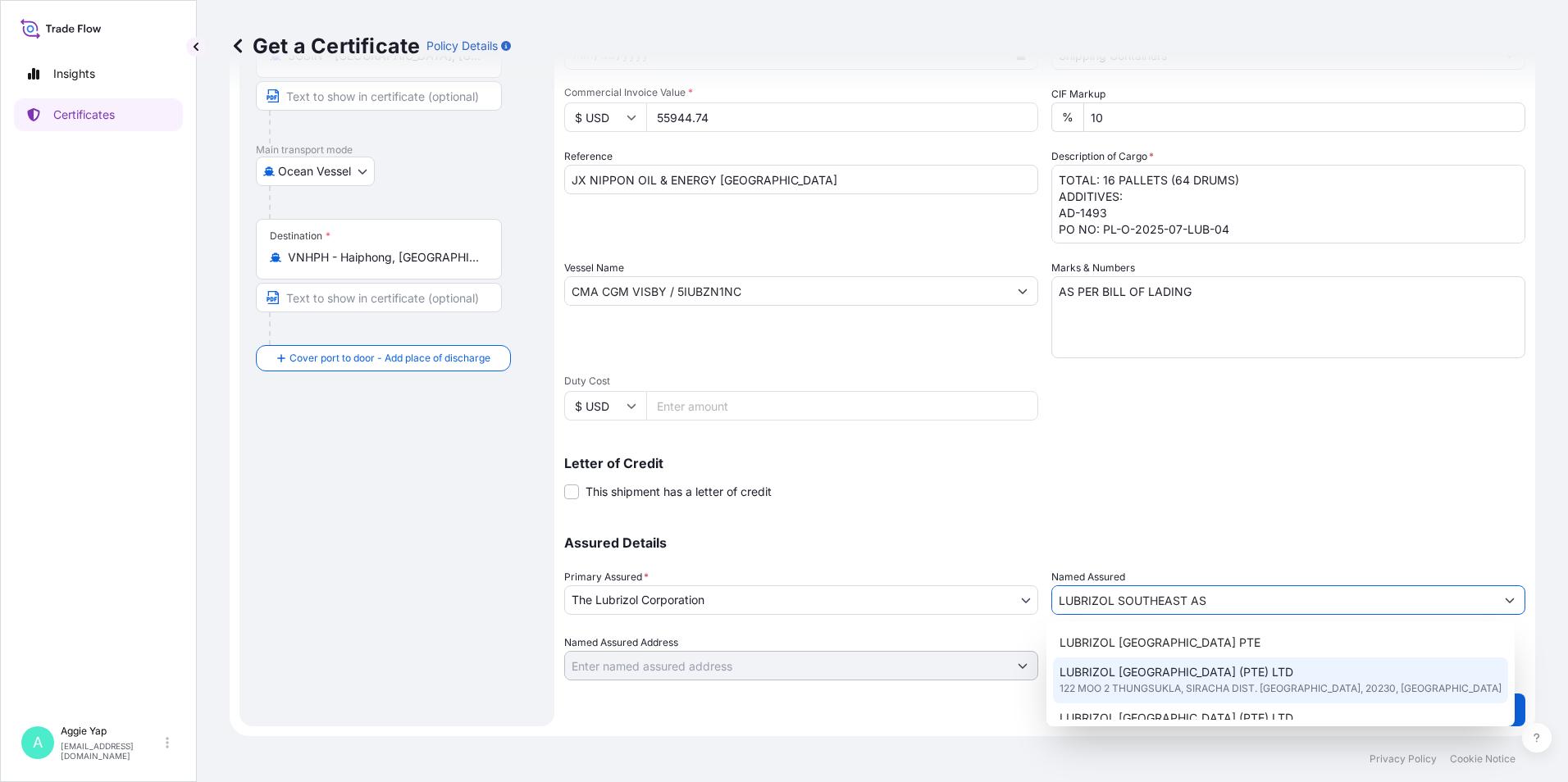
scroll to position [82, 0]
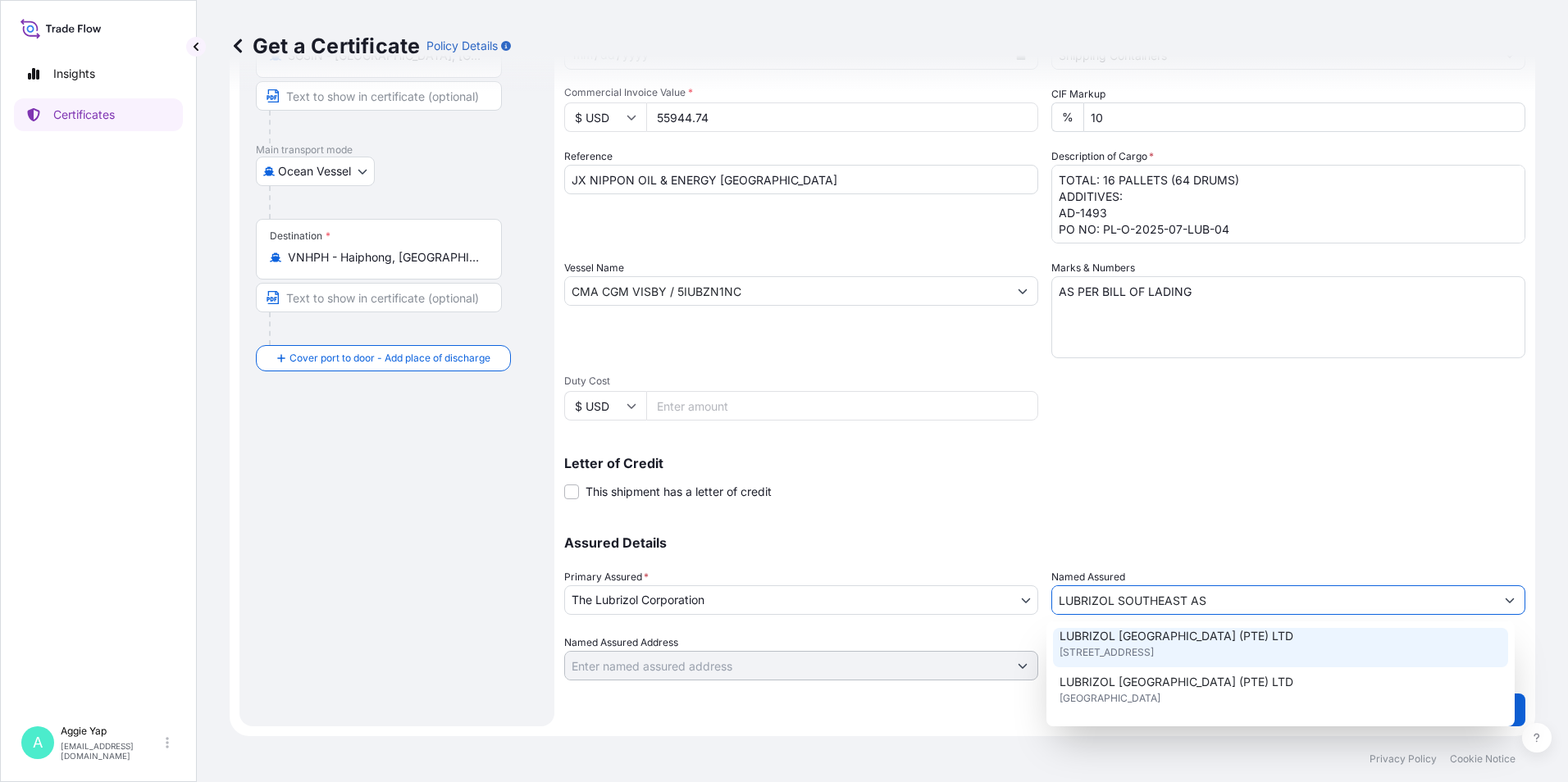
click at [1140, 654] on span "[STREET_ADDRESS]" at bounding box center [1106, 652] width 95 height 16
type input "LUBRIZOL [GEOGRAPHIC_DATA] (PTE) LTD"
type input "[STREET_ADDRESS]"
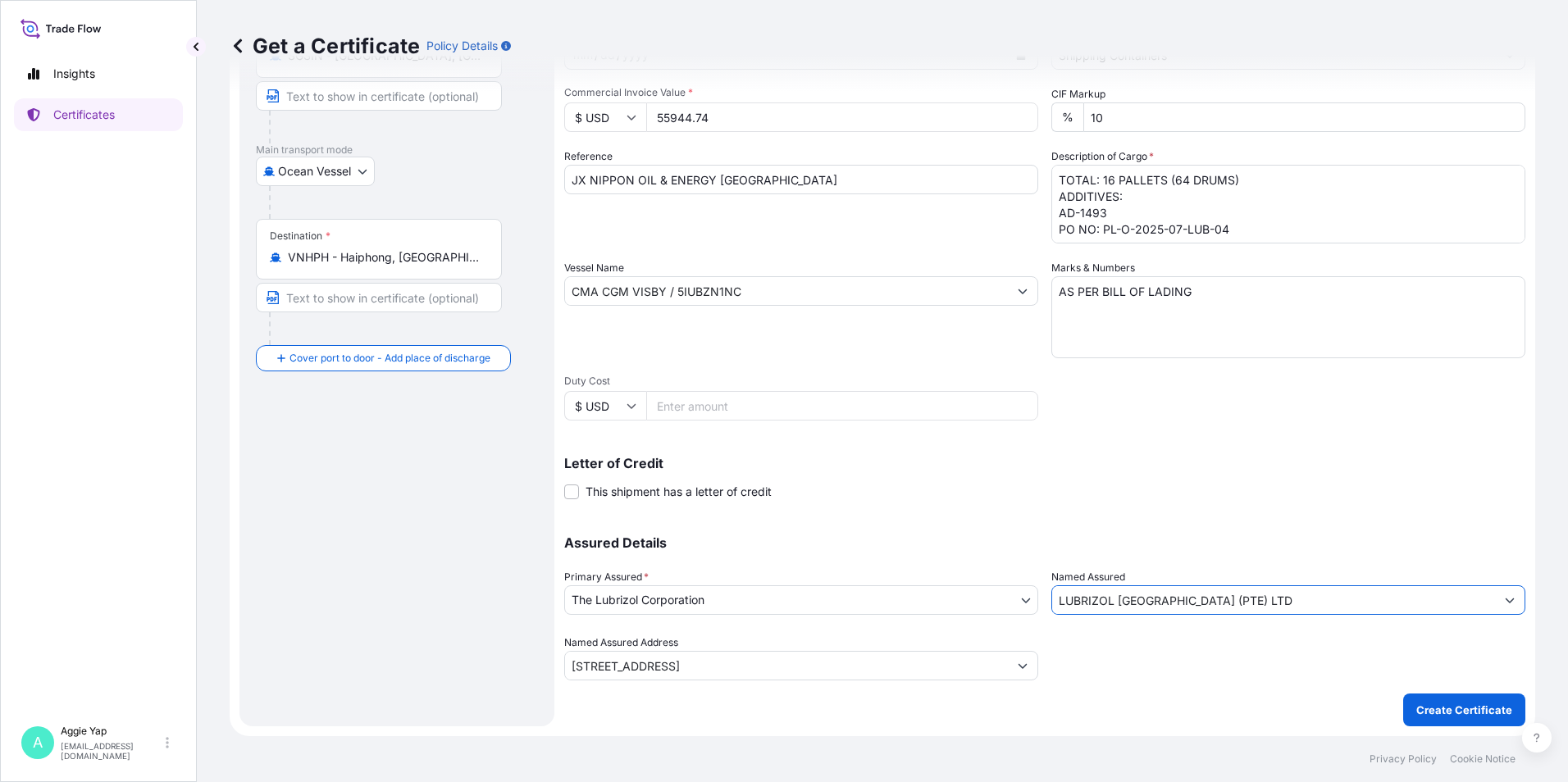
type input "LUBRIZOL [GEOGRAPHIC_DATA] (PTE) LTD"
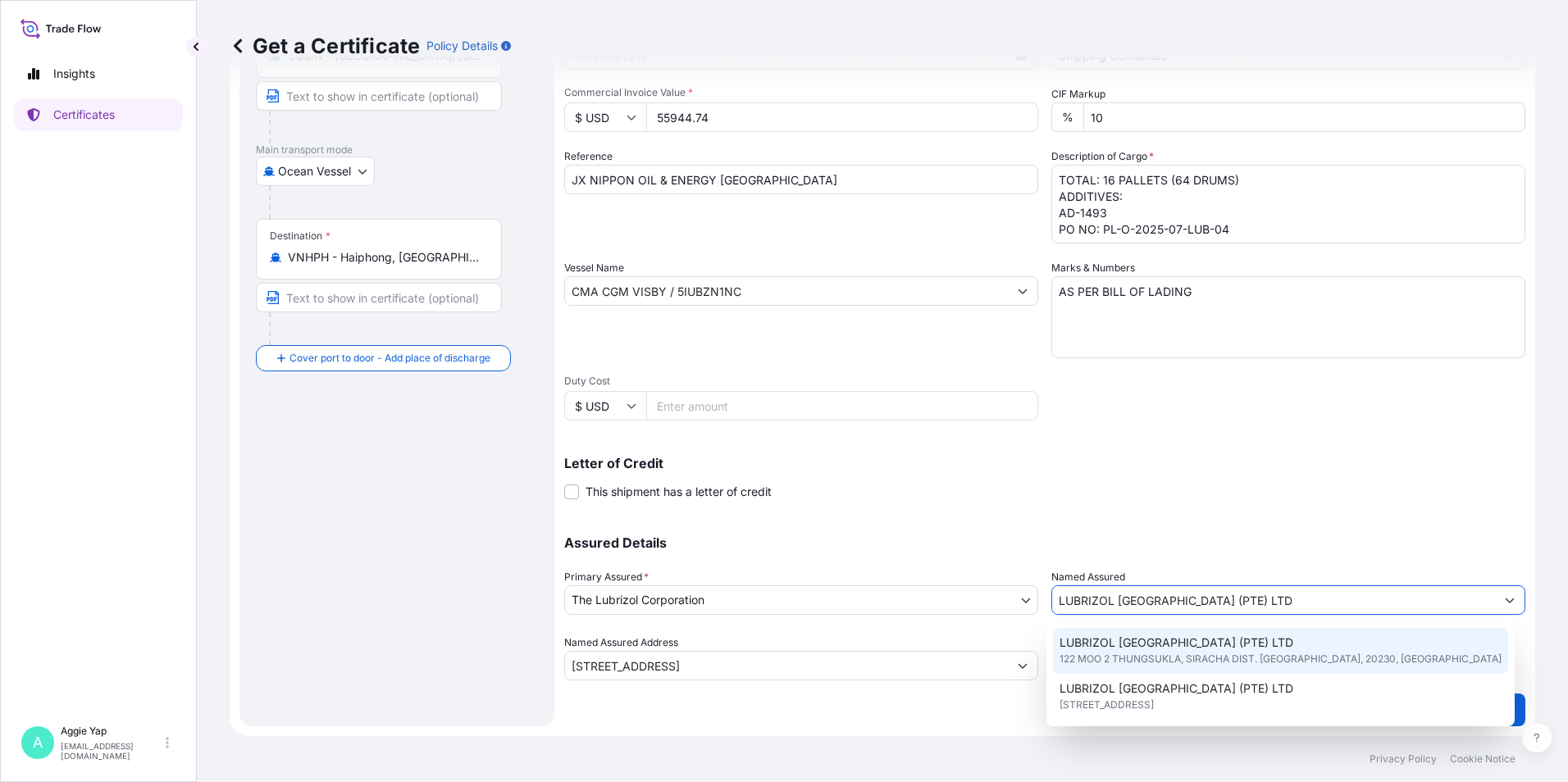
click at [947, 711] on div "Shipment Details Issue date * [DATE] Date of Departure * [DATE] Date of Arrival…" at bounding box center [1045, 313] width 961 height 827
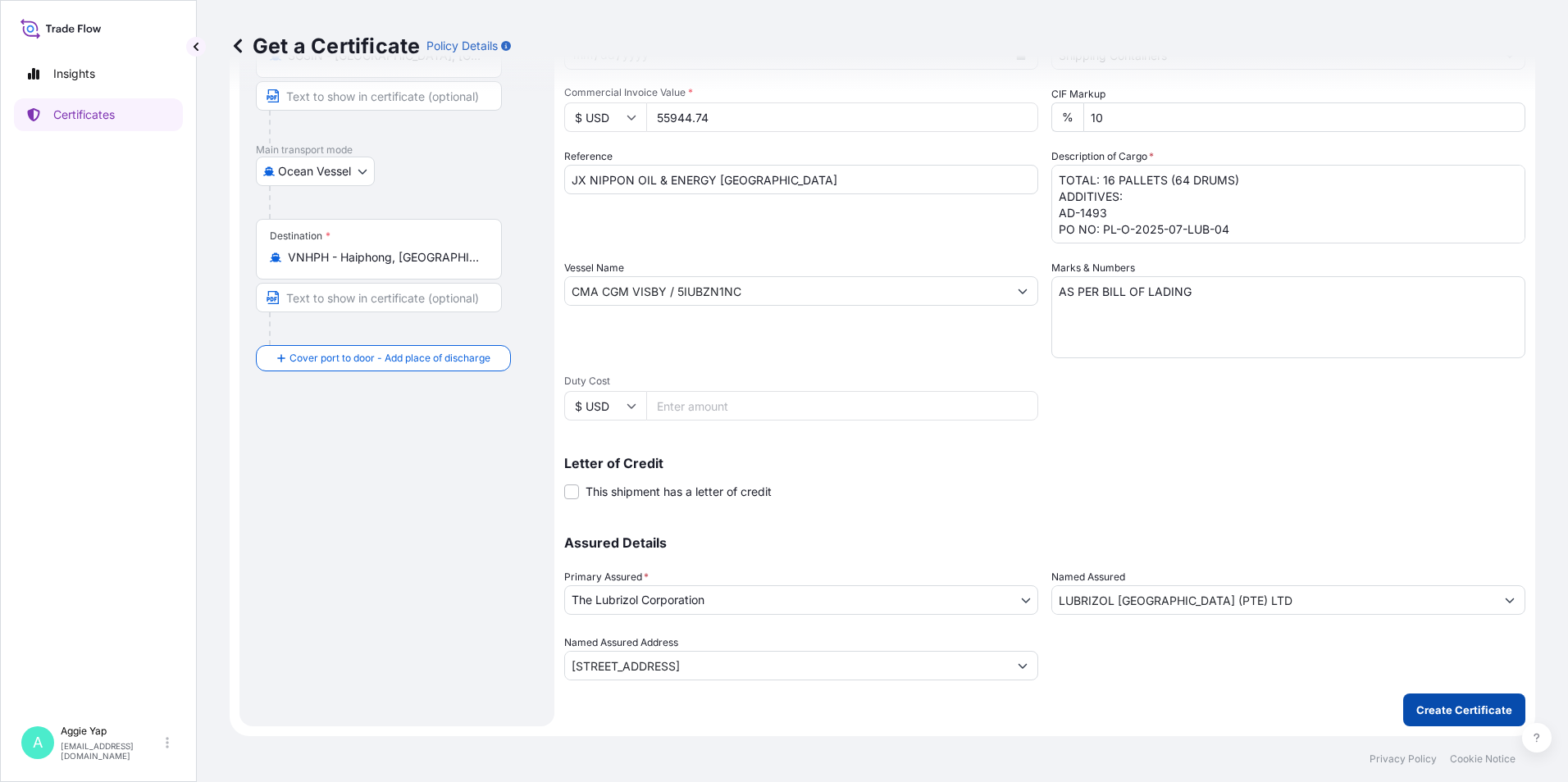
click at [1495, 708] on button "Create Certificate" at bounding box center [1463, 710] width 122 height 32
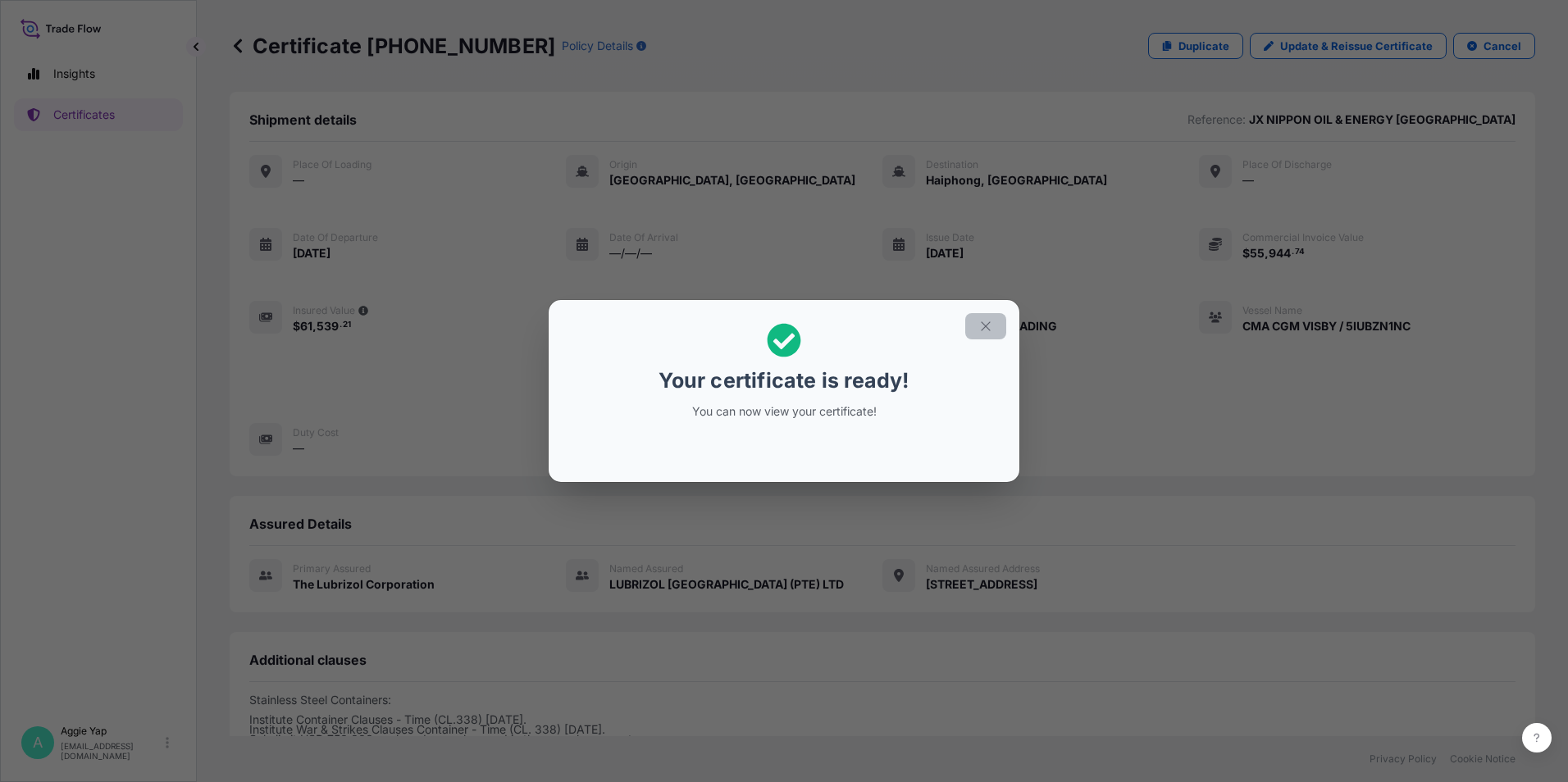
click at [994, 324] on button "button" at bounding box center [985, 326] width 41 height 26
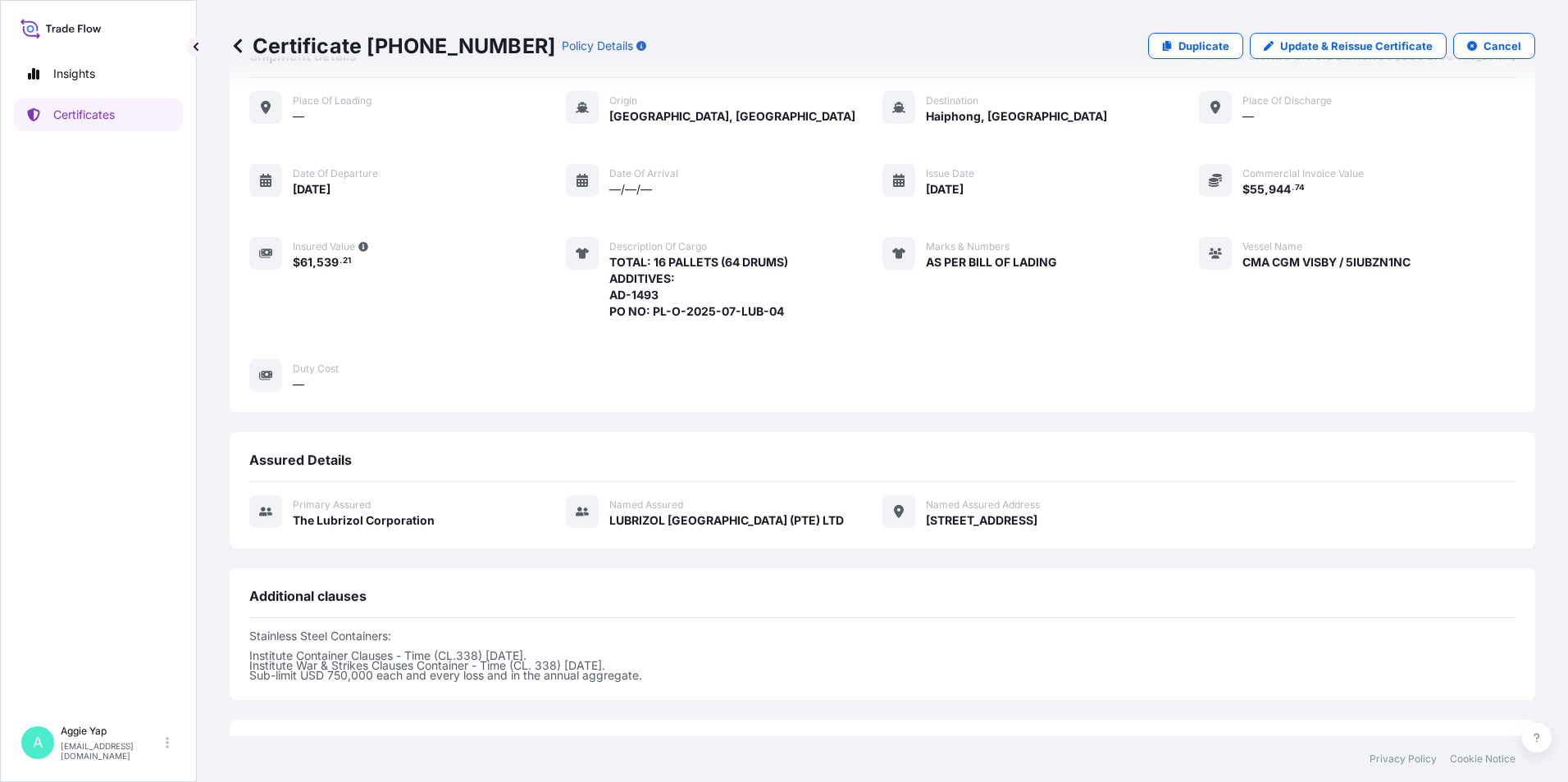
scroll to position [201, 0]
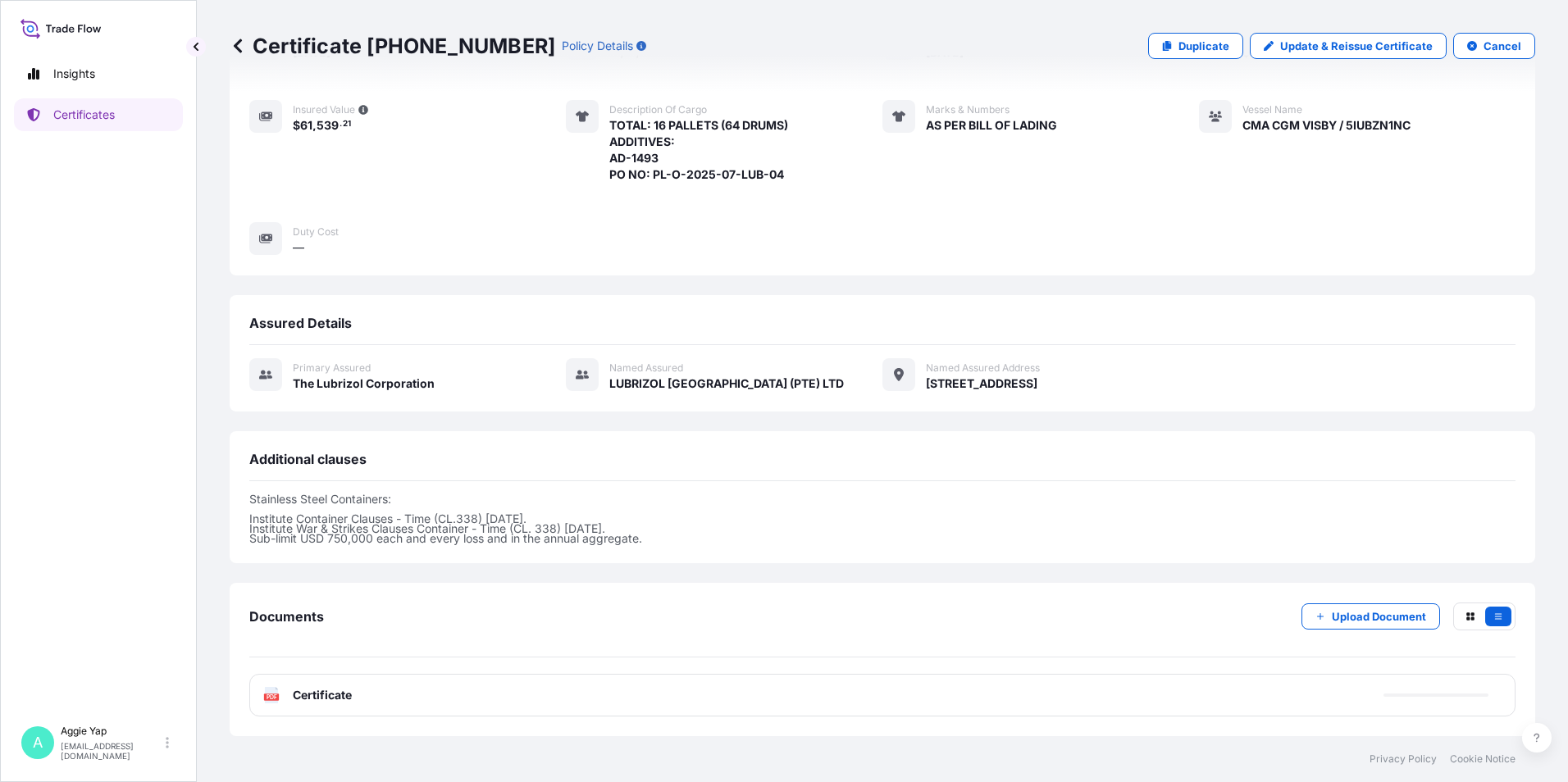
click at [334, 696] on span "Certificate" at bounding box center [321, 694] width 59 height 16
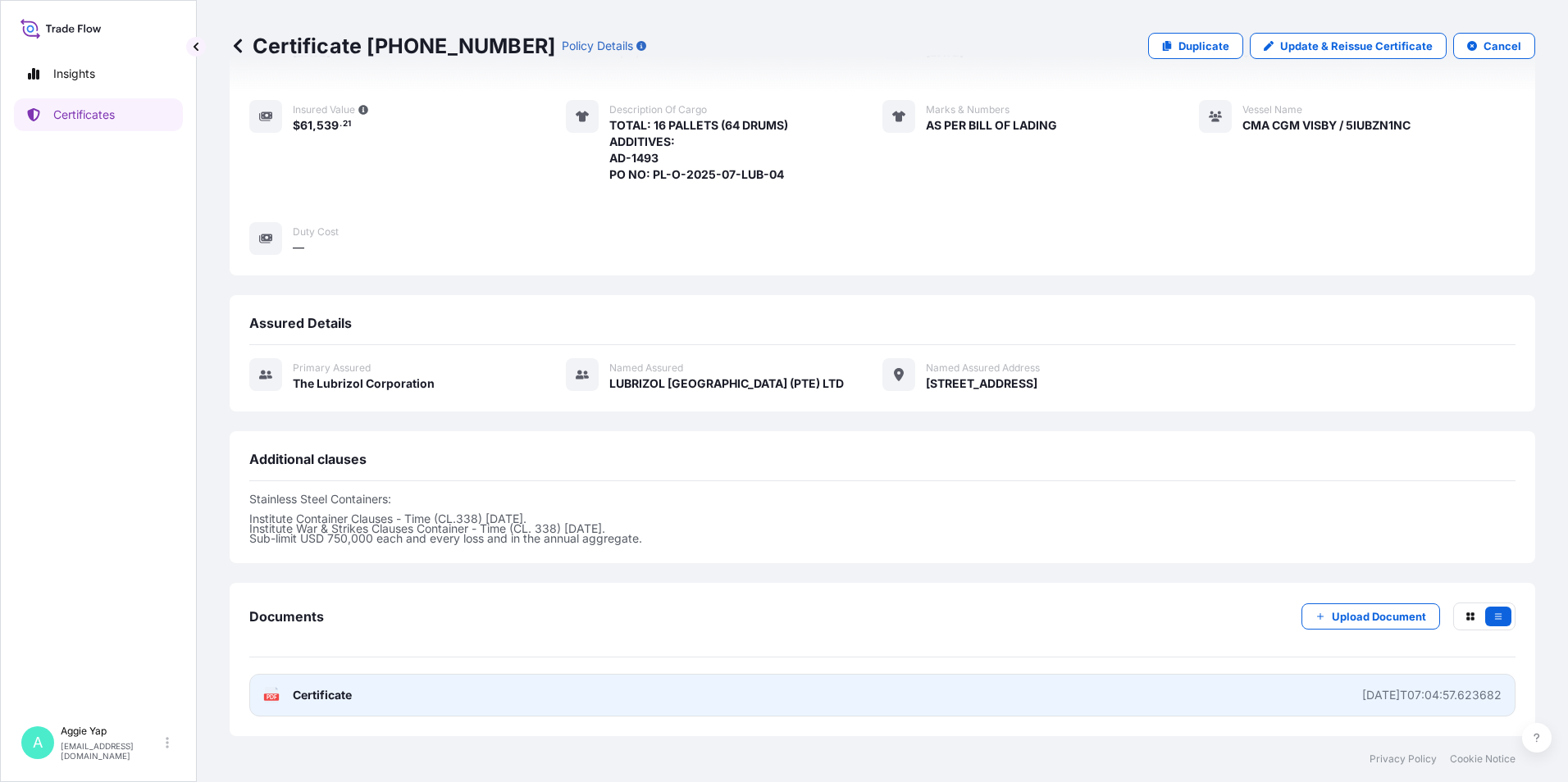
click at [367, 704] on link "PDF Certificate [DATE]T07:04:57.623682" at bounding box center [882, 695] width 1266 height 43
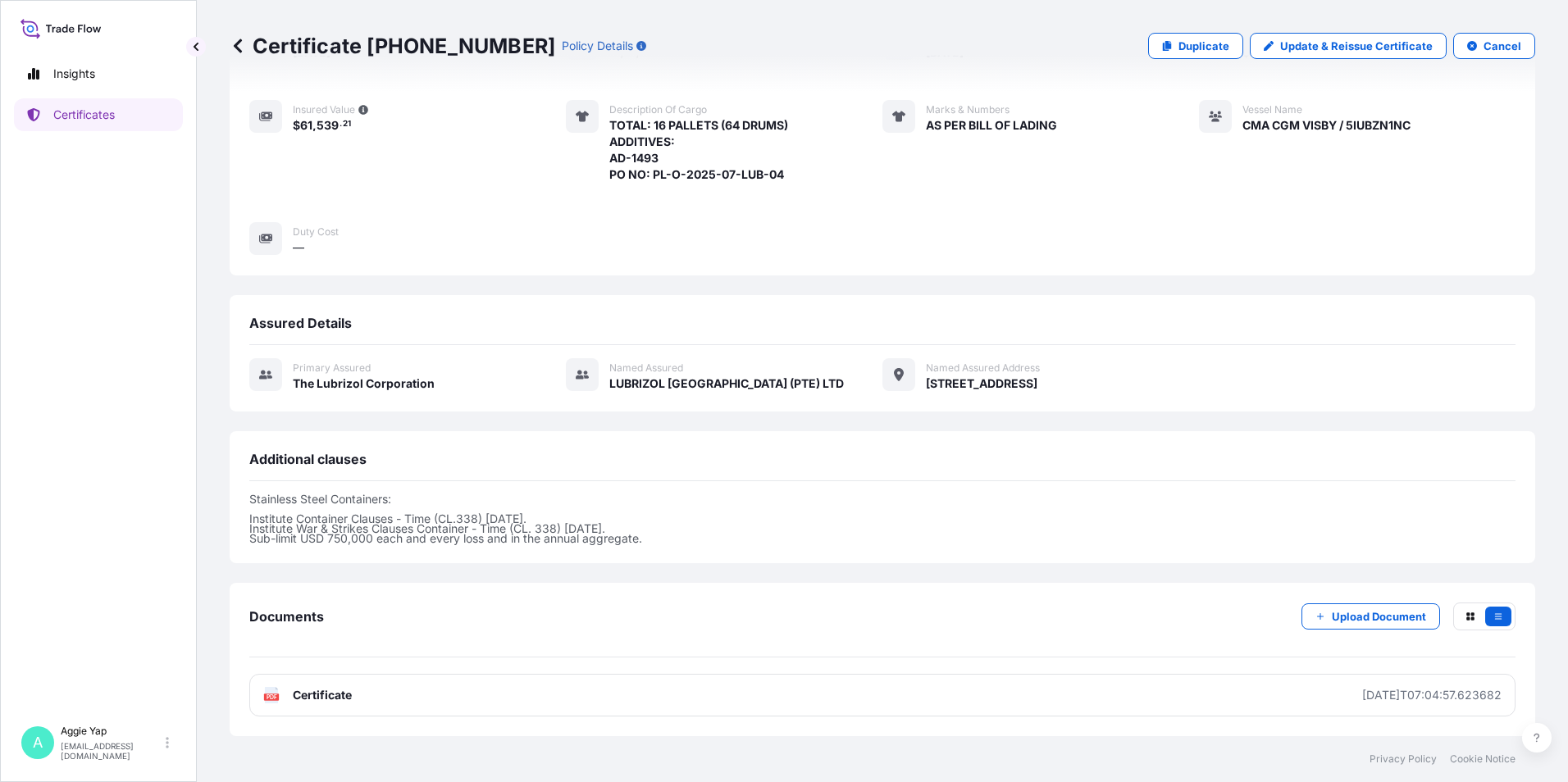
scroll to position [198, 0]
